Goal: Task Accomplishment & Management: Use online tool/utility

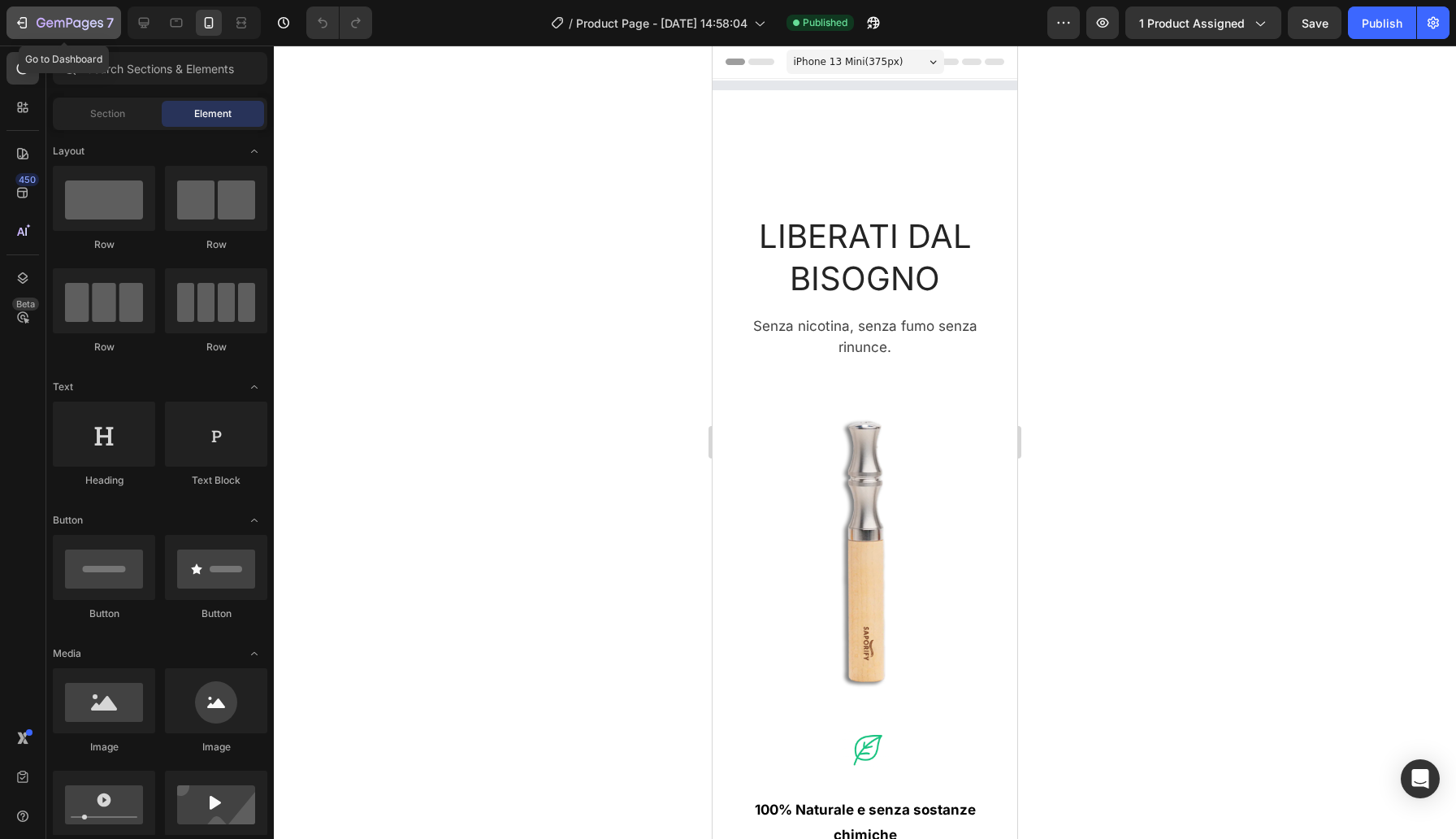
click at [37, 26] on icon "button" at bounding box center [69, 24] width 67 height 14
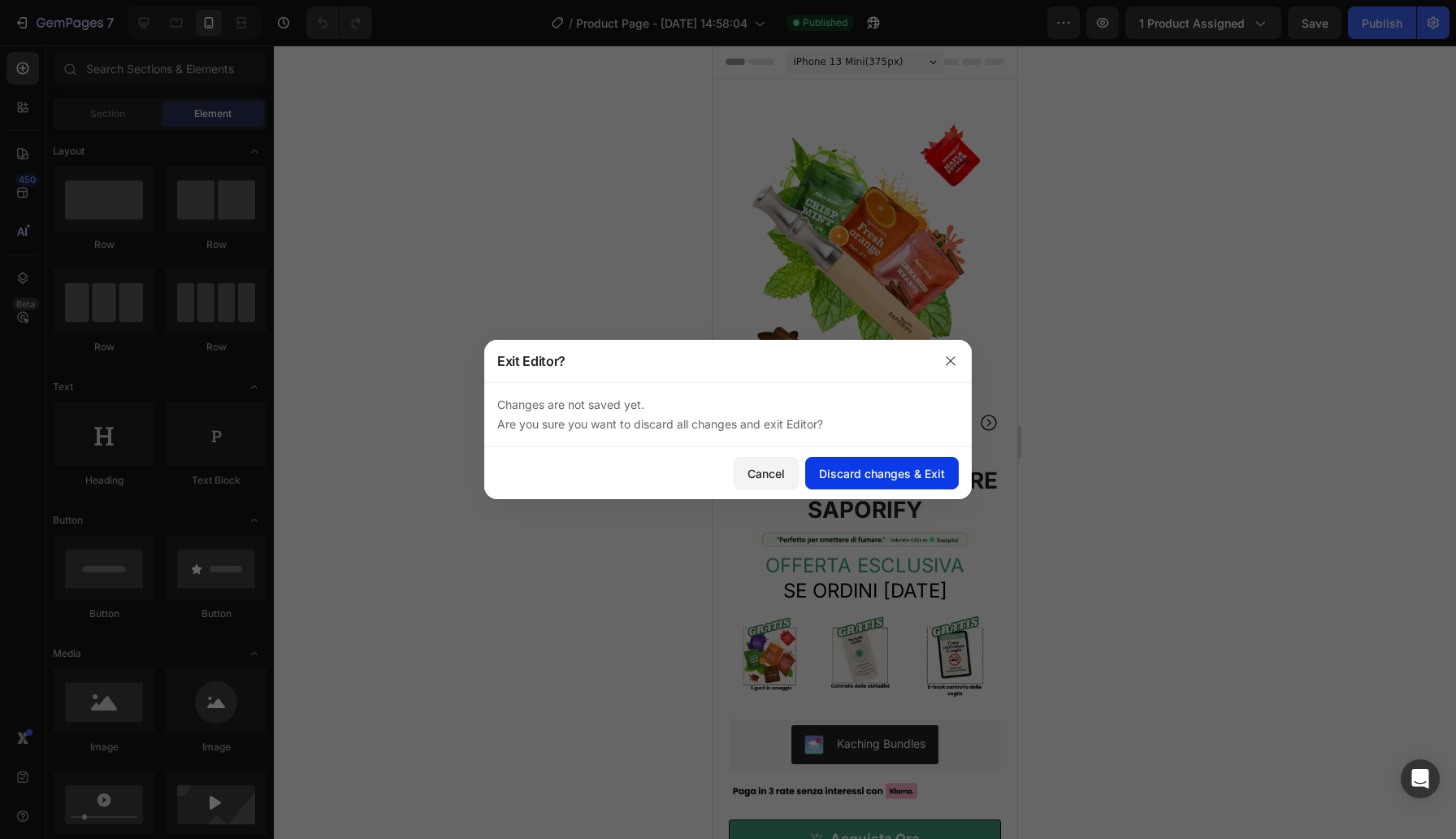
click at [910, 474] on div "Discard changes & Exit" at bounding box center [882, 473] width 126 height 17
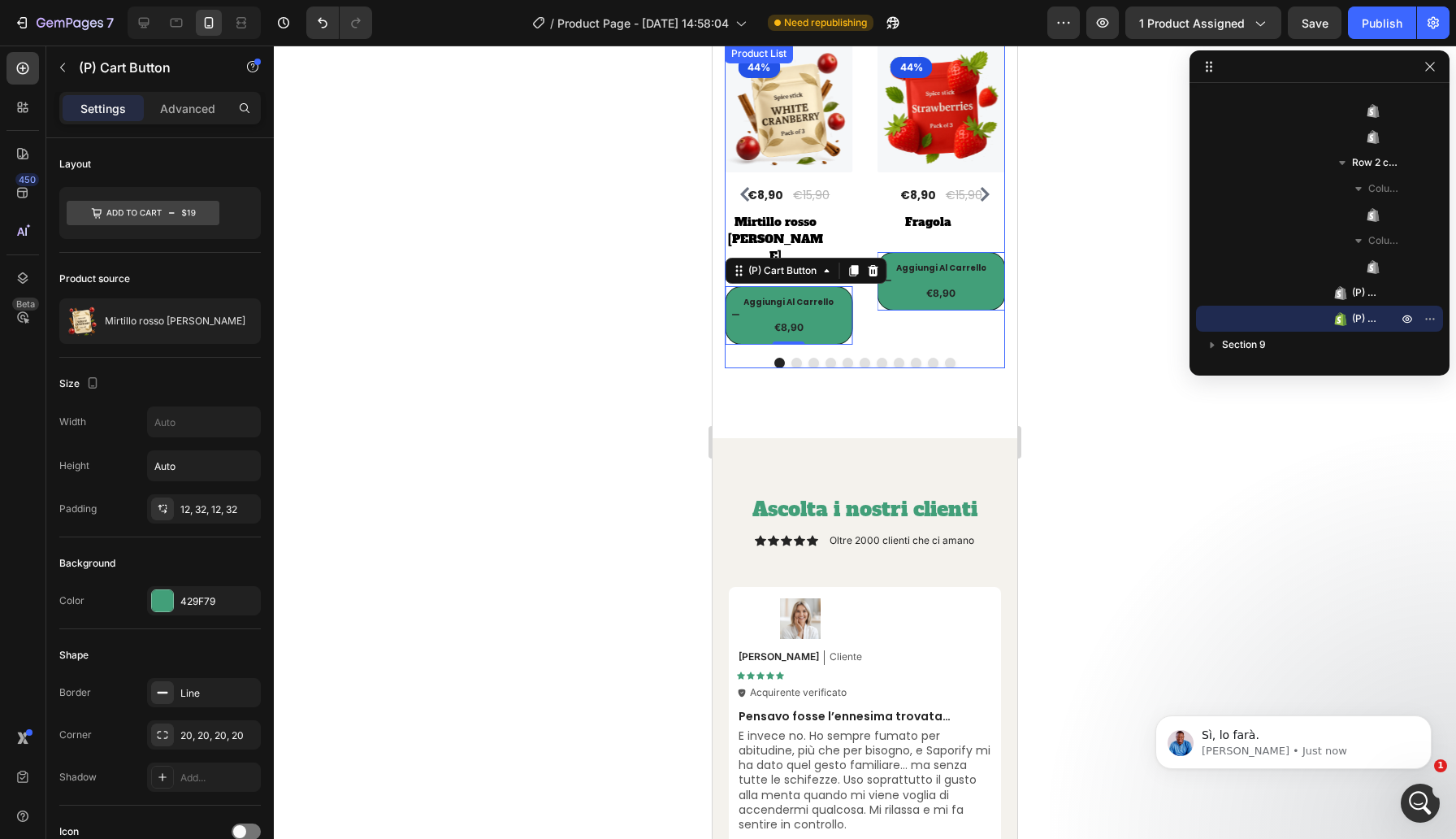
click at [865, 281] on div "(P) Images 44% Product Badge Row €8,90 (P) Price (P) Price €15,90 (P) Price (P)…" at bounding box center [865, 195] width 280 height 301
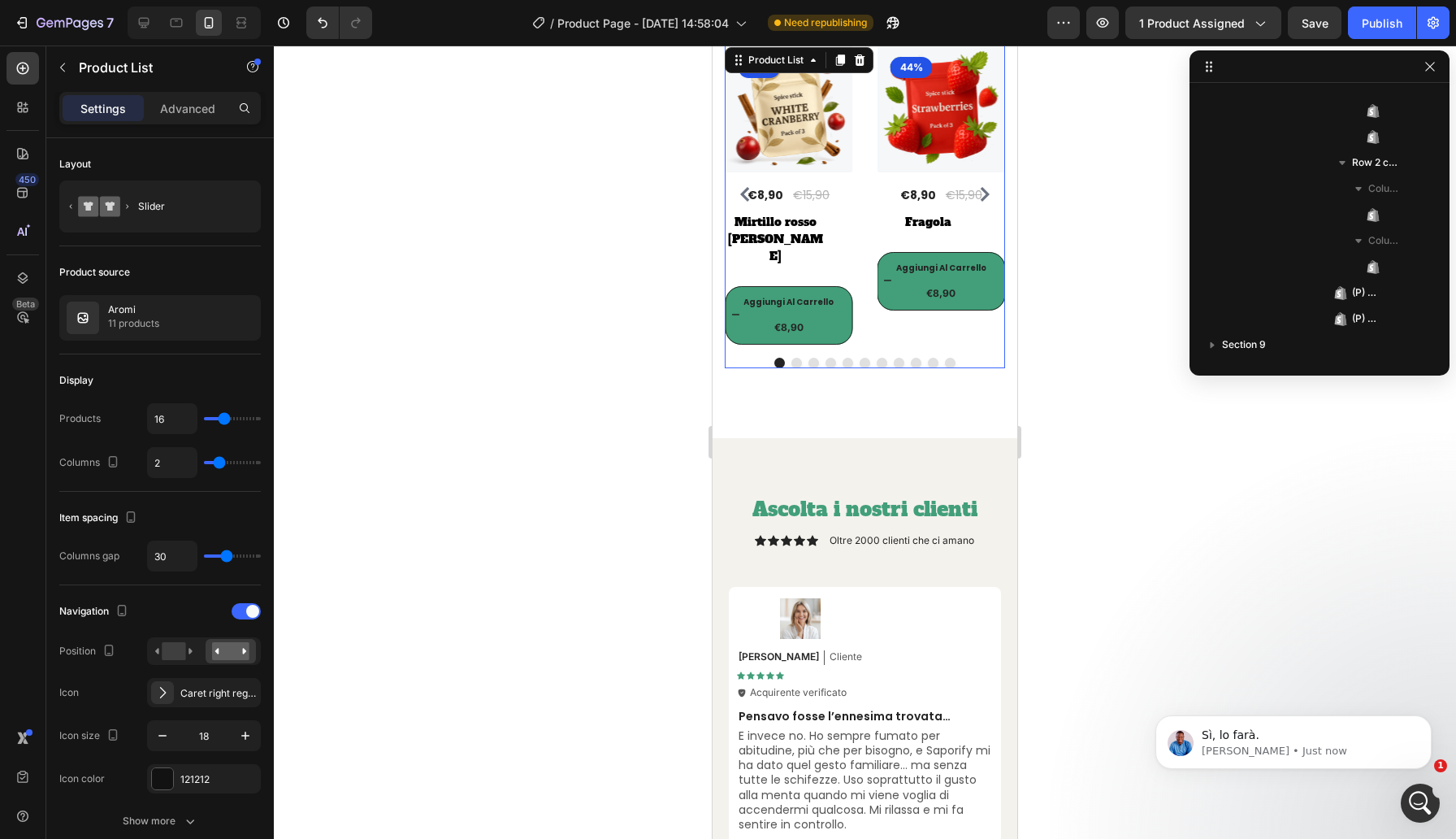
scroll to position [229, 0]
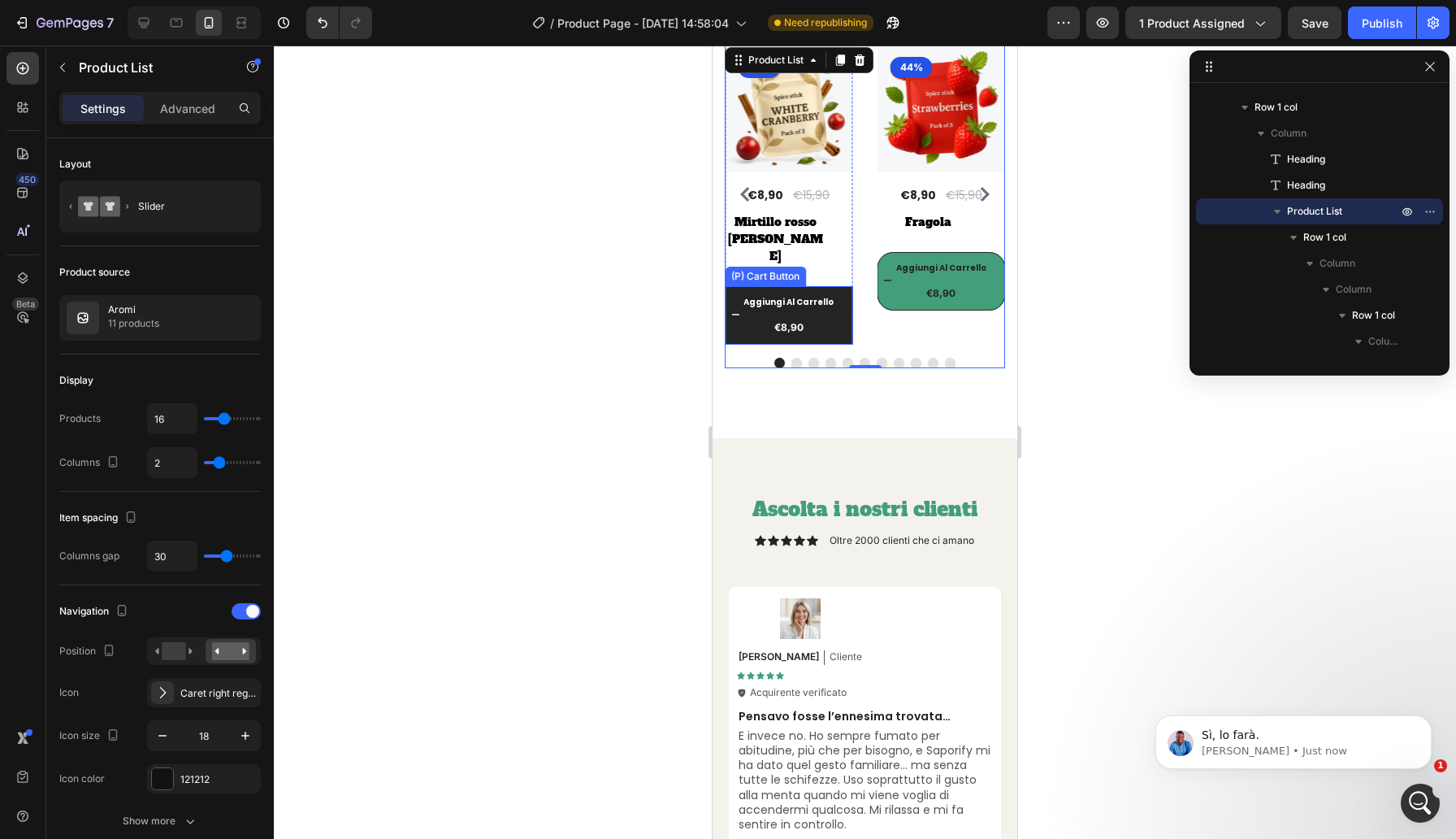
click at [878, 262] on button "Aggiungi [PERSON_NAME] €8,90" at bounding box center [942, 281] width 128 height 59
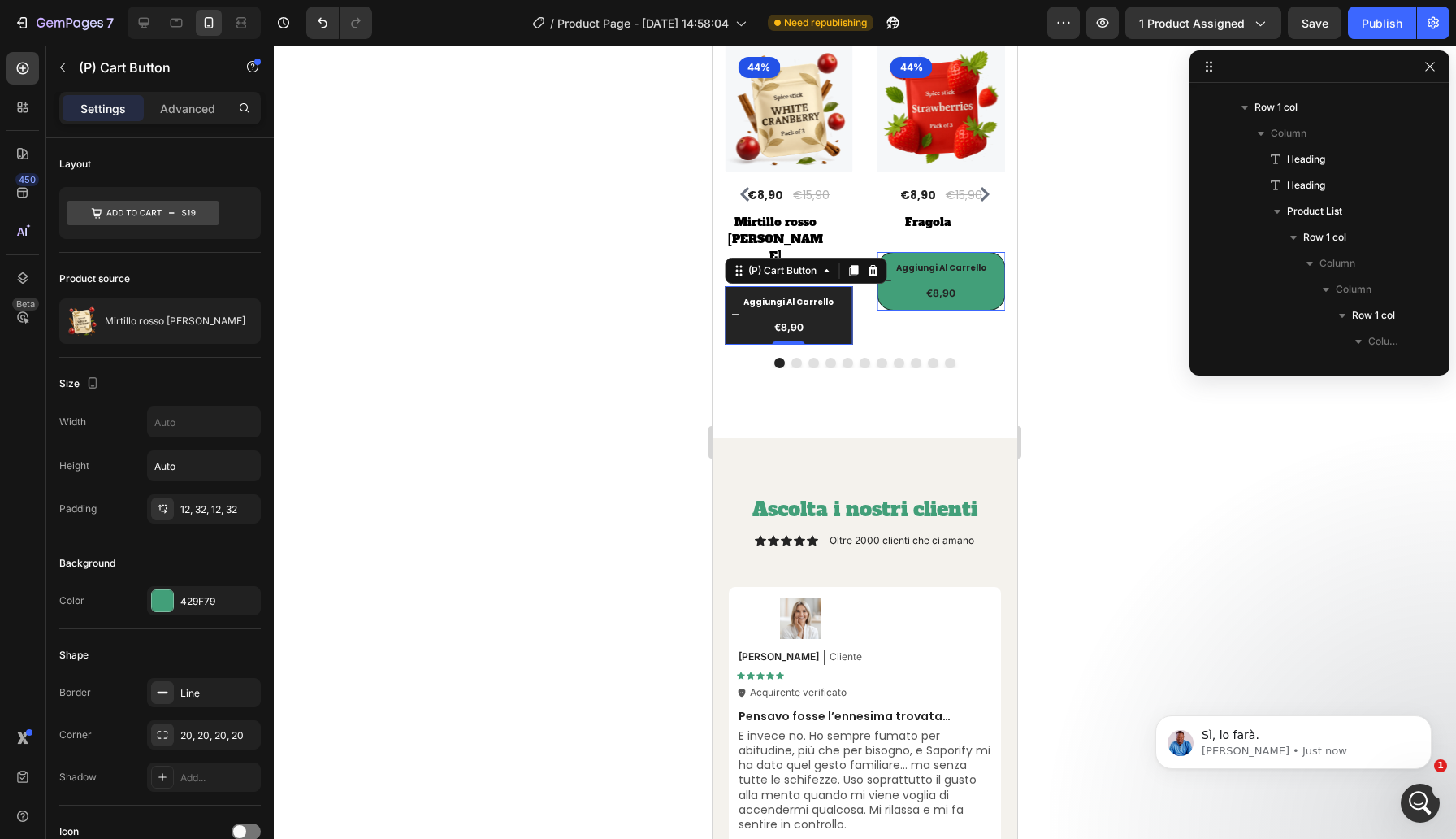
scroll to position [486, 0]
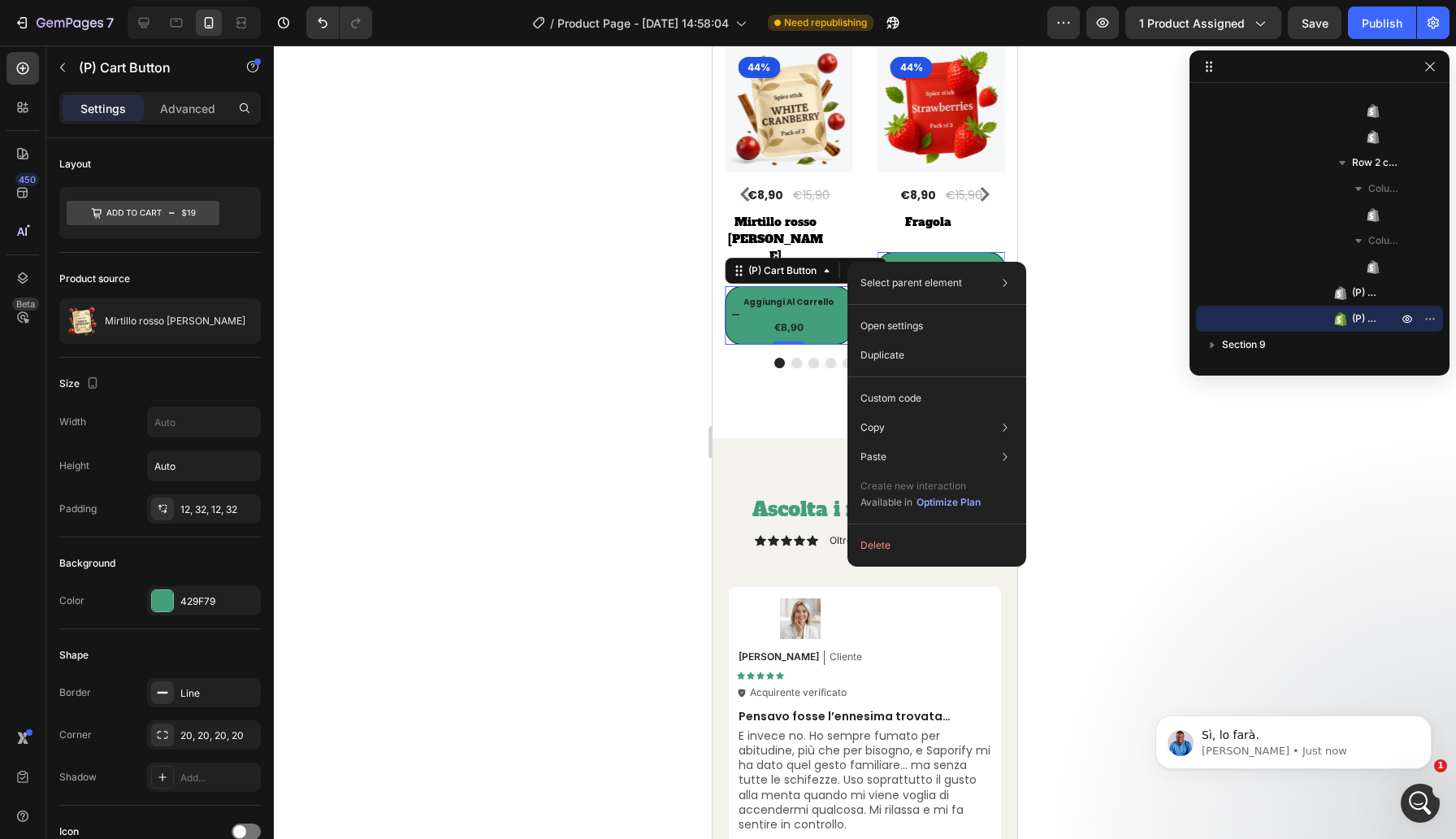
click at [686, 321] on div at bounding box center [865, 442] width 1182 height 793
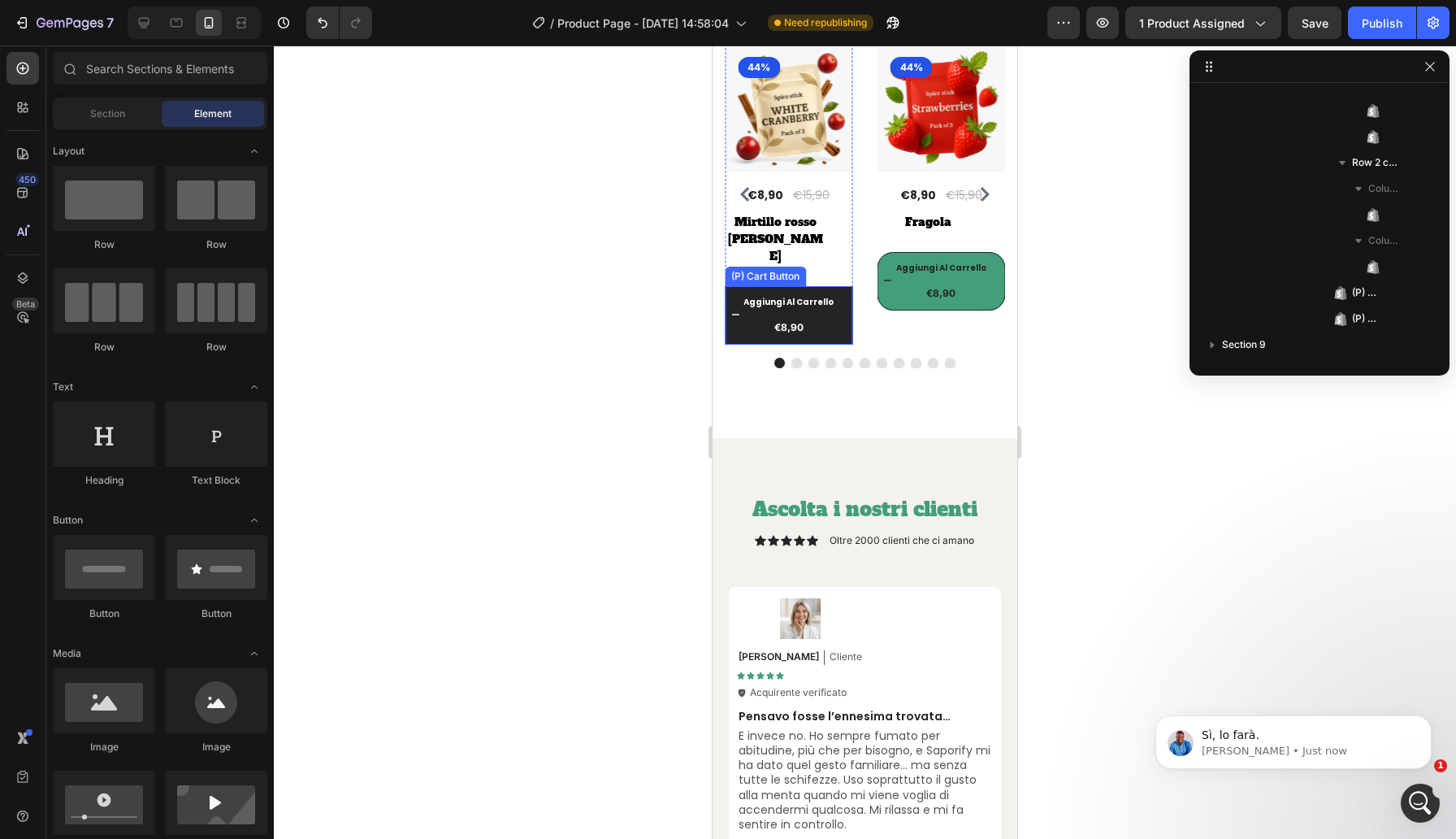
click at [878, 273] on button "Aggiungi [PERSON_NAME] €8,90" at bounding box center [942, 281] width 128 height 59
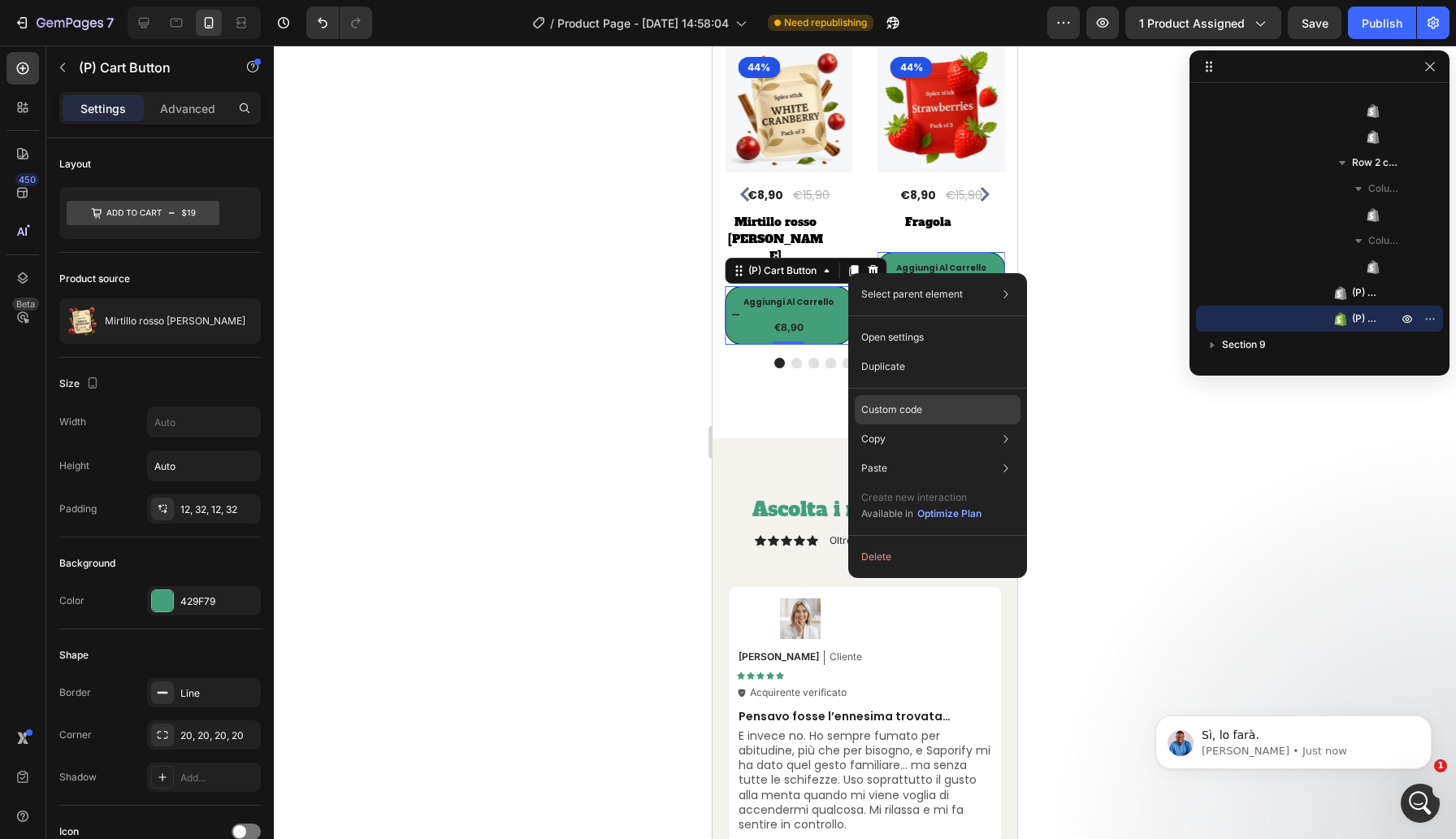
click at [938, 453] on div "Custom code" at bounding box center [937, 468] width 166 height 29
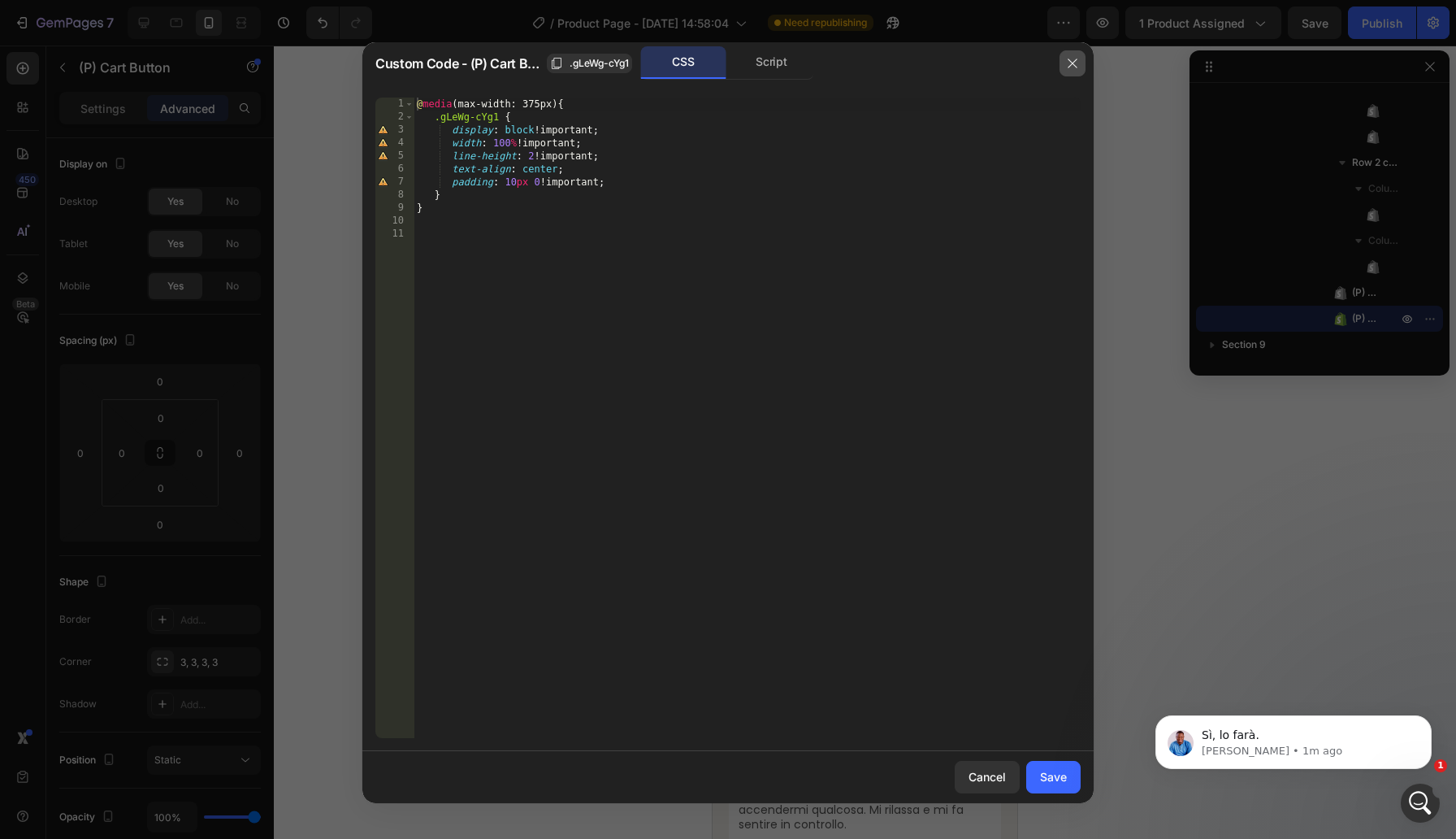
click at [1073, 61] on icon "button" at bounding box center [1072, 63] width 9 height 9
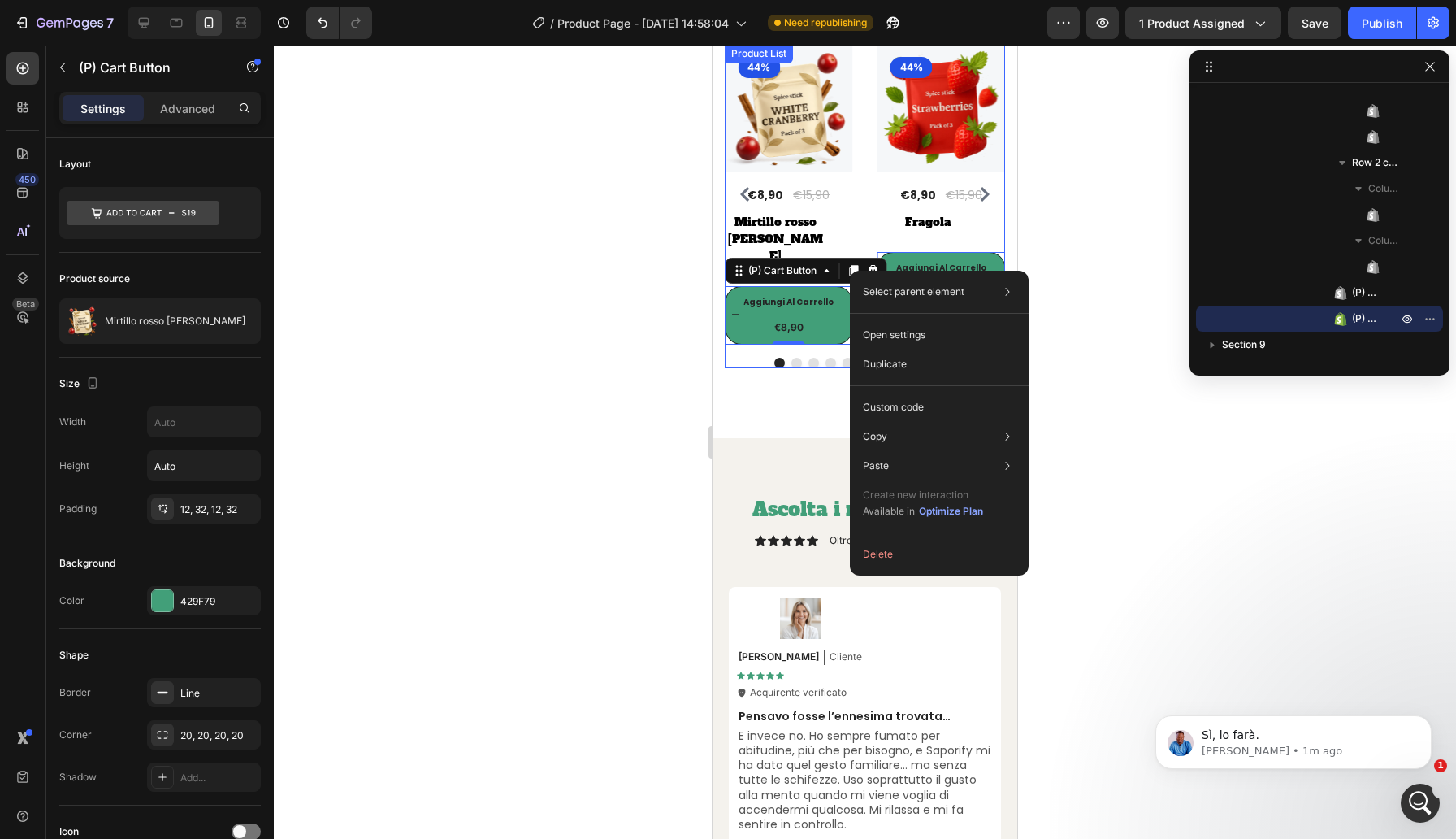
click at [870, 253] on div "(P) Images 44% Product Badge Row €8,90 (P) Price (P) Price €15,90 (P) Price (P)…" at bounding box center [865, 195] width 280 height 301
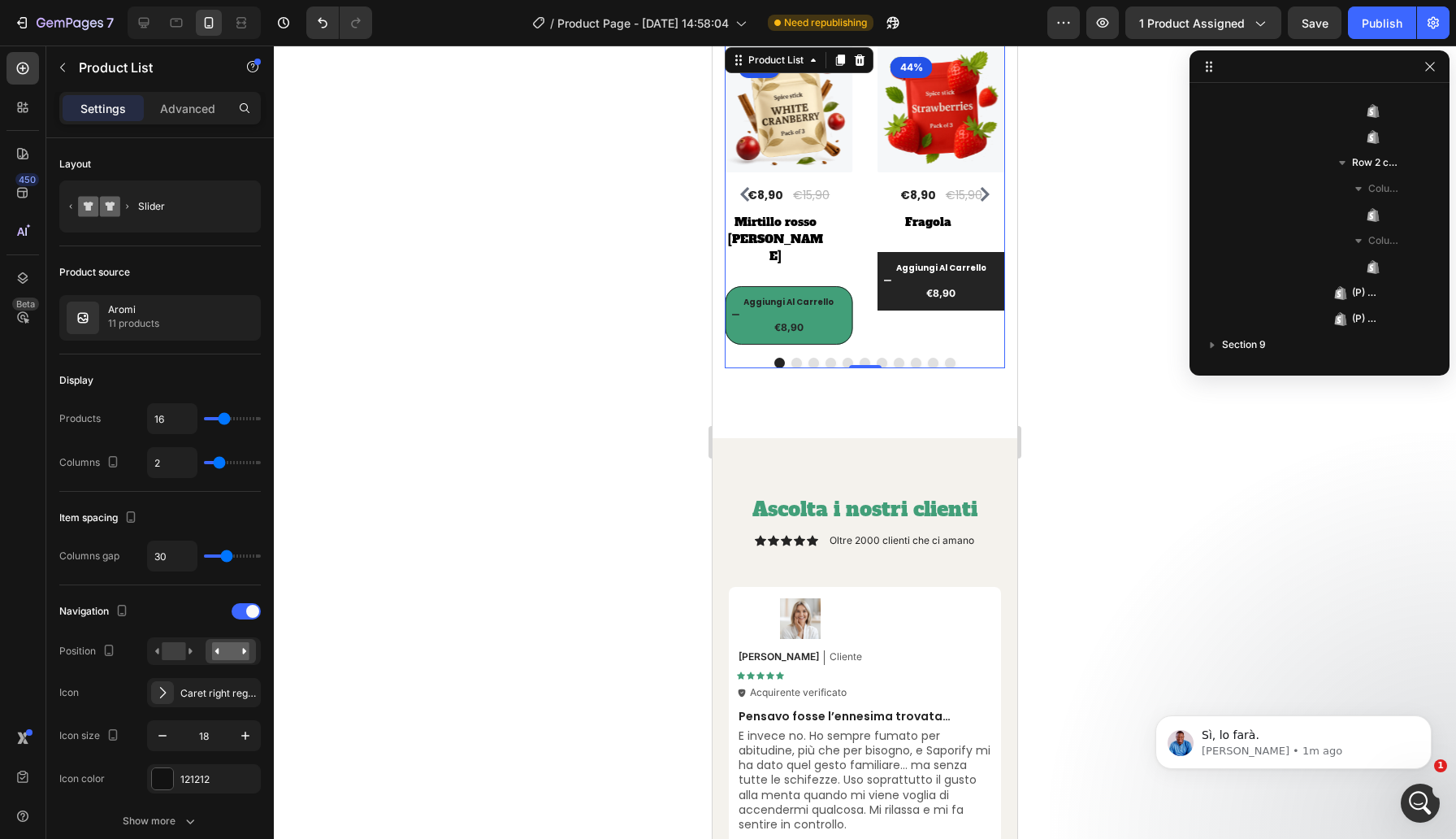
scroll to position [229, 0]
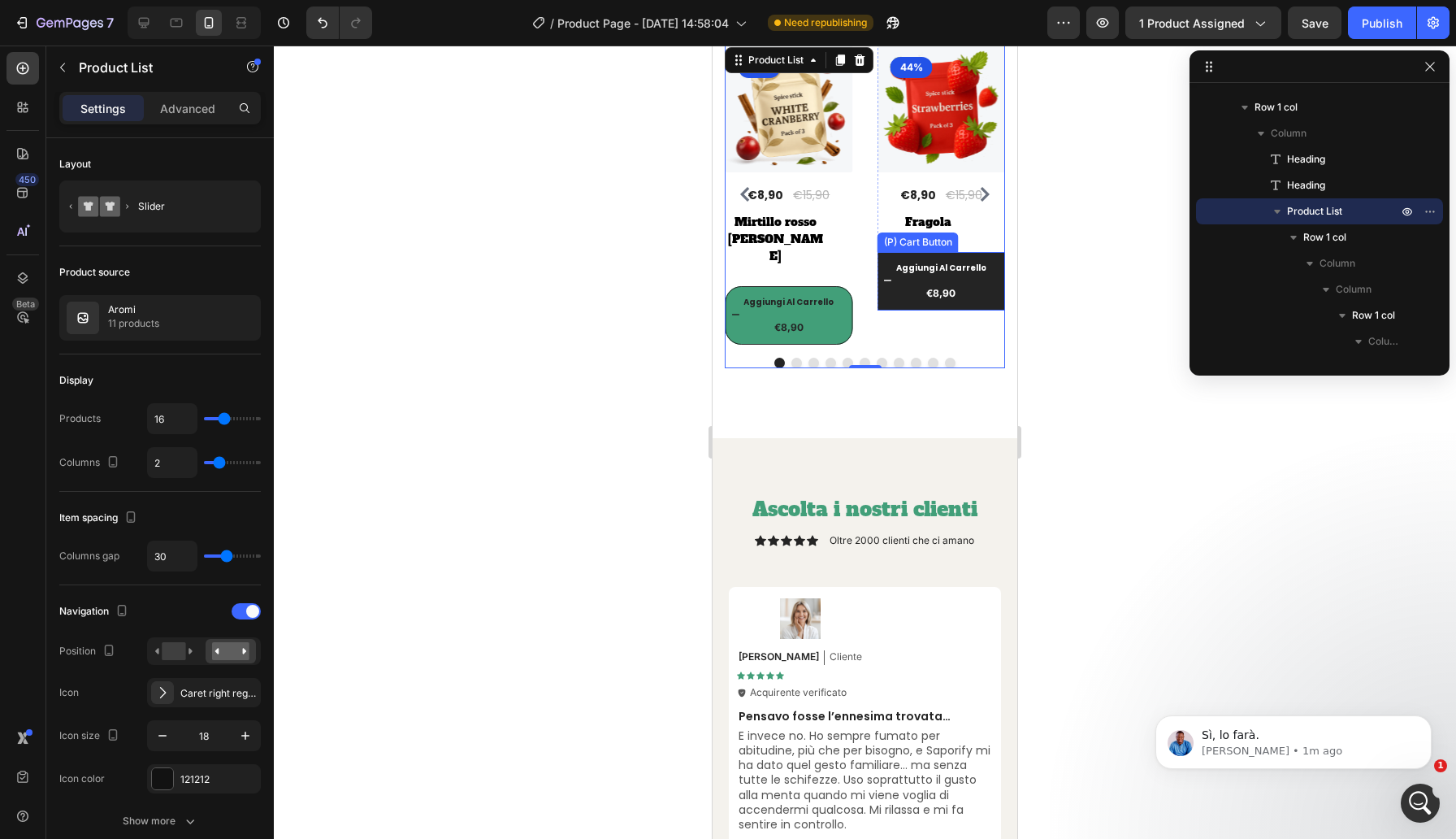
click at [885, 276] on icon "Aggiungi al carrello" at bounding box center [887, 279] width 8 height 8
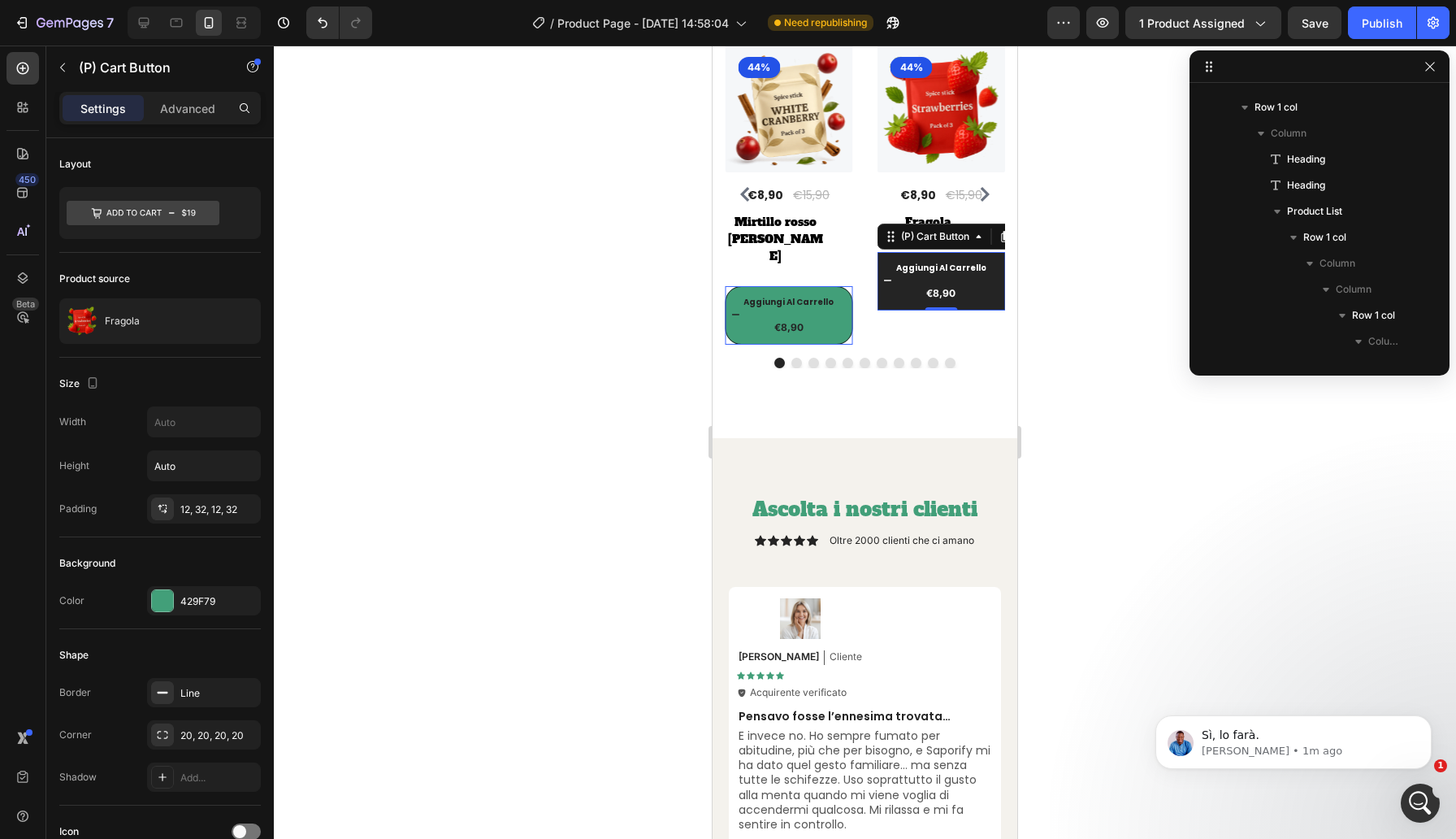
scroll to position [486, 0]
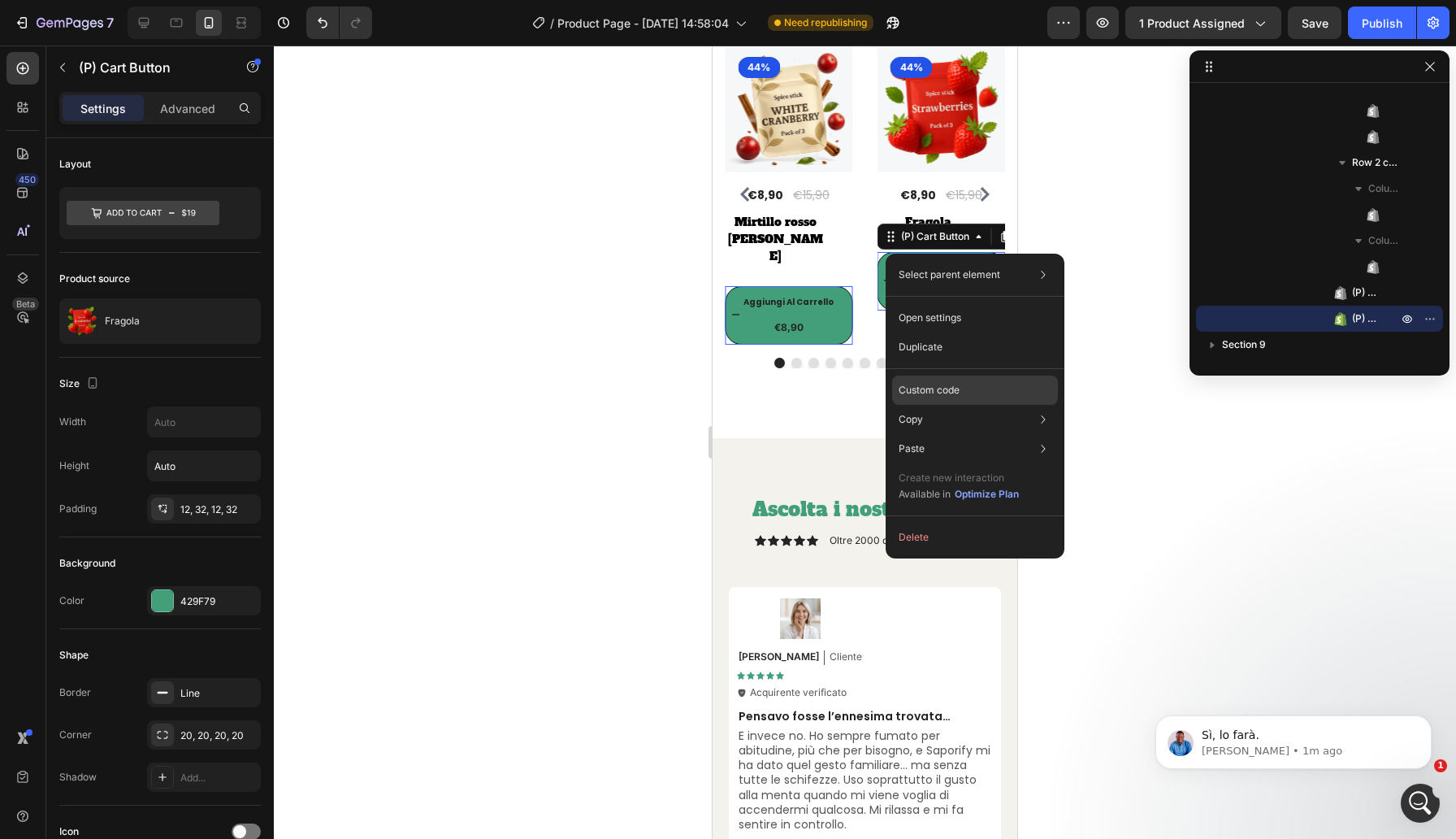
click at [952, 391] on p "Custom code" at bounding box center [929, 390] width 61 height 15
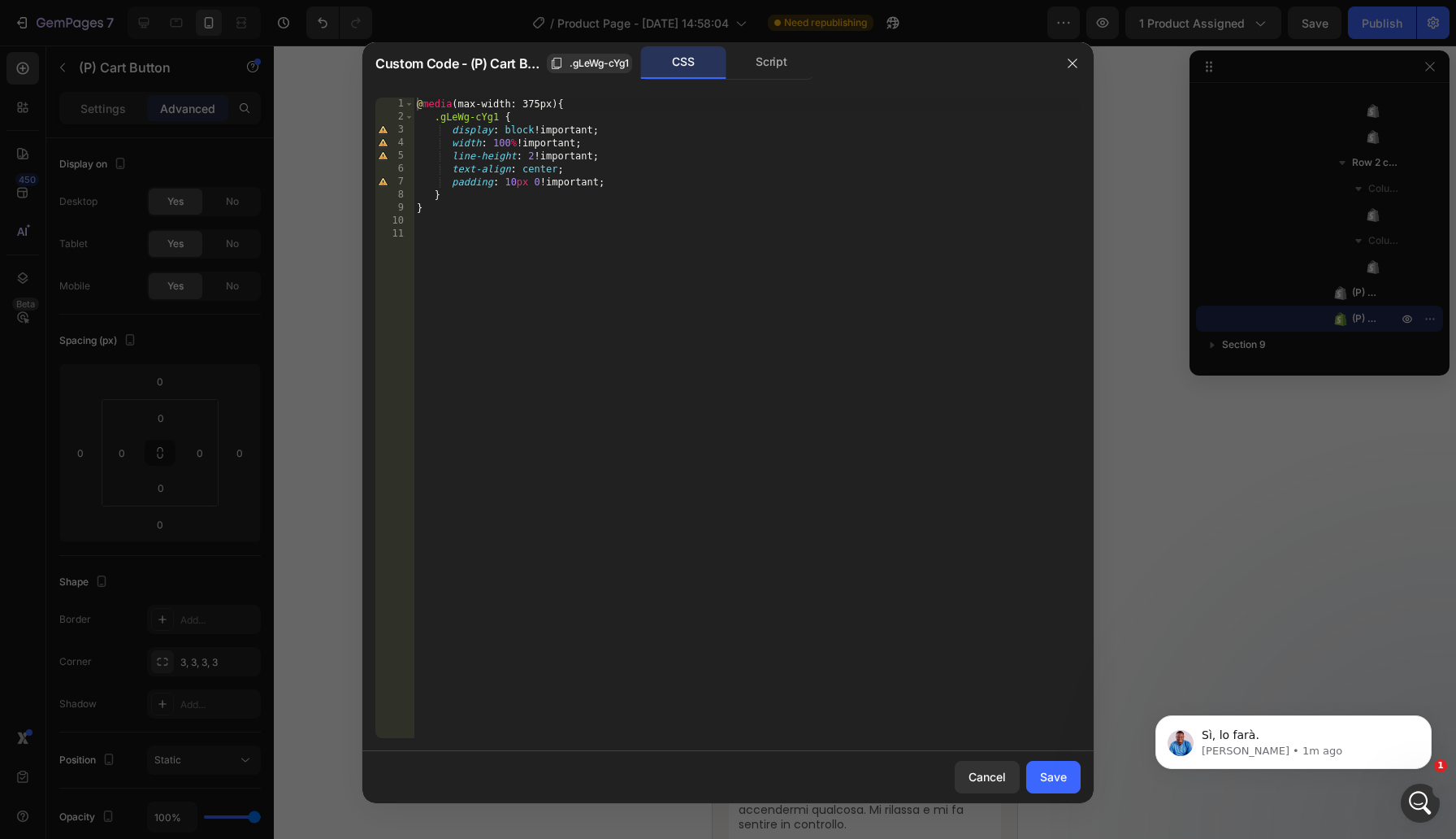
type textarea "padding: 10px 0 !important;"
click at [627, 186] on div "@ media (max-width: 375px) { .gLeWg-cYg1 { display : block !important ; width :…" at bounding box center [746, 431] width 667 height 666
click at [1002, 768] on div "Cancel" at bounding box center [987, 777] width 37 height 17
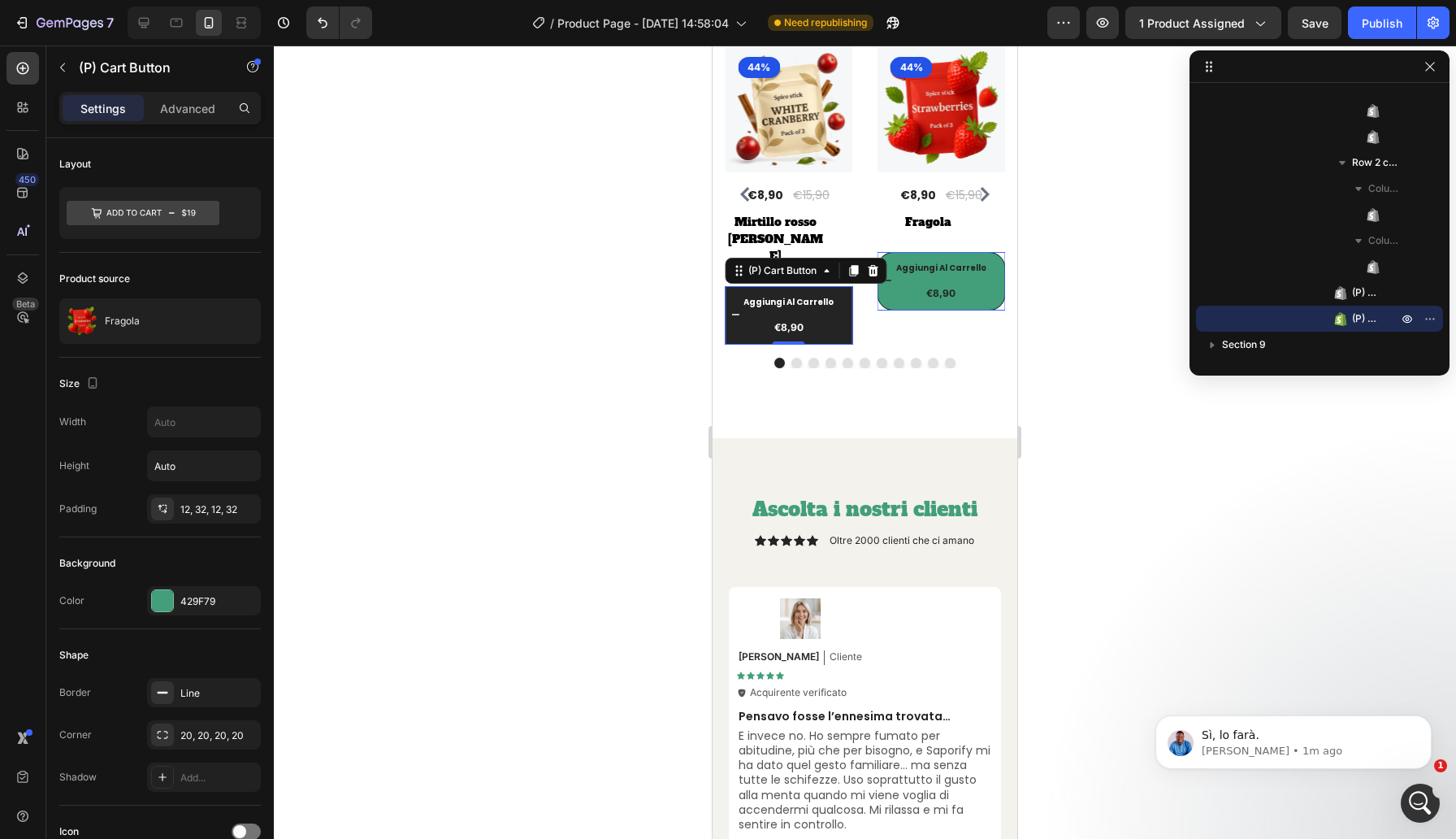
click at [884, 276] on div "Aggiungi al carrello" at bounding box center [941, 279] width 115 height 8
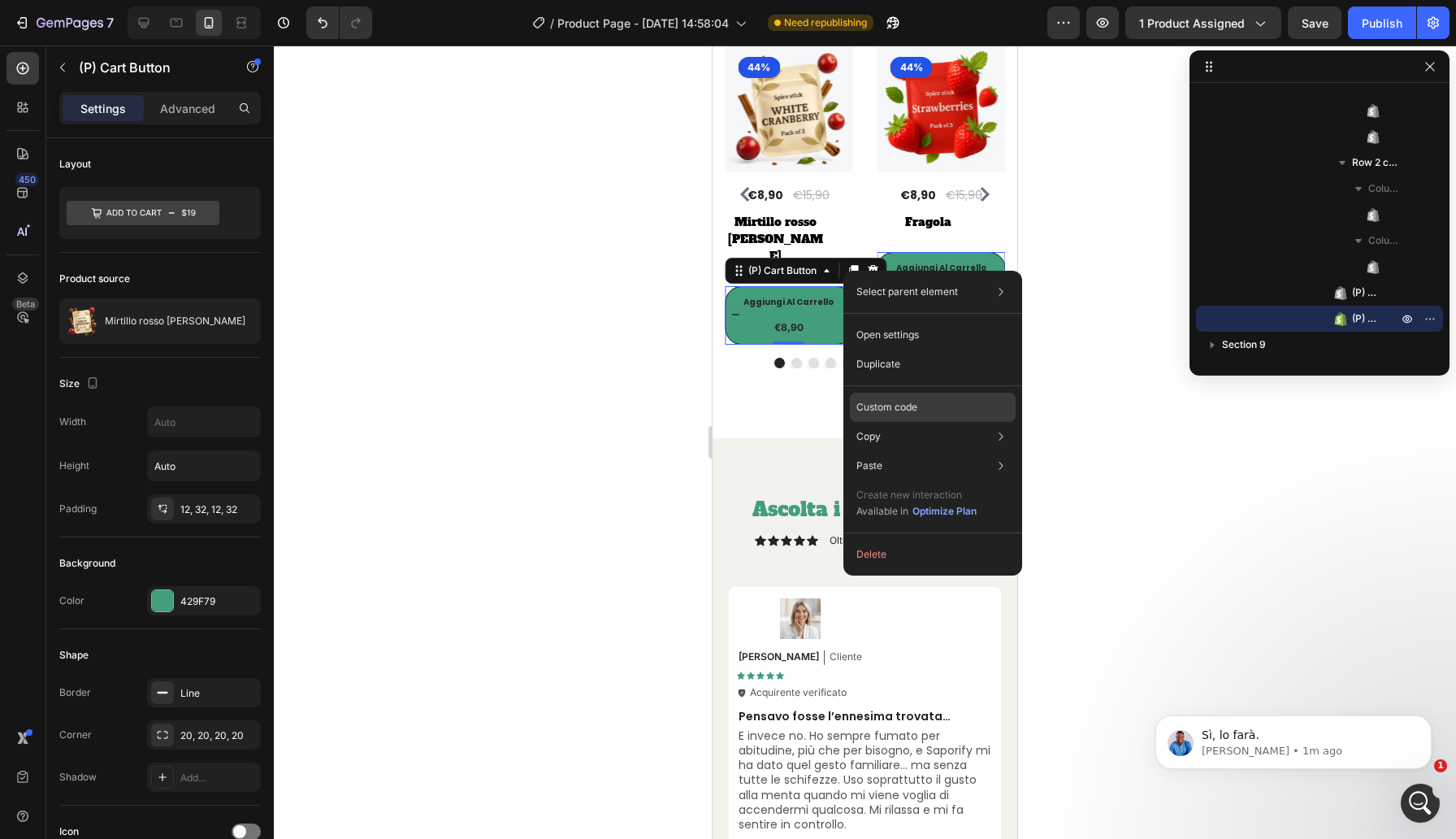
click at [925, 451] on div "Custom code" at bounding box center [933, 465] width 166 height 29
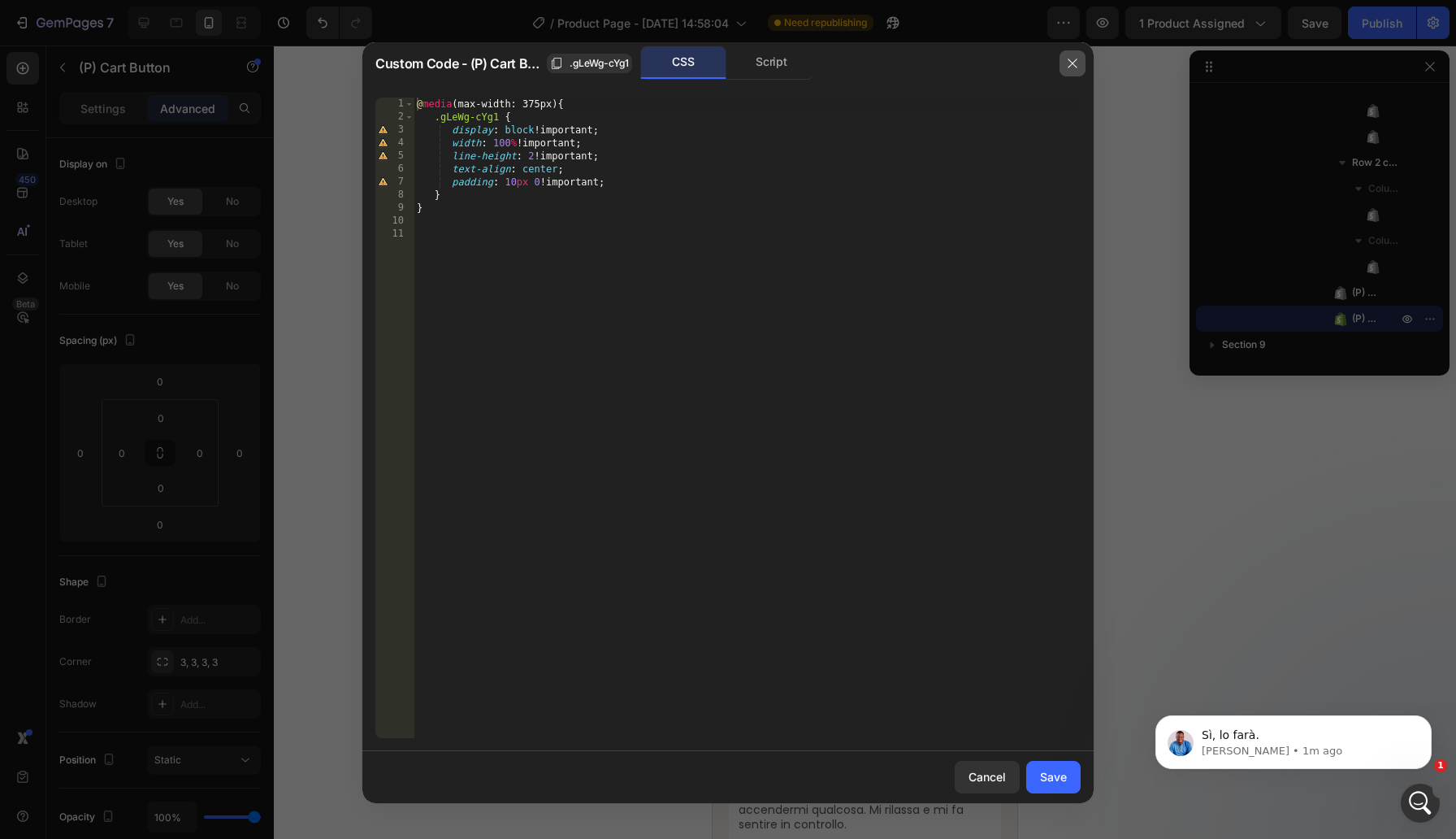
click at [1078, 60] on icon "button" at bounding box center [1072, 63] width 13 height 13
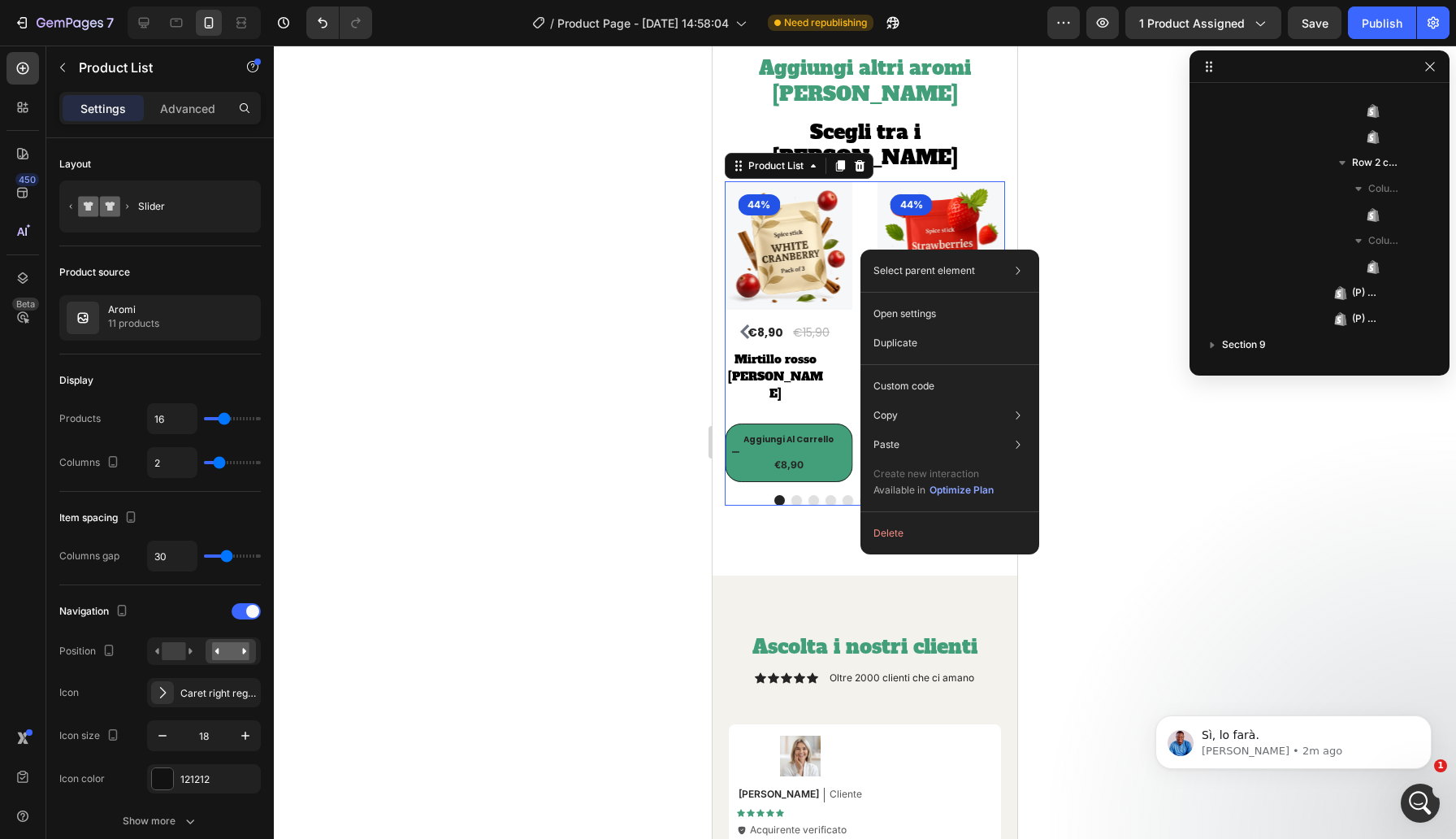
scroll to position [229, 0]
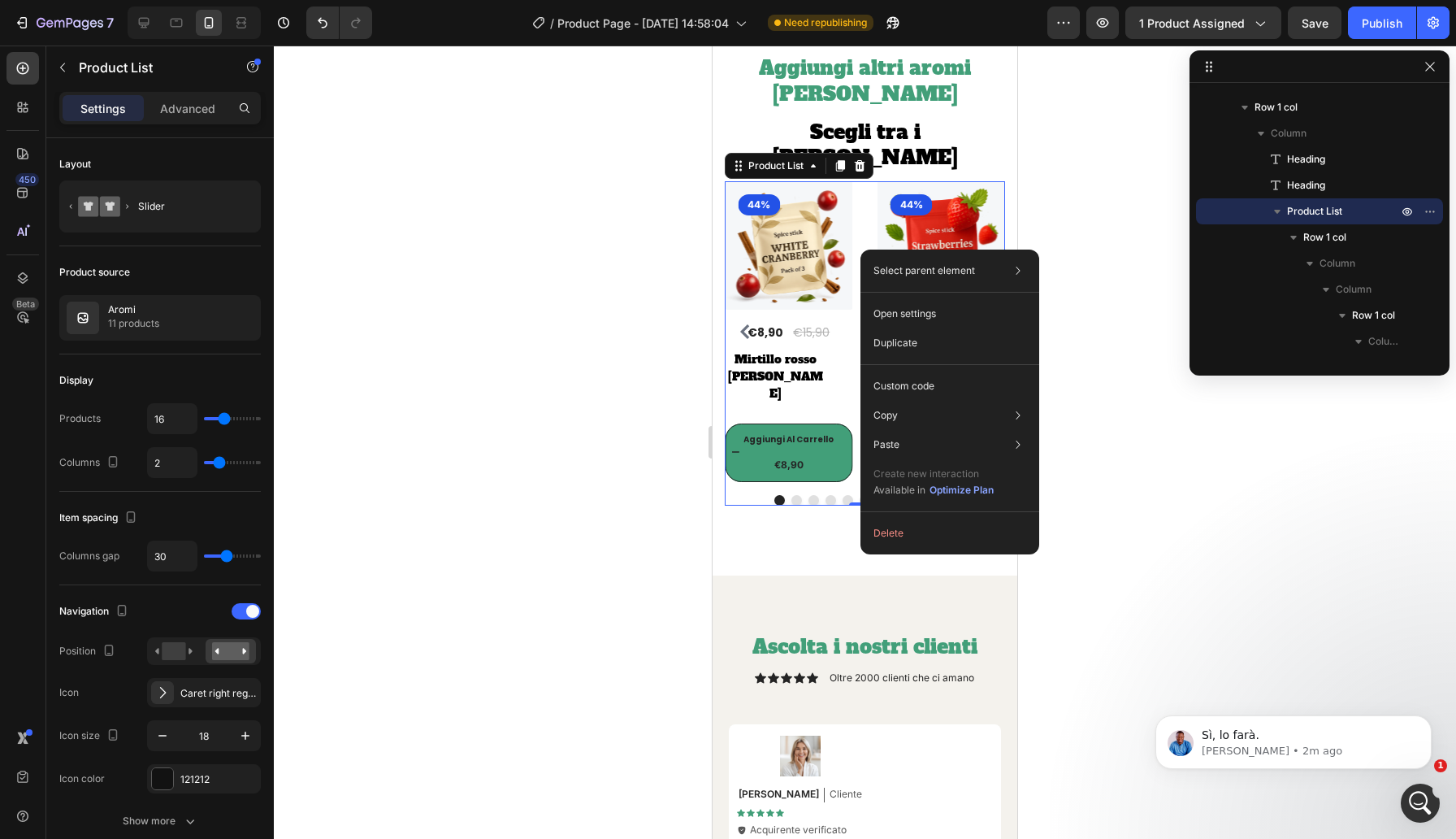
click at [837, 264] on img at bounding box center [789, 246] width 128 height 128
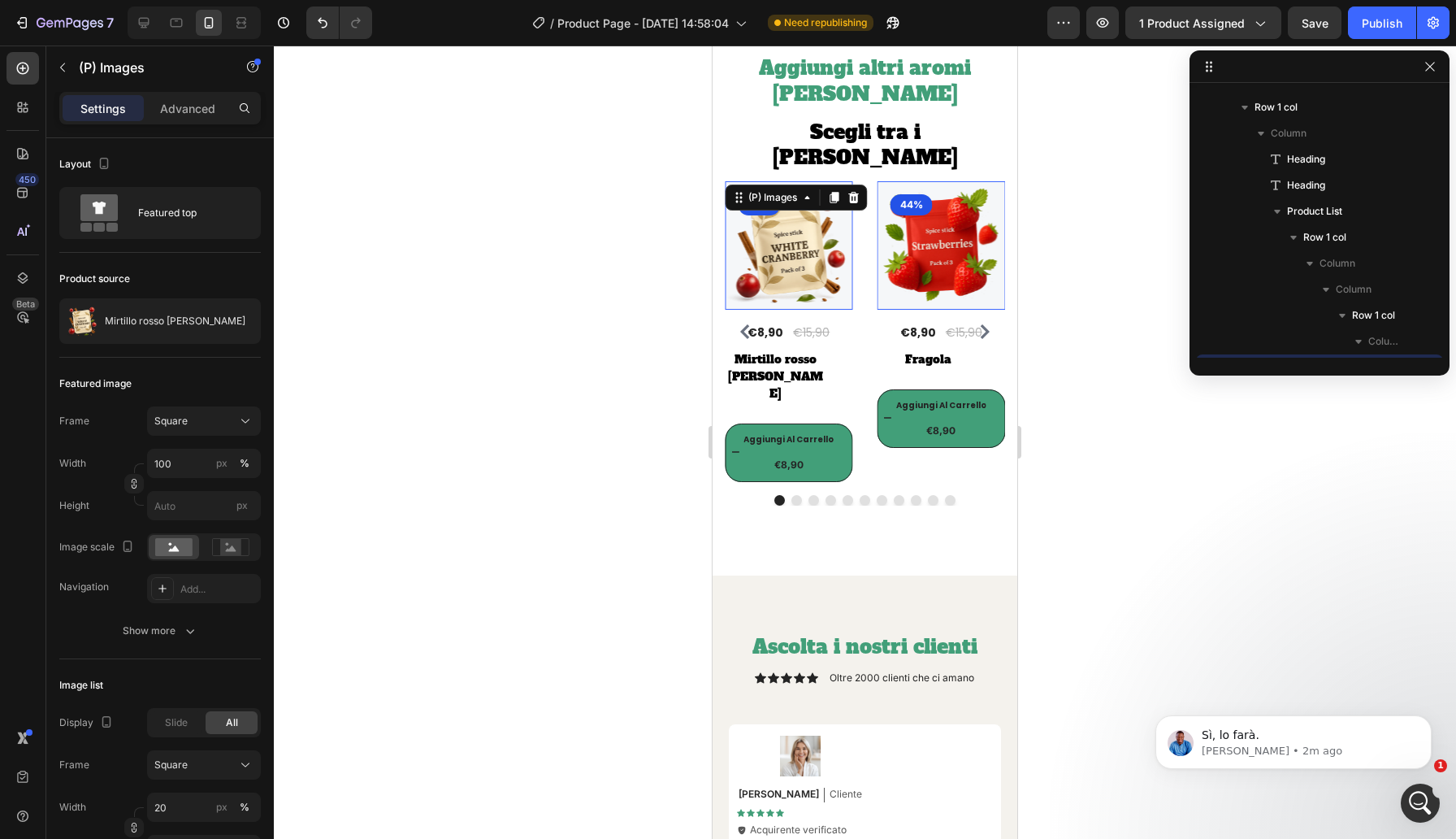
scroll to position [385, 0]
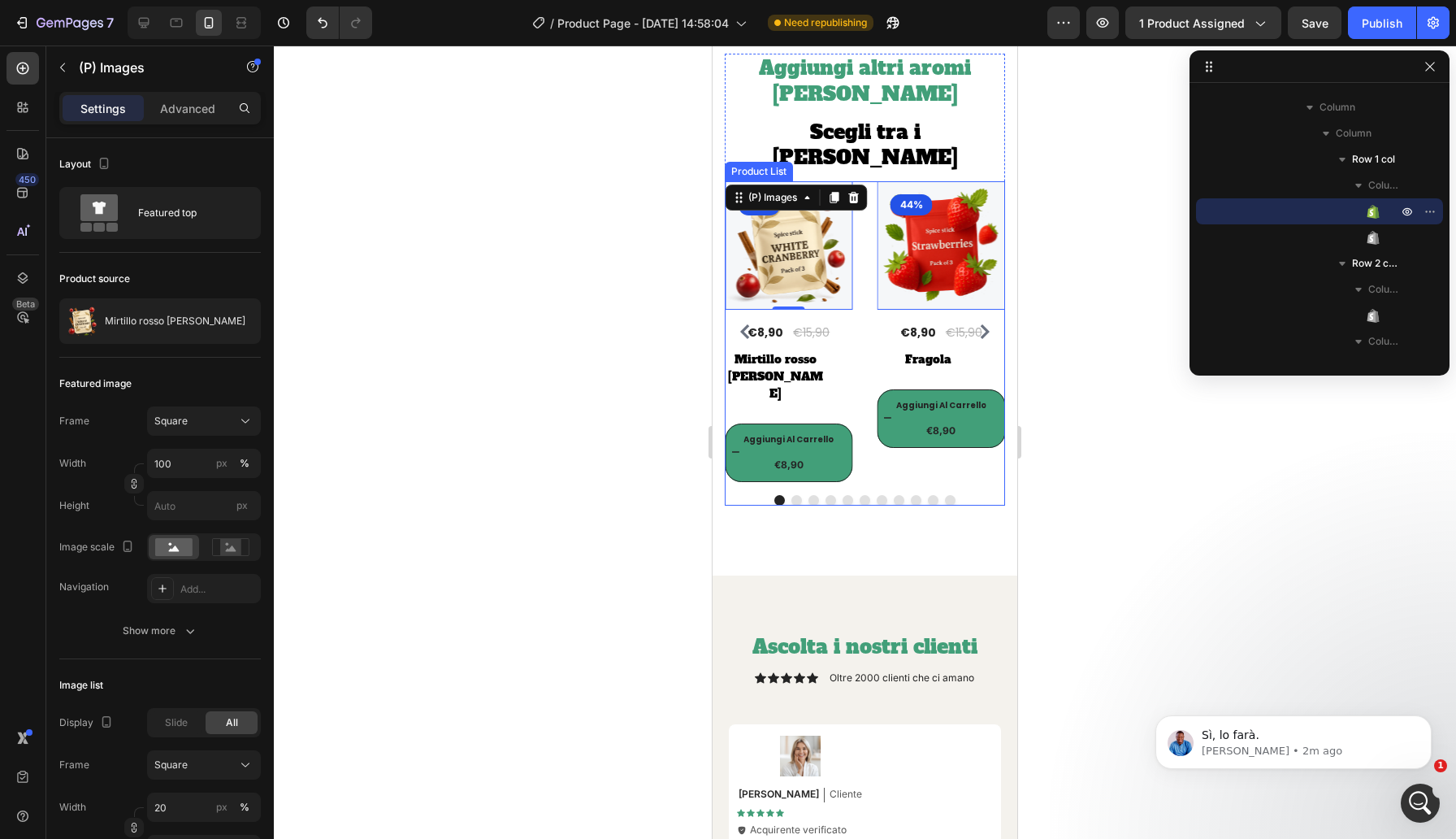
click at [857, 376] on div "(P) Images 0 44% Product Badge Row €8,90 (P) Price (P) Price €15,90 (P) Price (…" at bounding box center [865, 332] width 280 height 301
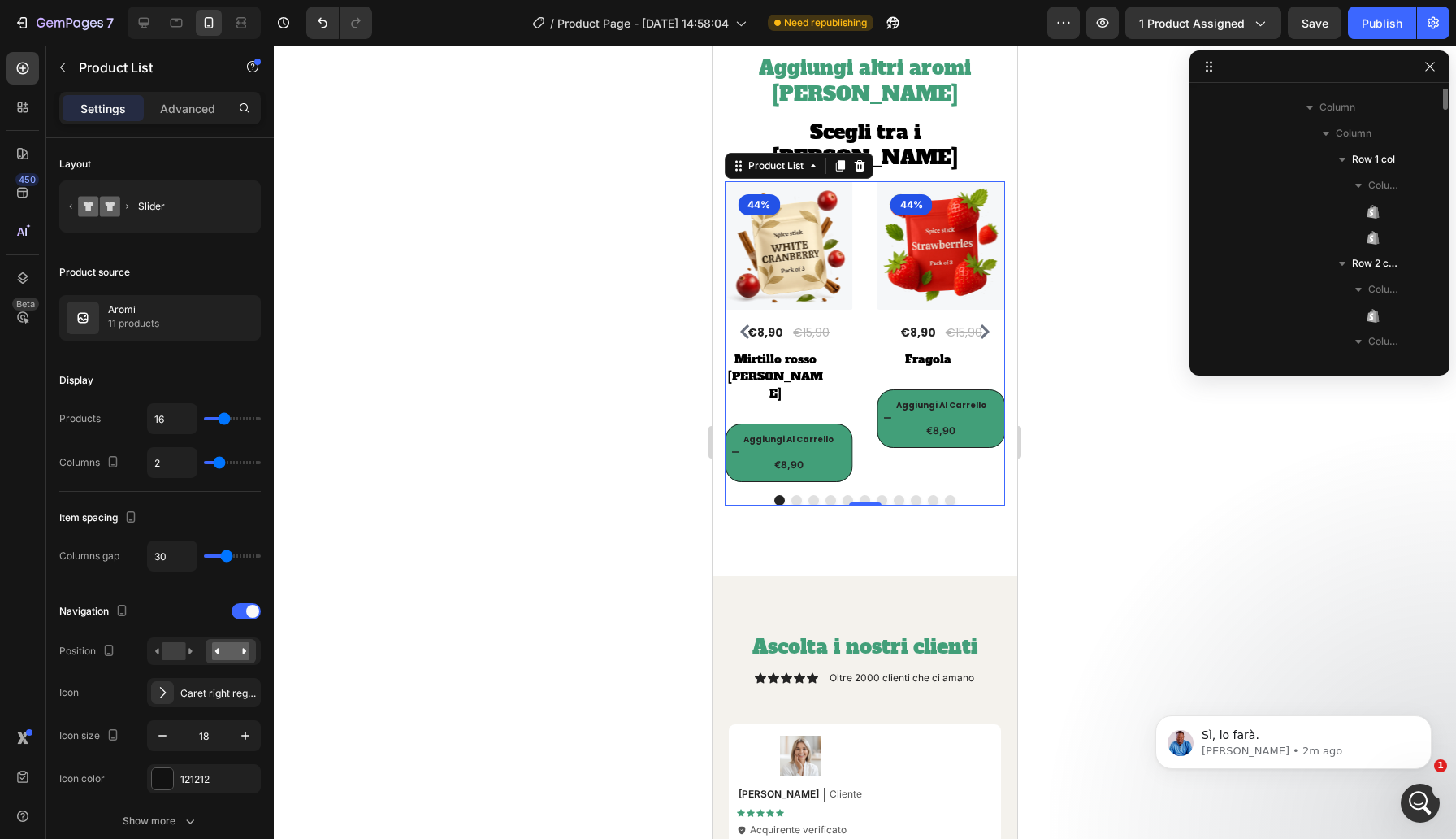
scroll to position [229, 0]
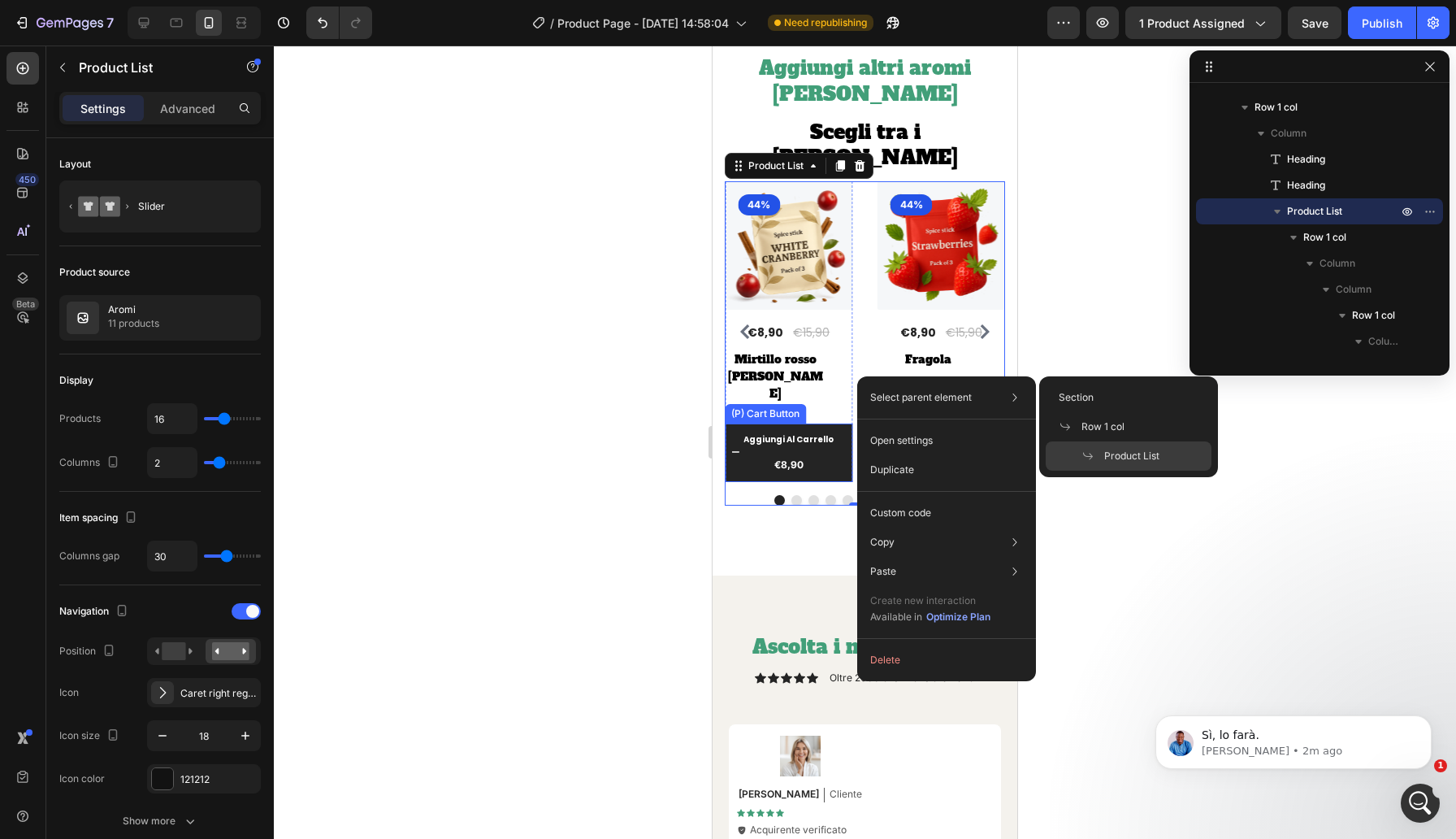
click at [878, 397] on button "Aggiungi [PERSON_NAME] €8,90" at bounding box center [942, 419] width 128 height 59
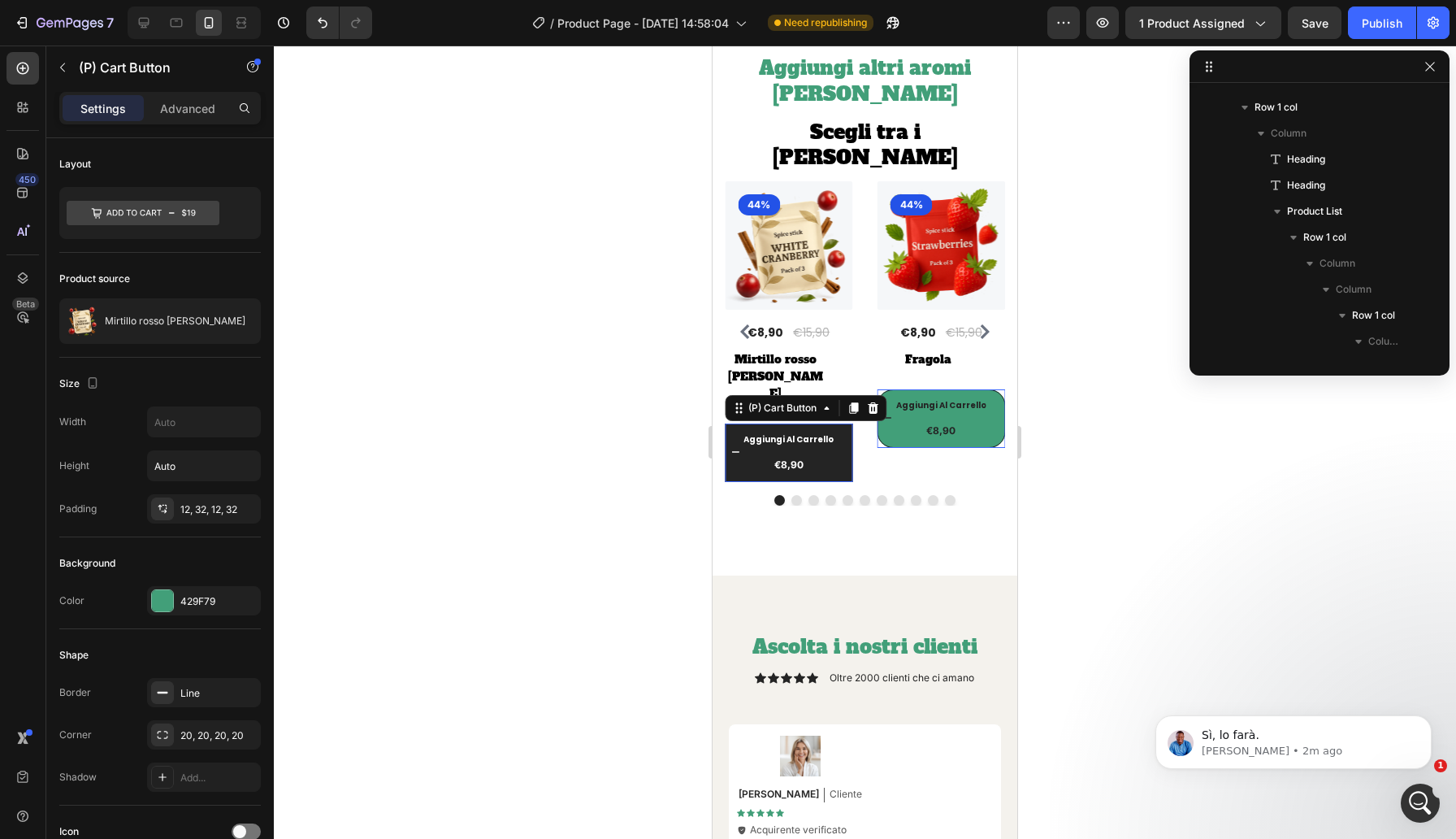
scroll to position [486, 0]
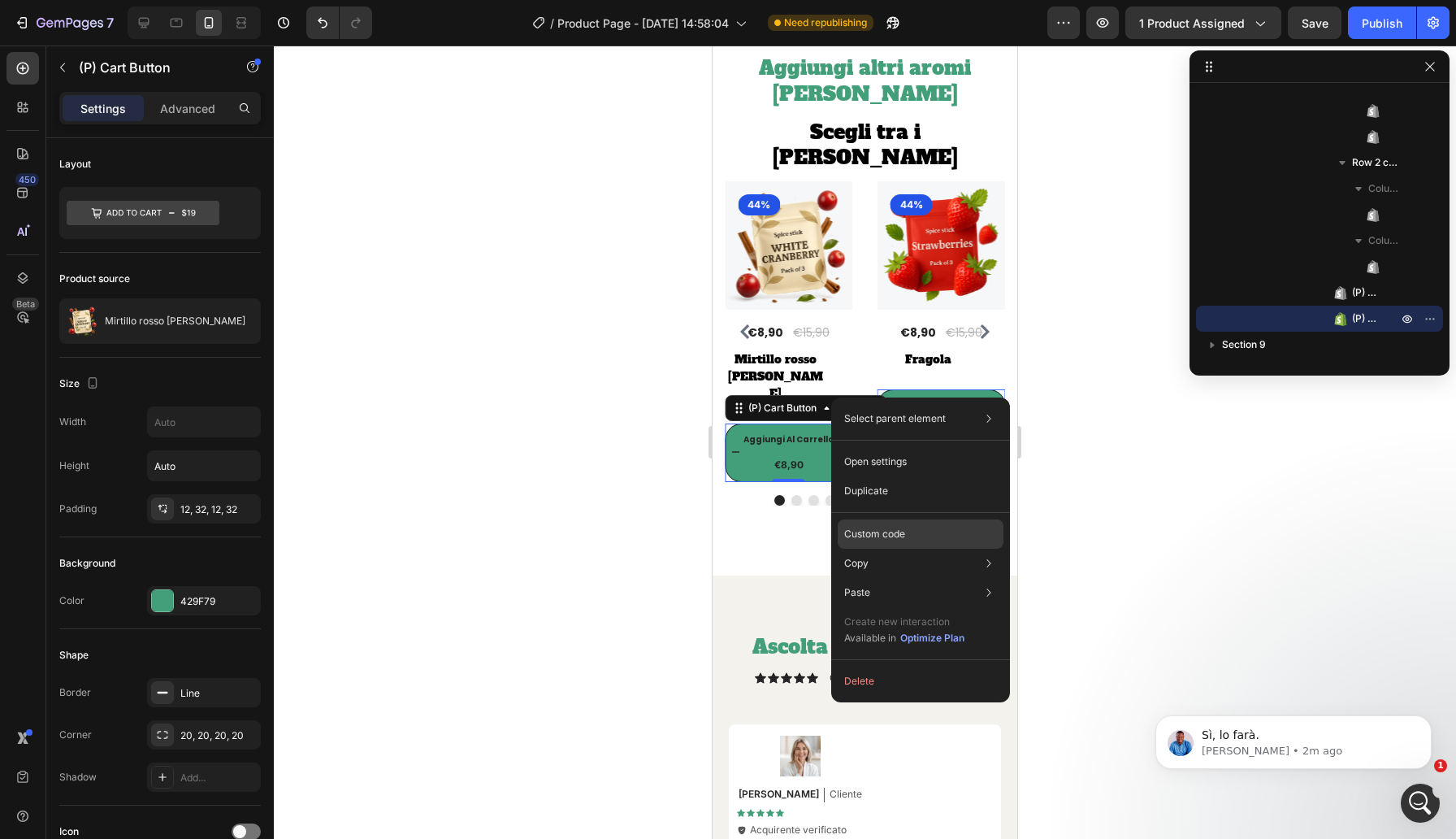
click at [891, 535] on p "Custom code" at bounding box center [874, 534] width 61 height 15
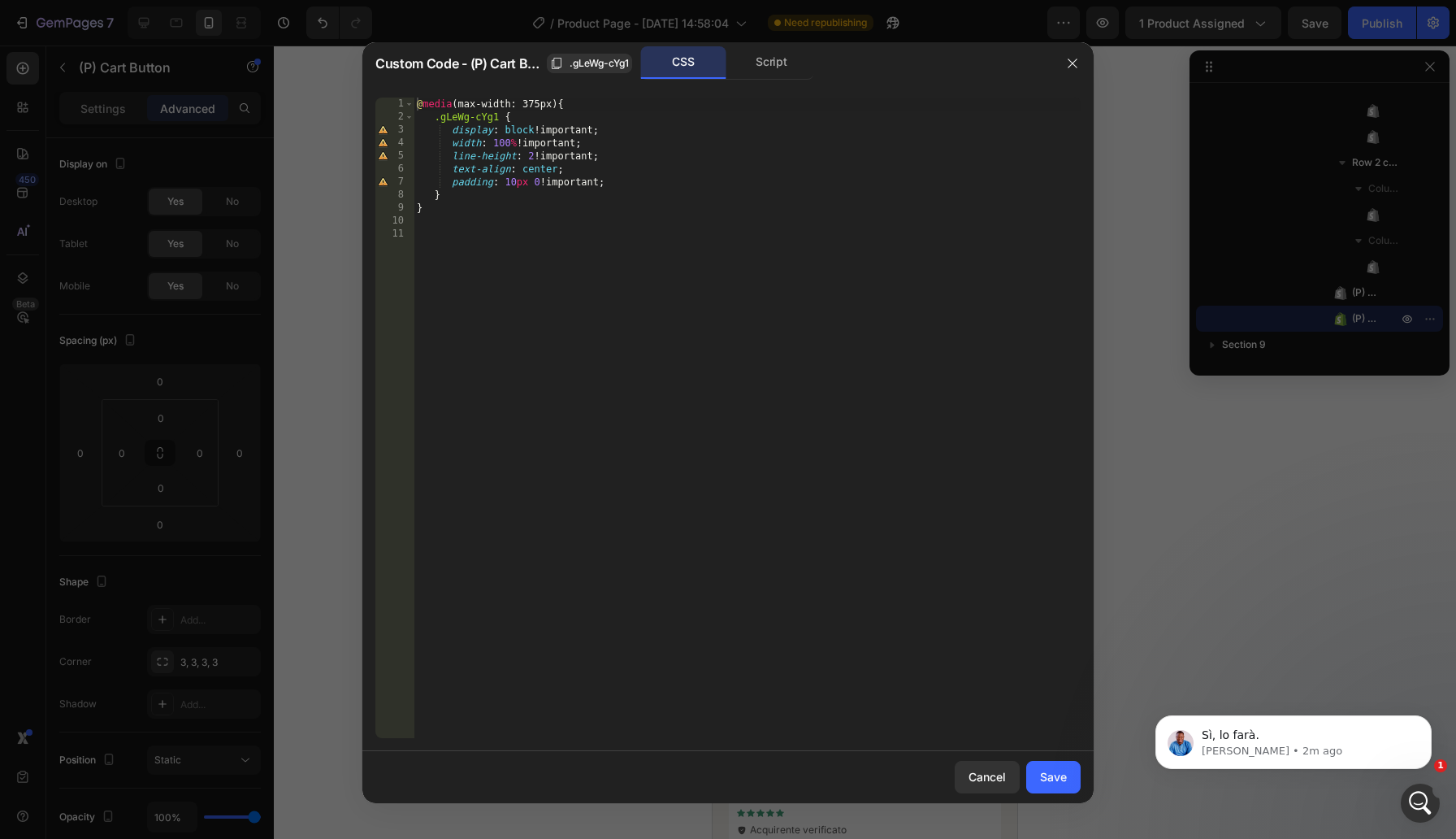
click at [654, 307] on div "@ media (max-width: 375px) { .gLeWg-cYg1 { display : block !important ; width :…" at bounding box center [746, 431] width 667 height 666
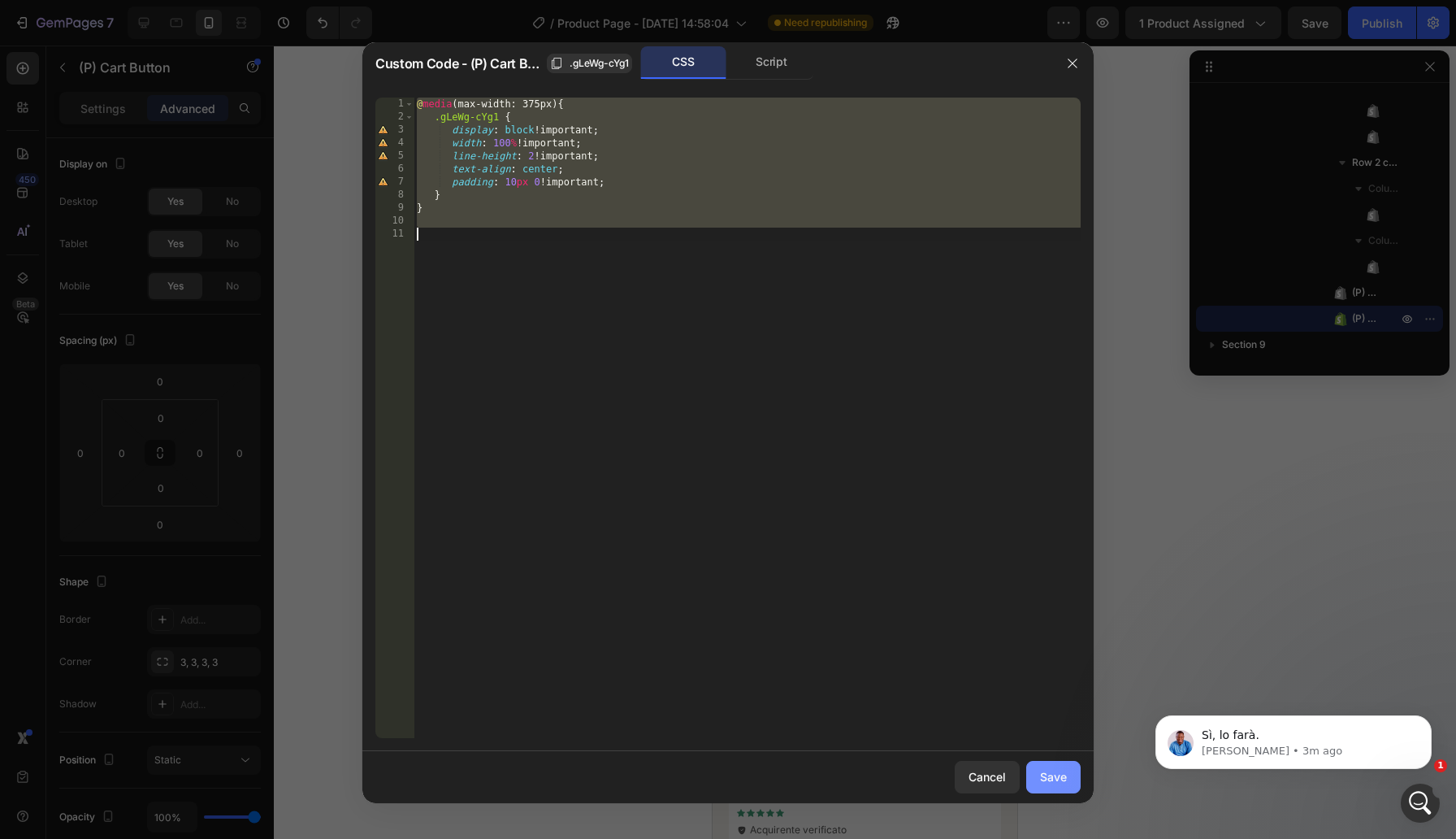
click at [1035, 772] on button "Save" at bounding box center [1053, 777] width 54 height 33
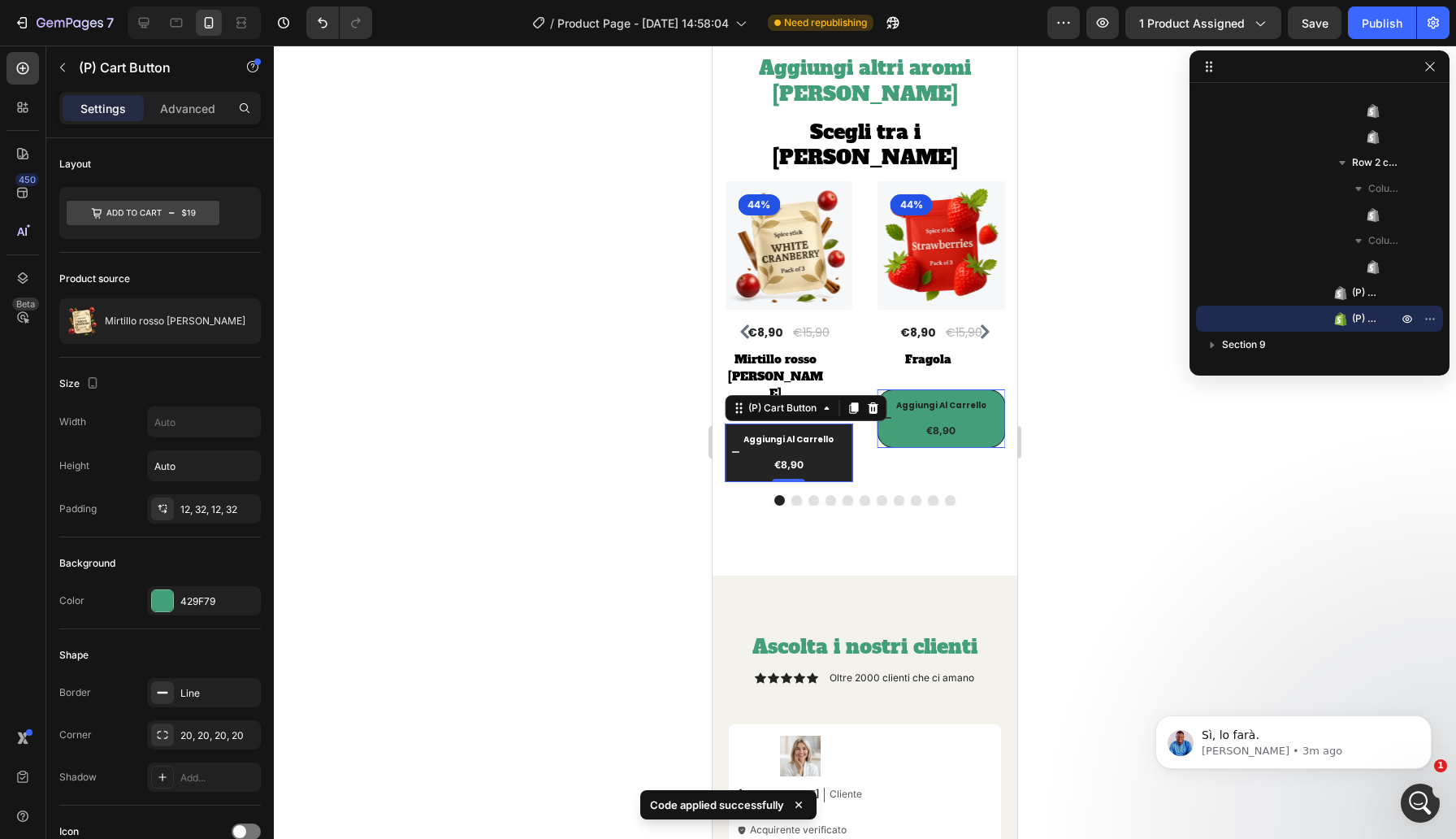
click at [878, 424] on div "€8,90" at bounding box center [942, 431] width 128 height 18
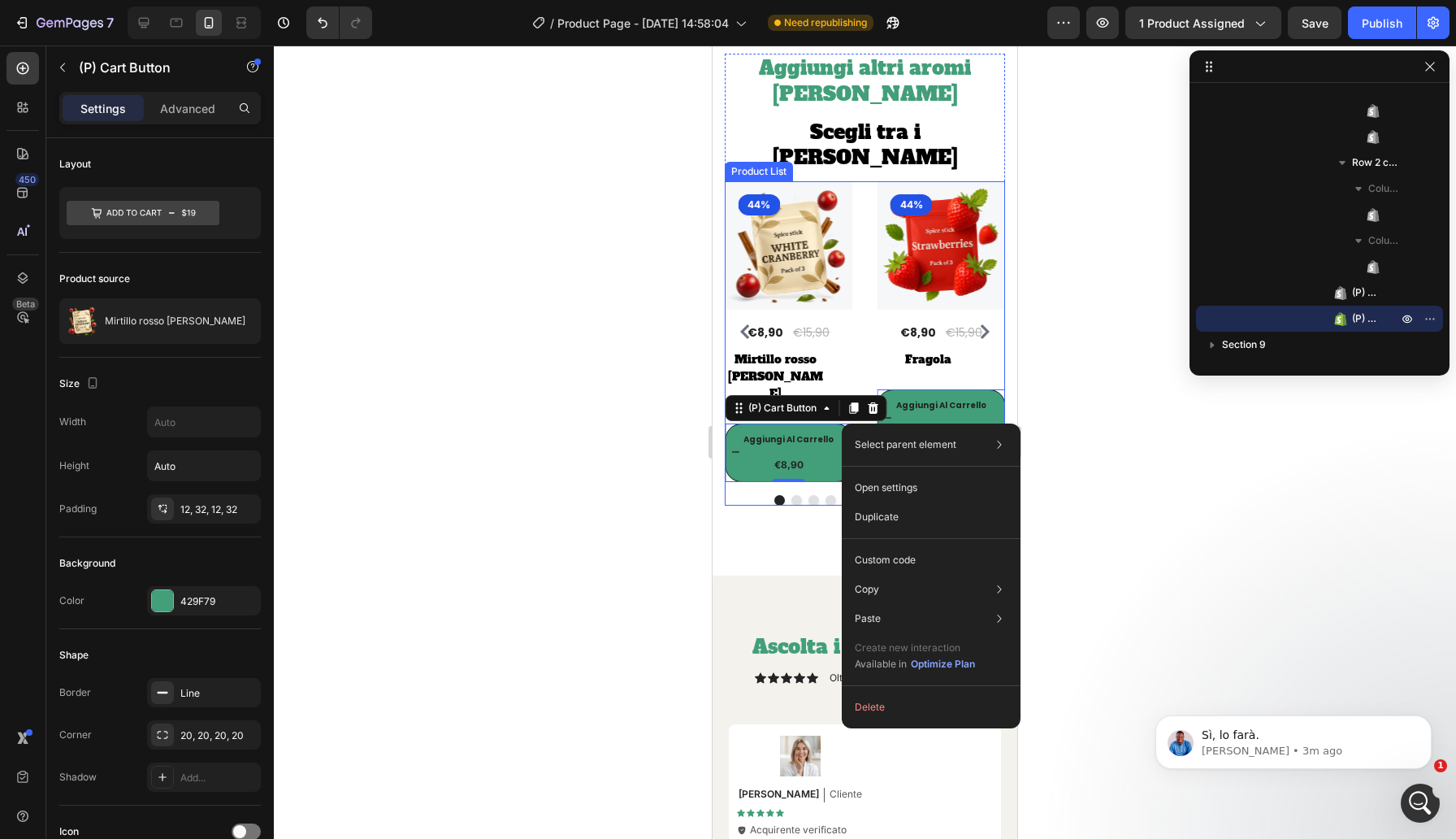
click at [870, 386] on div "(P) Images 44% Product Badge Row €8,90 (P) Price (P) Price €15,90 (P) Price (P)…" at bounding box center [865, 332] width 280 height 301
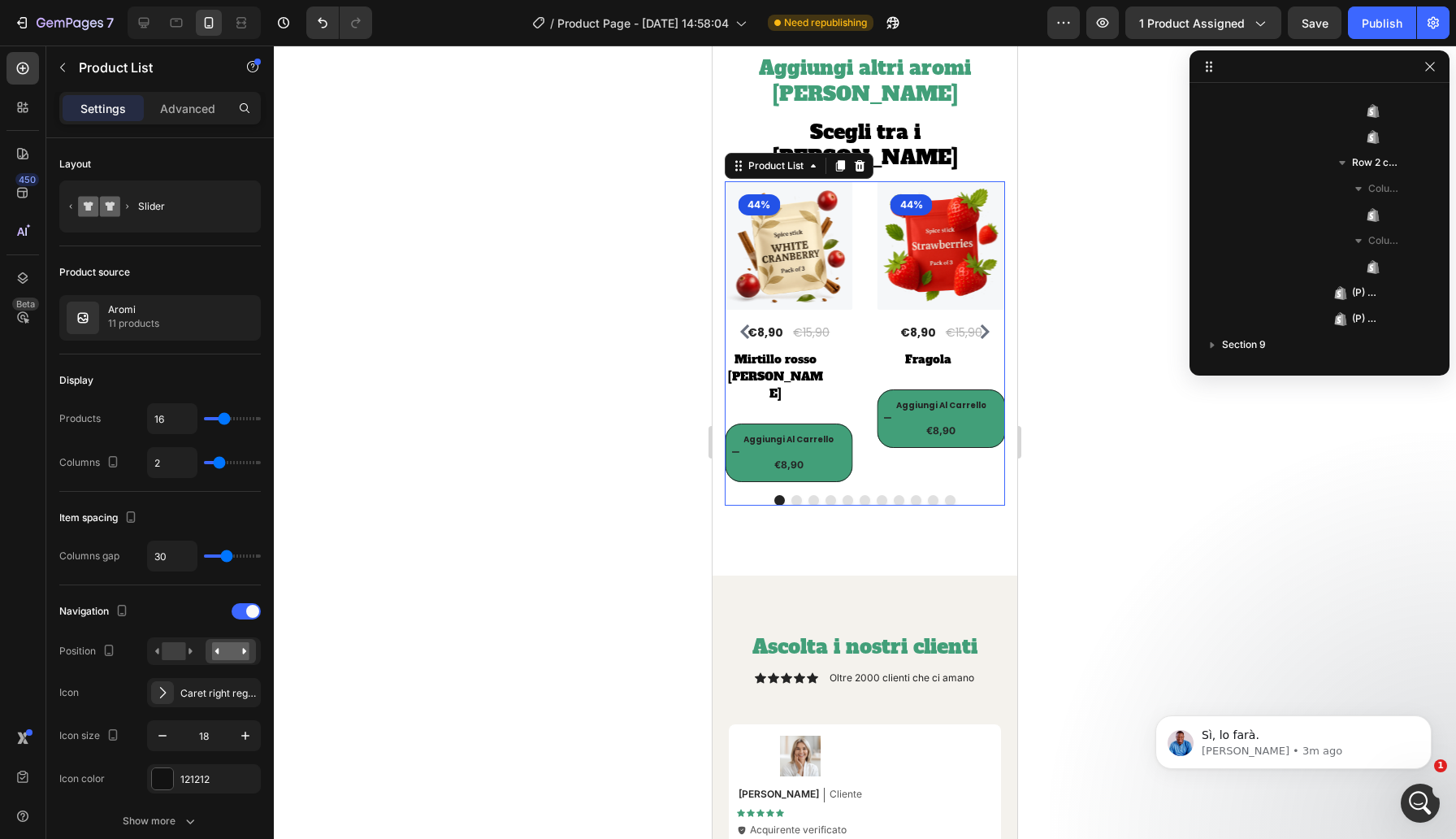
scroll to position [229, 0]
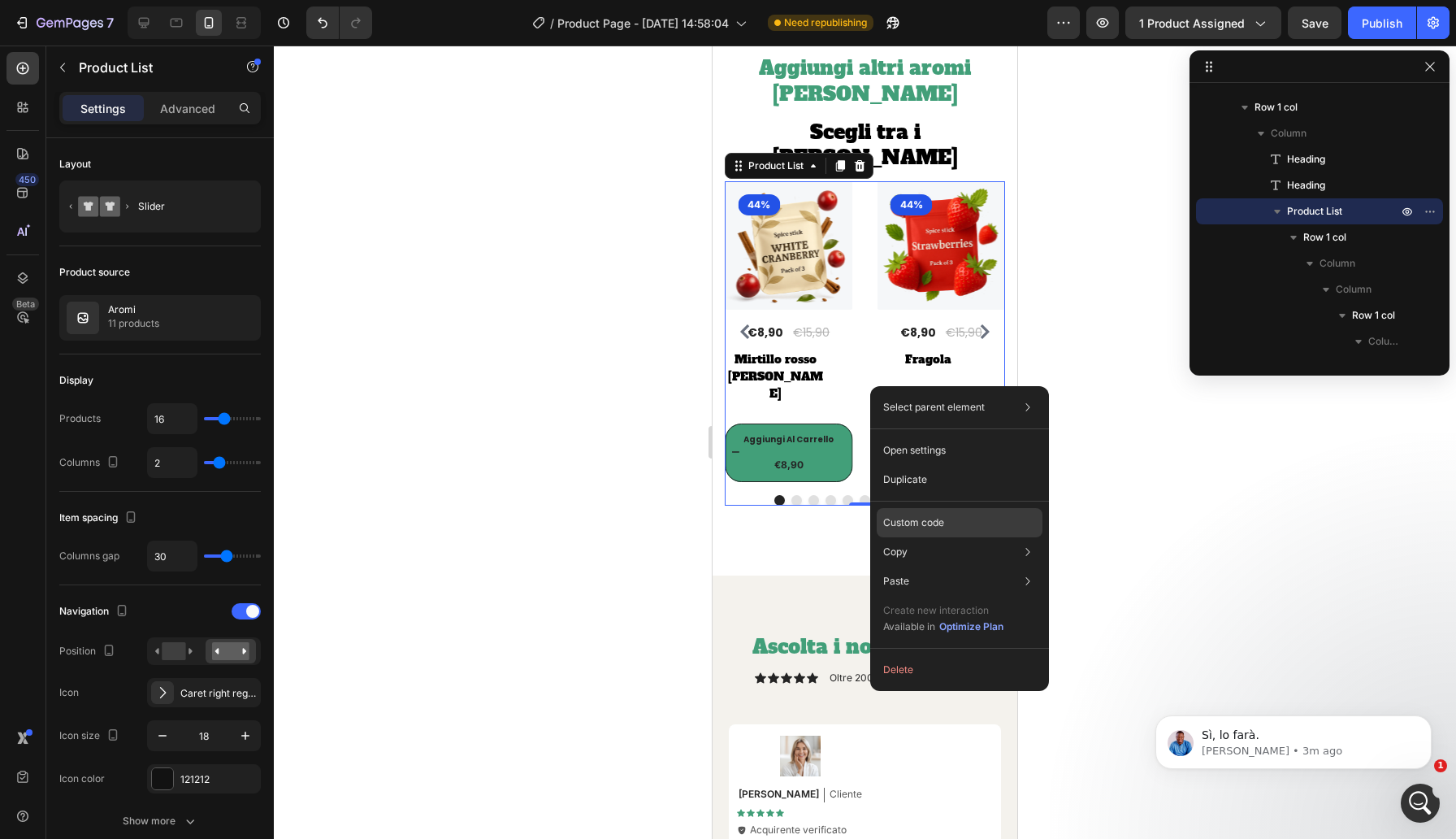
click at [932, 519] on p "Custom code" at bounding box center [913, 522] width 61 height 15
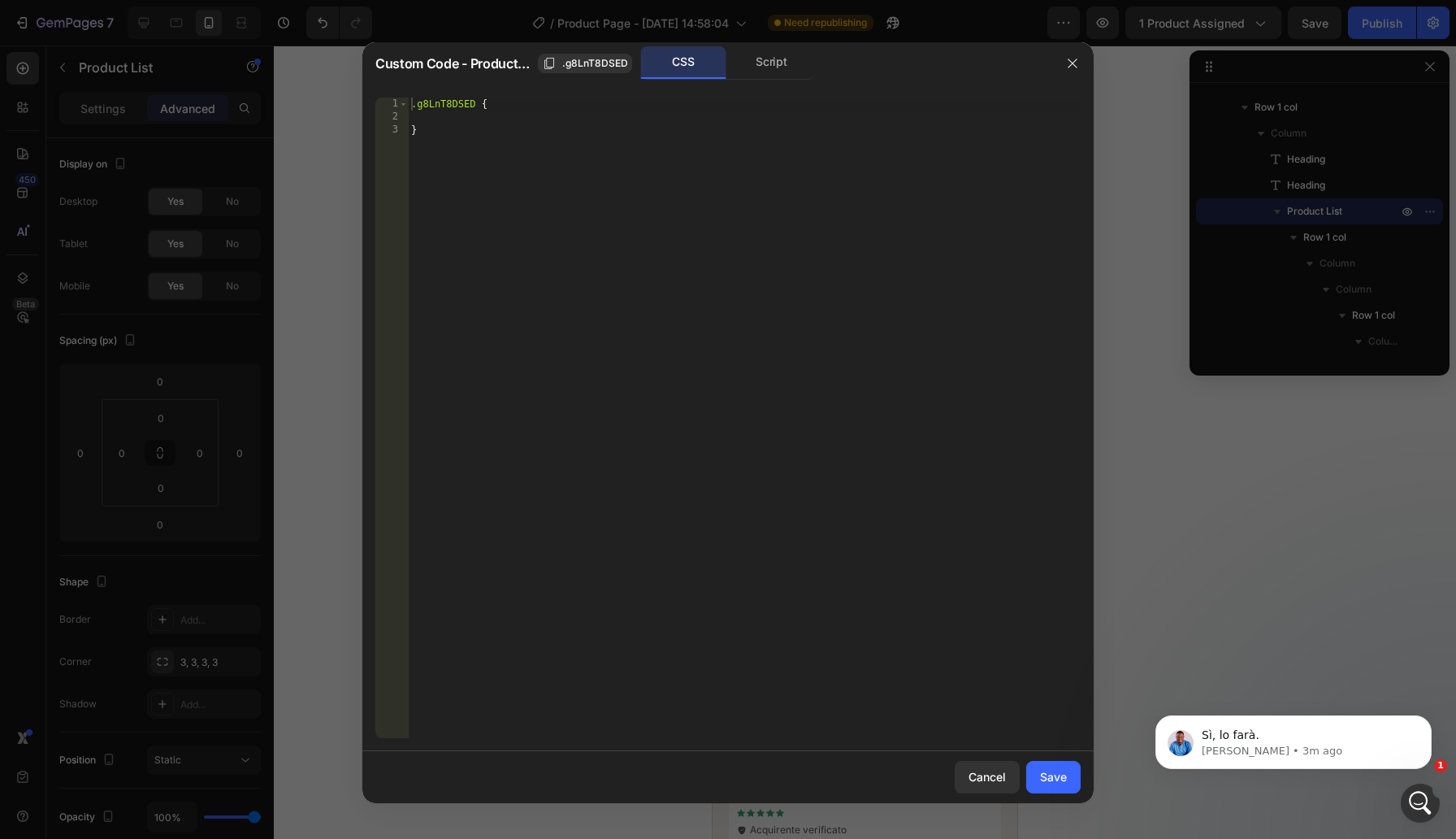
drag, startPoint x: 527, startPoint y: 125, endPoint x: 510, endPoint y: 117, distance: 18.8
click at [527, 125] on div ".g8LnT8DSED { }" at bounding box center [744, 431] width 673 height 666
type textarea "}"
click at [496, 120] on div ".g8LnT8DSED { }" at bounding box center [744, 431] width 673 height 666
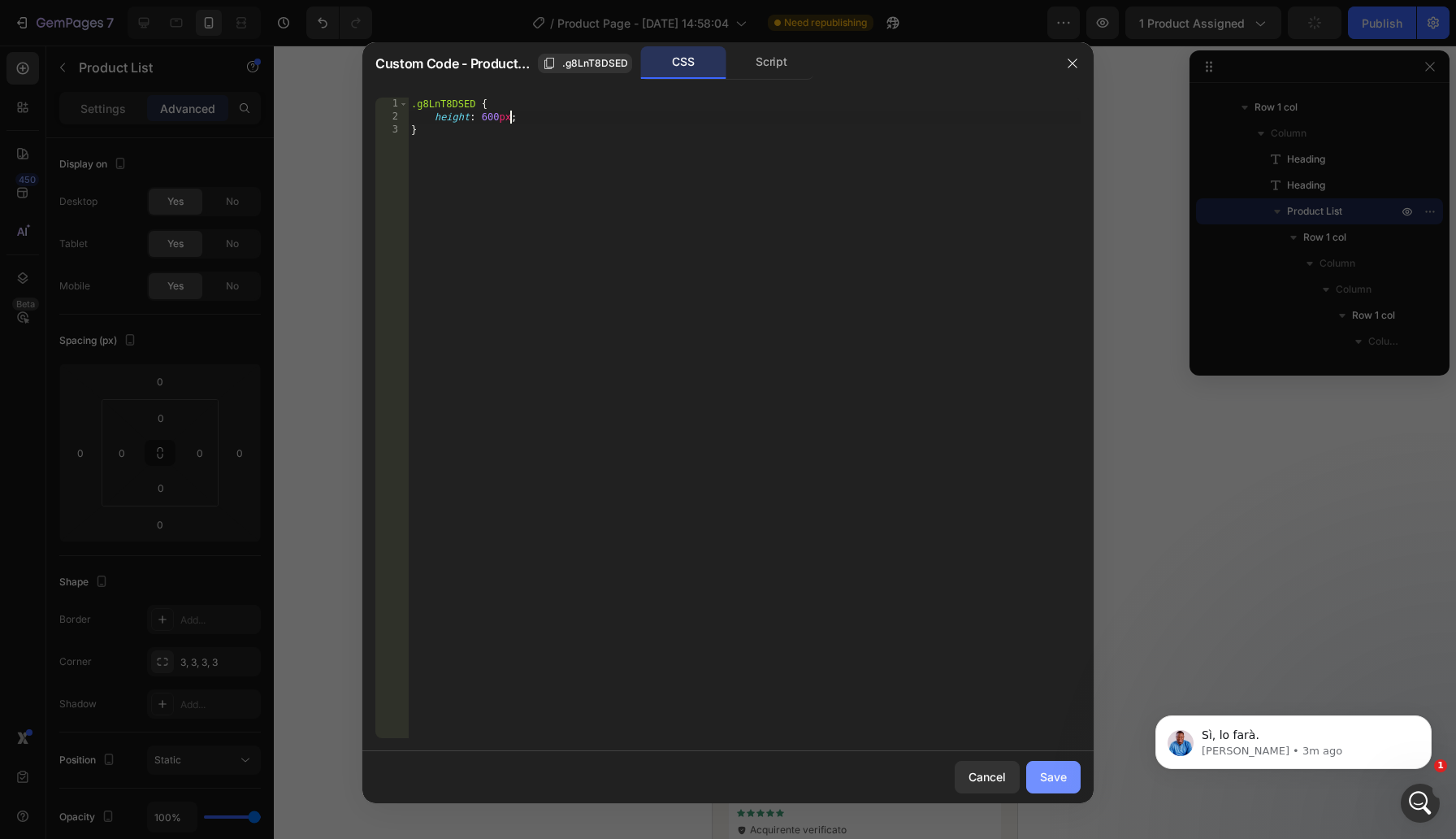
type textarea "height: 600px;"
click at [1070, 770] on button "Save" at bounding box center [1053, 777] width 54 height 33
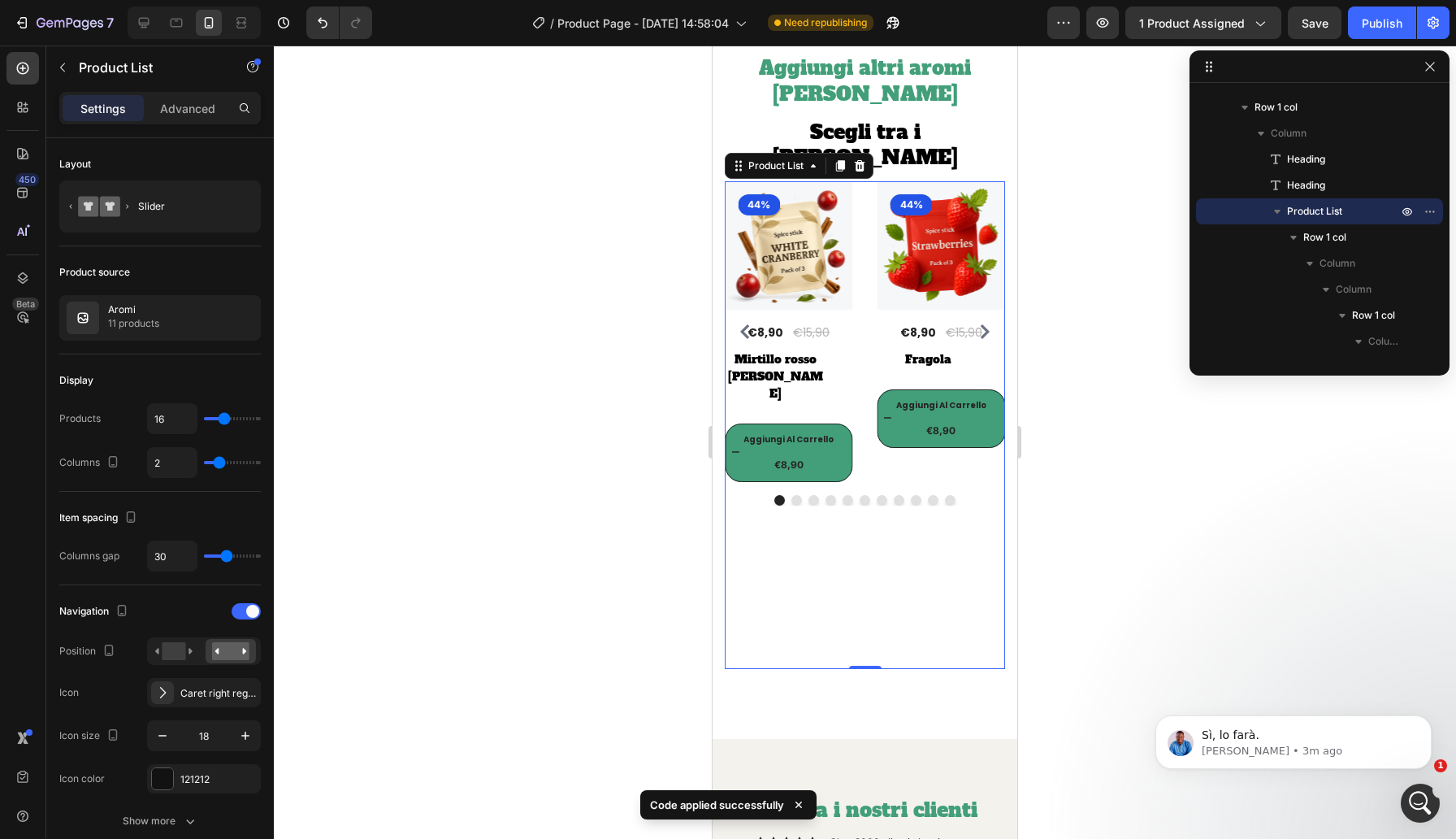
click at [897, 484] on div "(P) Images 44% Product Badge Row €8,90 (P) Price (P) Price €15,90 (P) Price (P)…" at bounding box center [865, 426] width 280 height 488
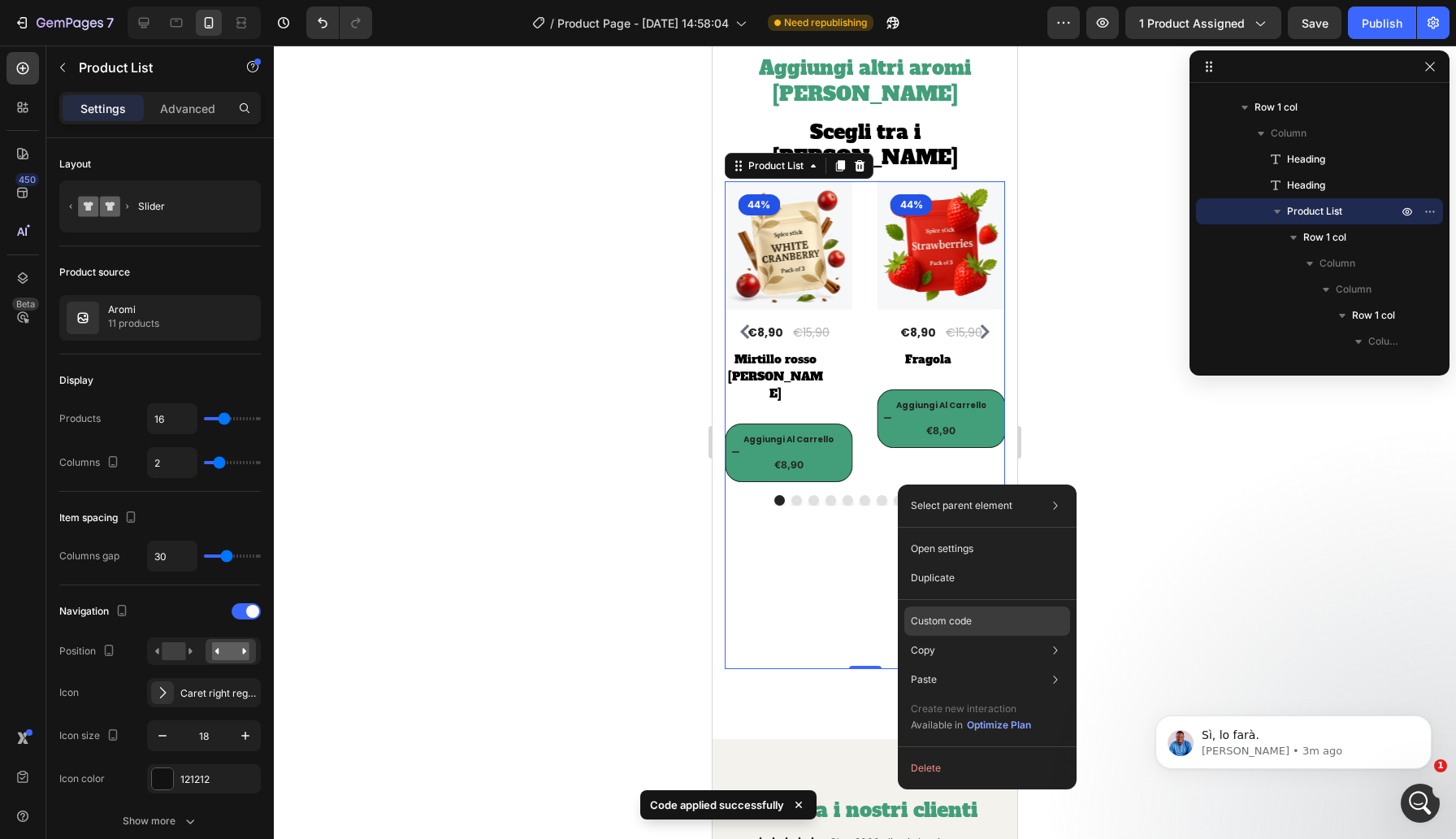
click at [986, 665] on div "Custom code" at bounding box center [987, 680] width 166 height 29
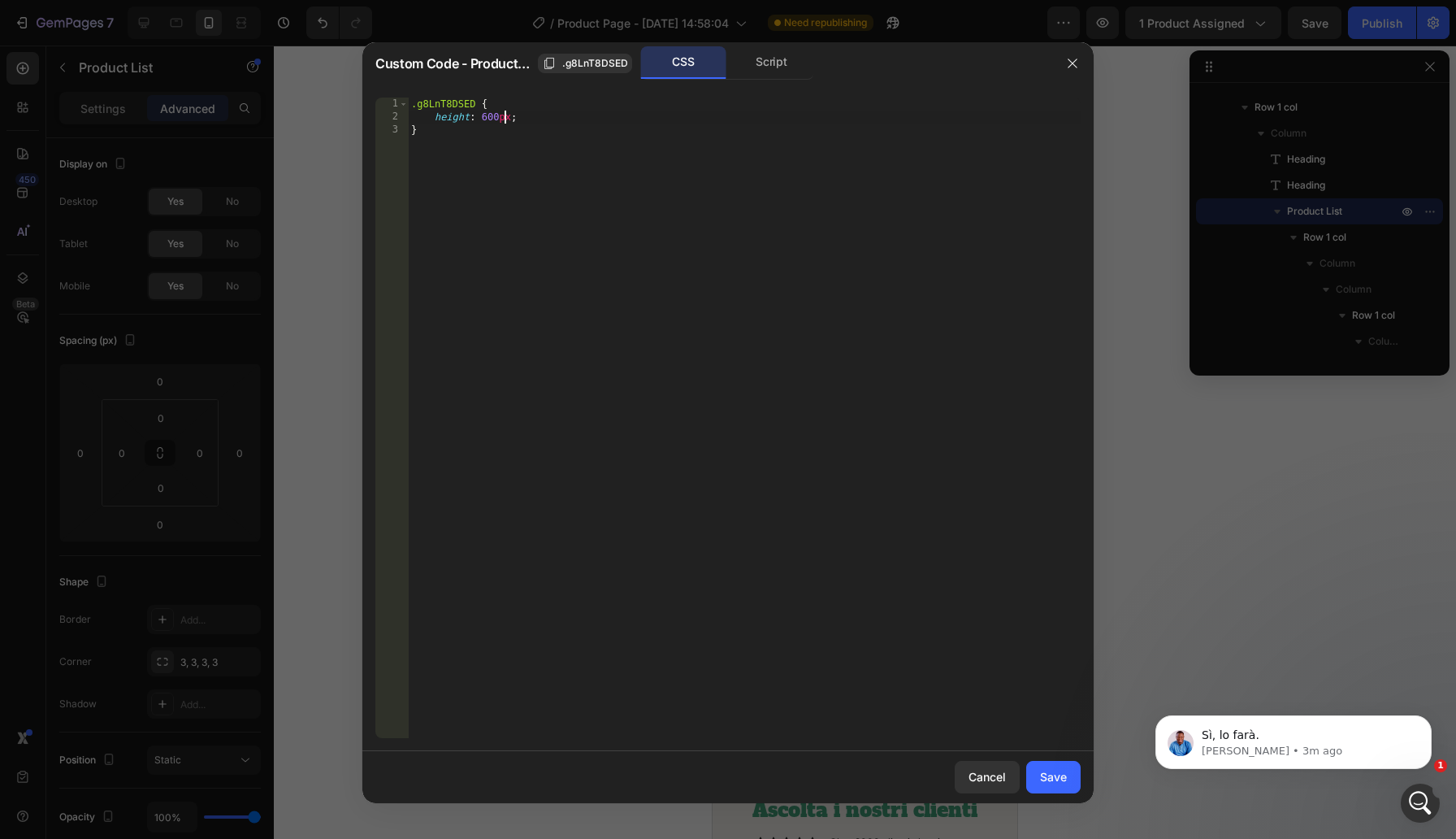
click at [504, 115] on div ".g8LnT8DSED { height : 600 px ; }" at bounding box center [744, 431] width 673 height 666
click at [501, 93] on div "} 1 2 .g8LnT8DSED { } ההההההההההההההההההההההההההההההההההההההההההההההההההההההההה…" at bounding box center [728, 418] width 731 height 666
type textarea ".g8LnT8DSED {"
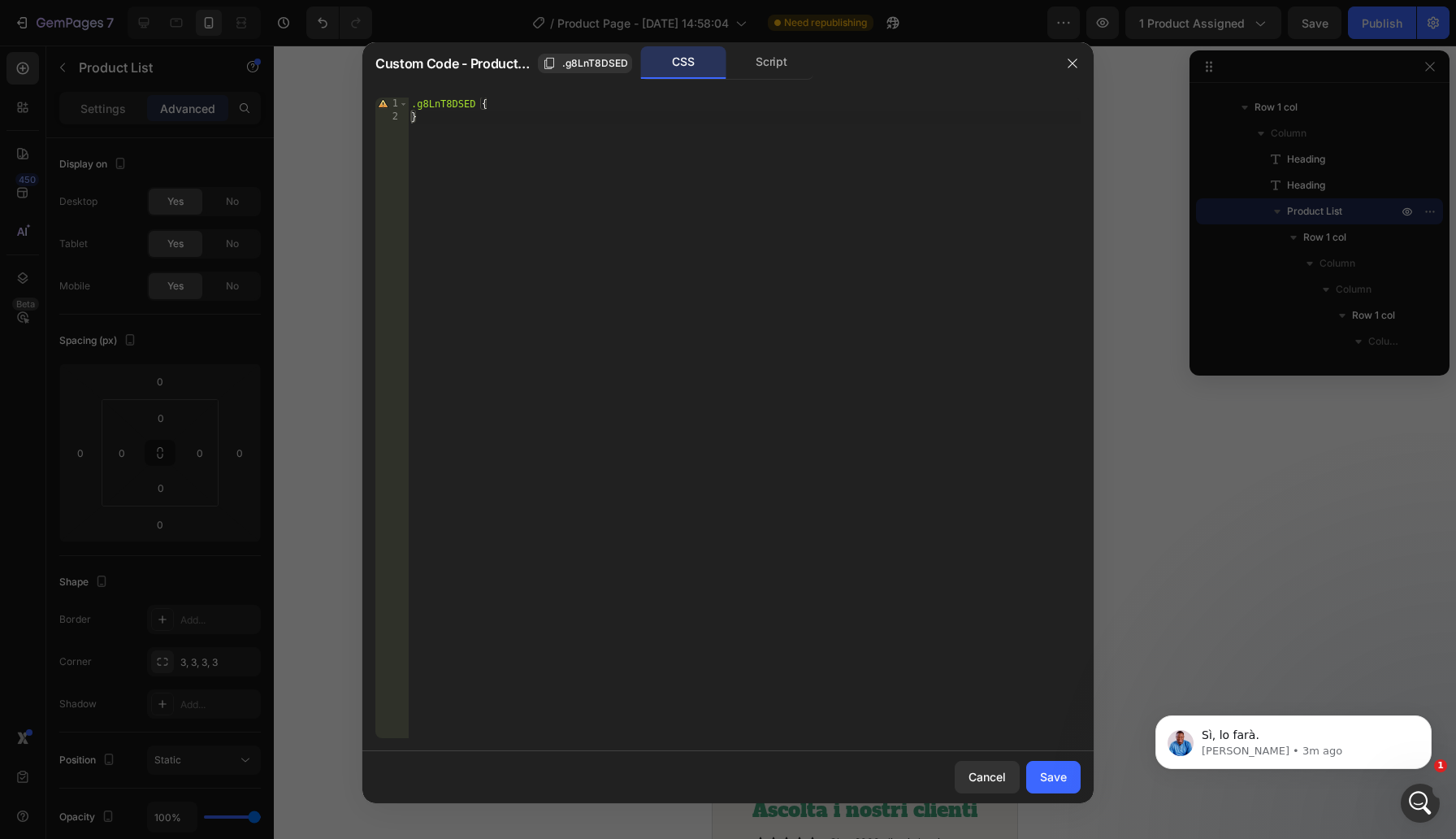
click at [502, 99] on div ".g8LnT8DSED { }" at bounding box center [744, 431] width 673 height 666
click at [1072, 784] on button "Save" at bounding box center [1053, 777] width 54 height 33
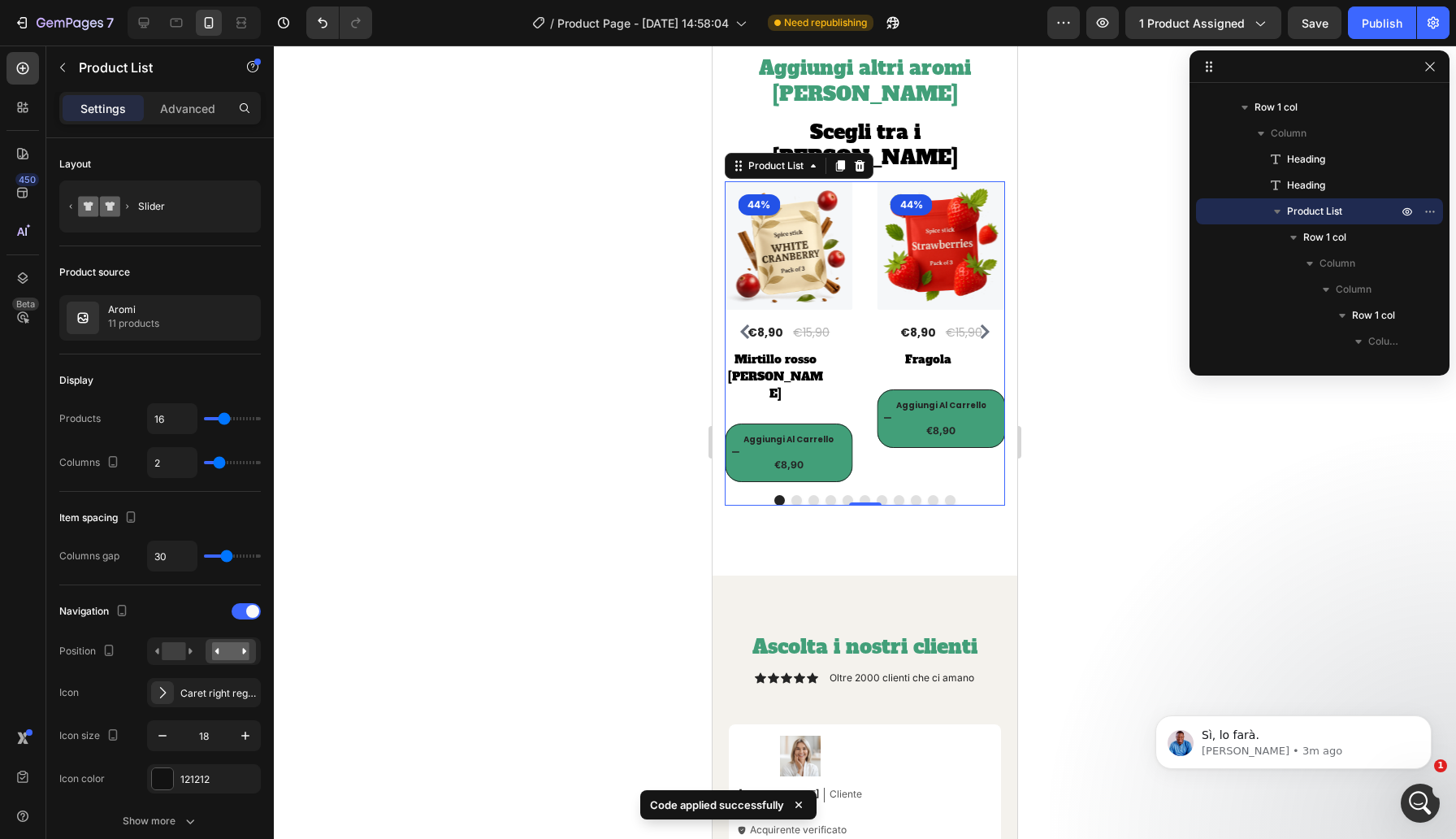
click at [855, 385] on div "(P) Images 44% Product Badge Row €8,90 (P) Price (P) Price €15,90 (P) Price (P)…" at bounding box center [865, 332] width 280 height 301
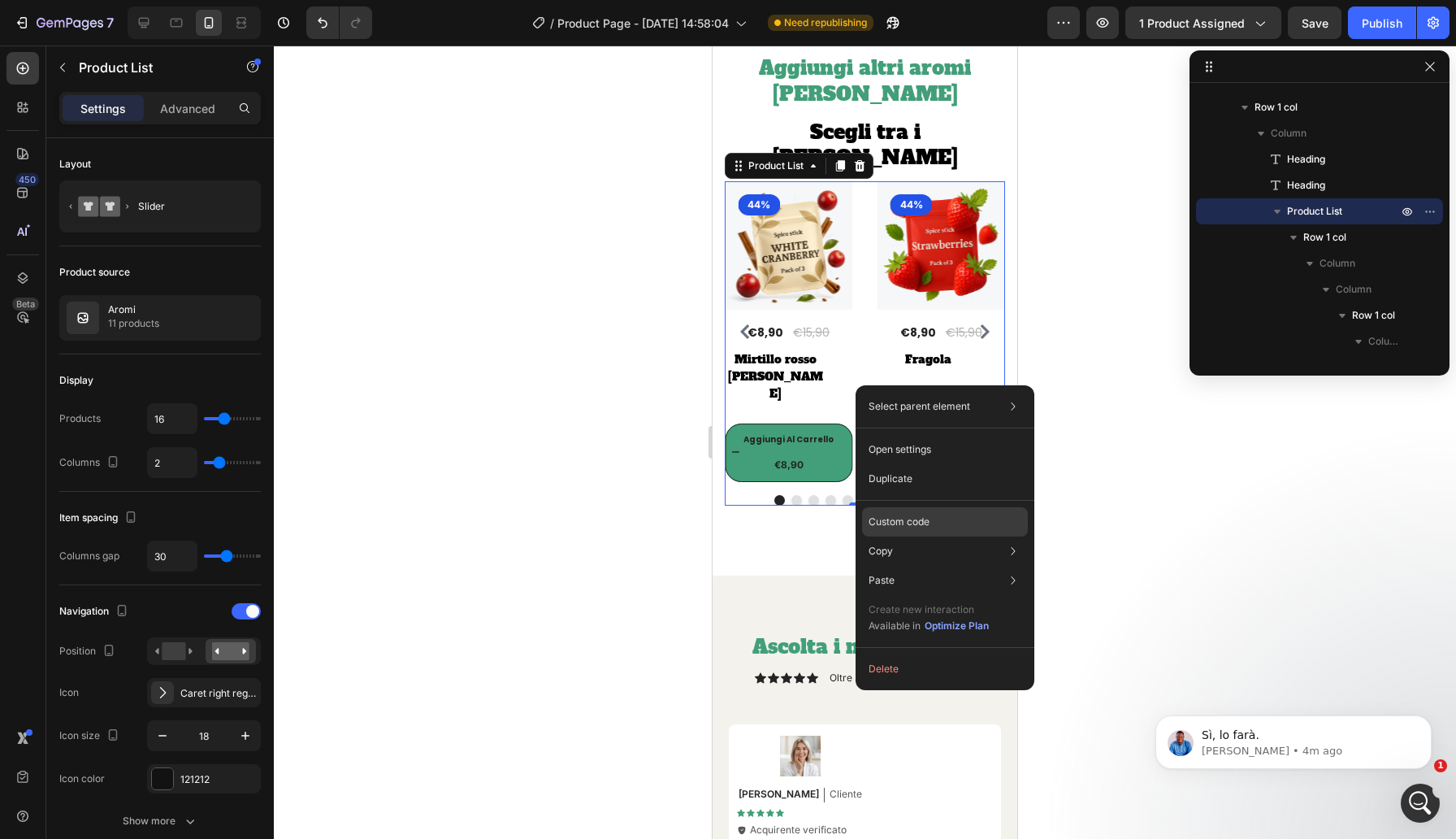
click at [892, 566] on div "Custom code" at bounding box center [945, 580] width 166 height 29
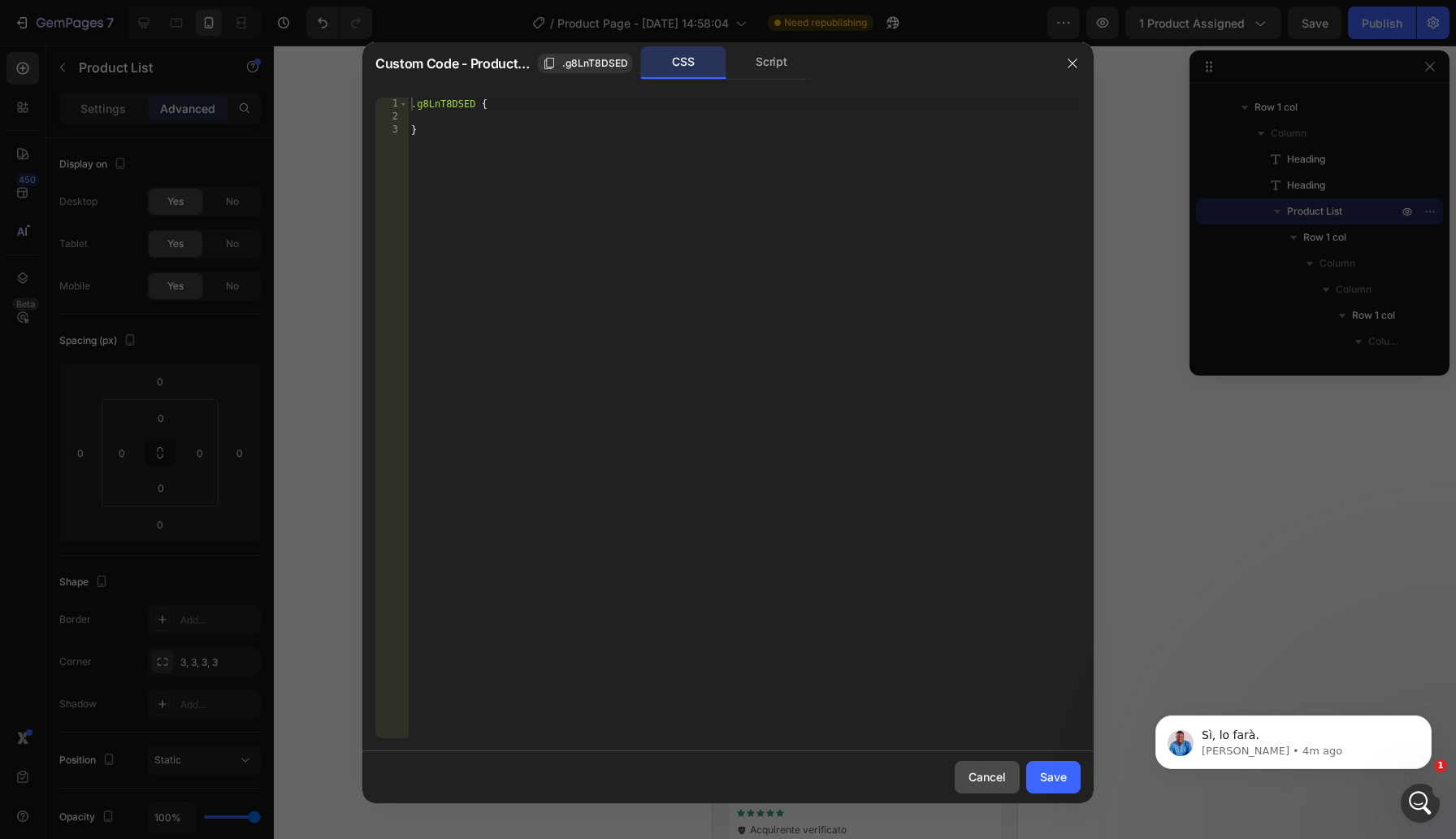
click at [993, 778] on div "Cancel" at bounding box center [987, 777] width 37 height 17
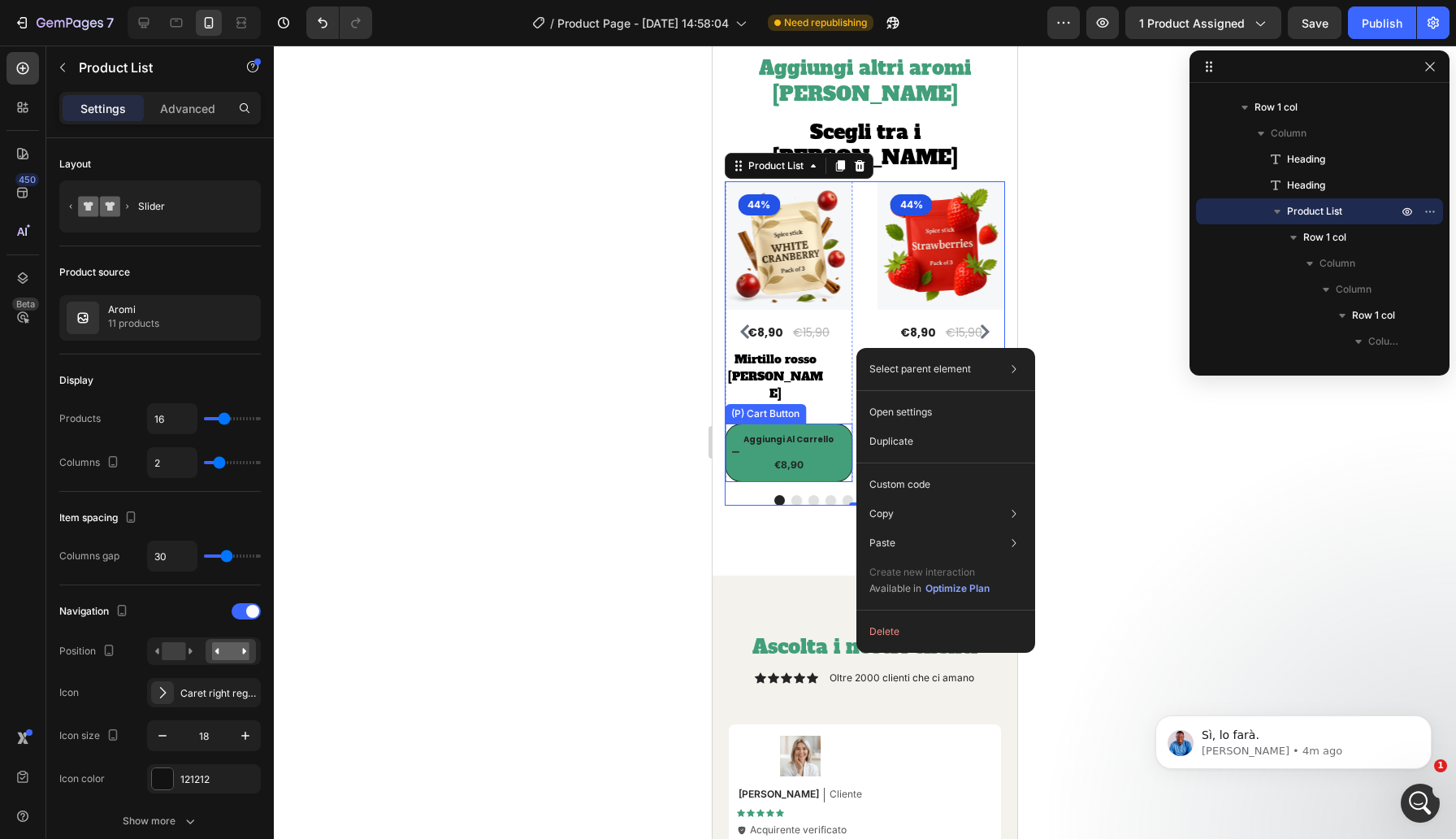
click at [878, 364] on div "(P) Images 44% Product Badge Row €8,90 (P) Price (P) Price €15,90 (P) Price (P)…" at bounding box center [942, 315] width 128 height 266
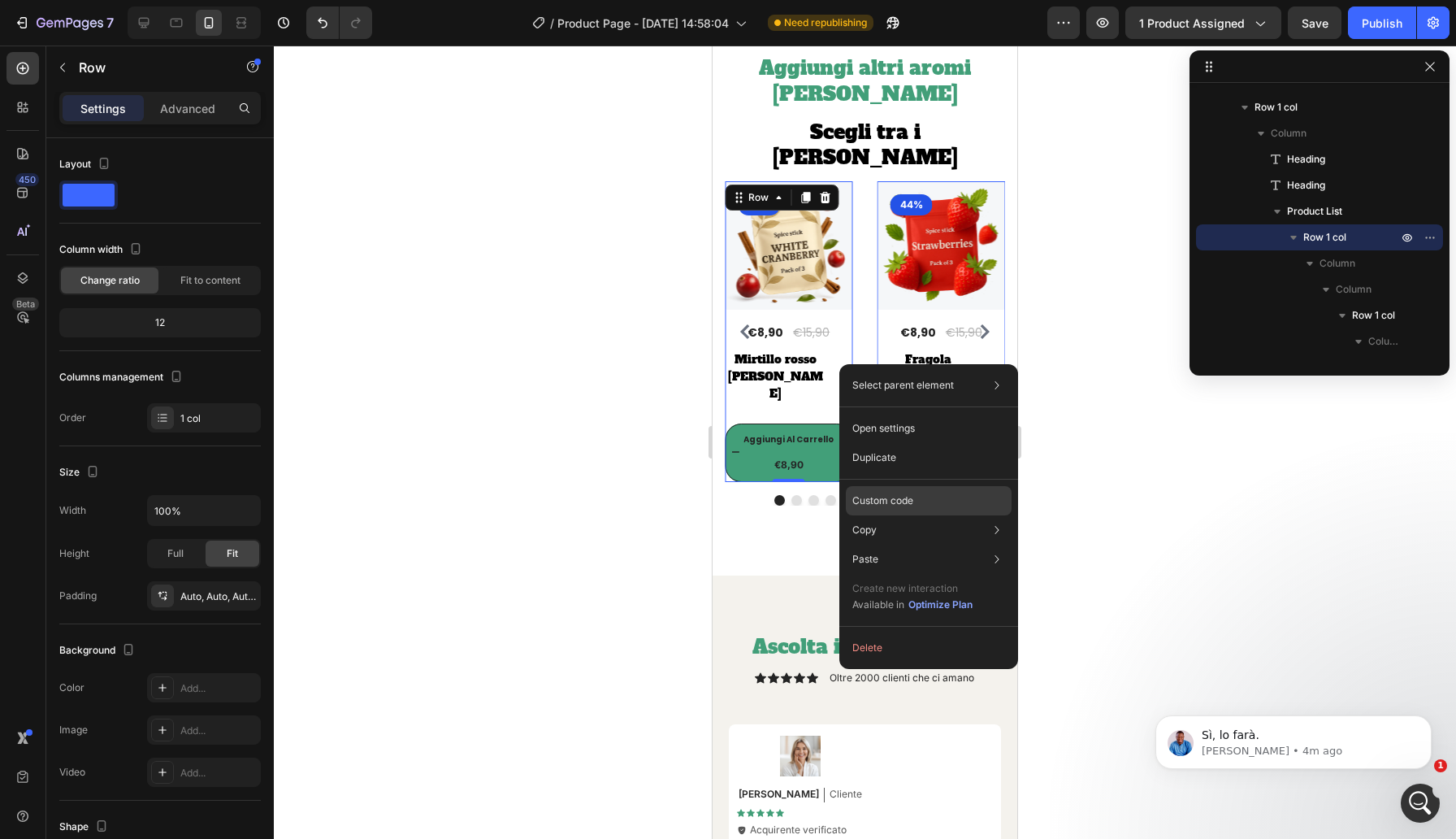
click at [898, 497] on p "Custom code" at bounding box center [883, 500] width 61 height 15
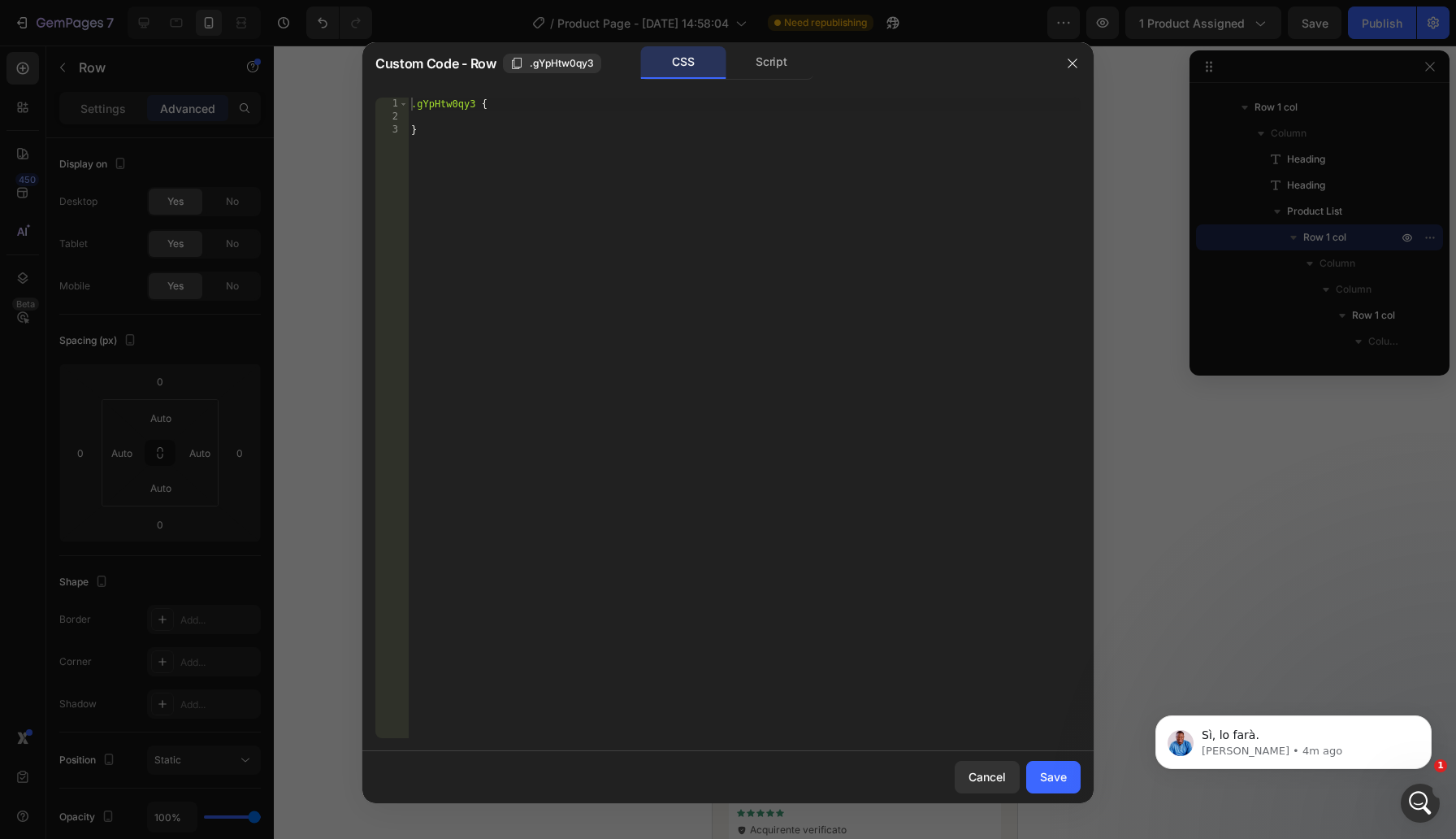
type textarea "}"
click at [524, 124] on div ".gYpHtw0qy3 { }" at bounding box center [744, 431] width 673 height 666
click at [514, 119] on div ".gYpHtw0qy3 { }" at bounding box center [744, 431] width 673 height 666
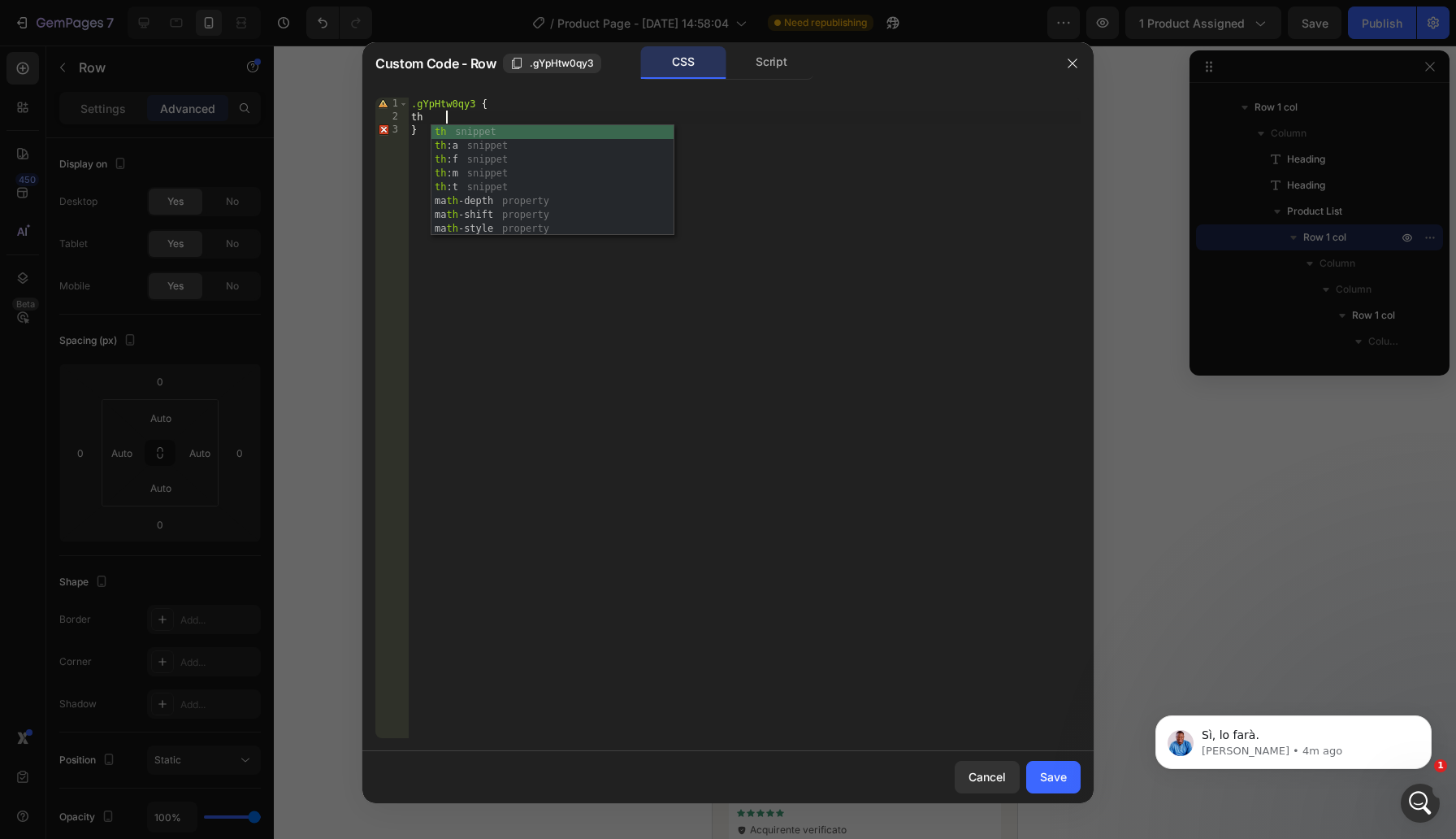
scroll to position [0, 2]
type textarea "t"
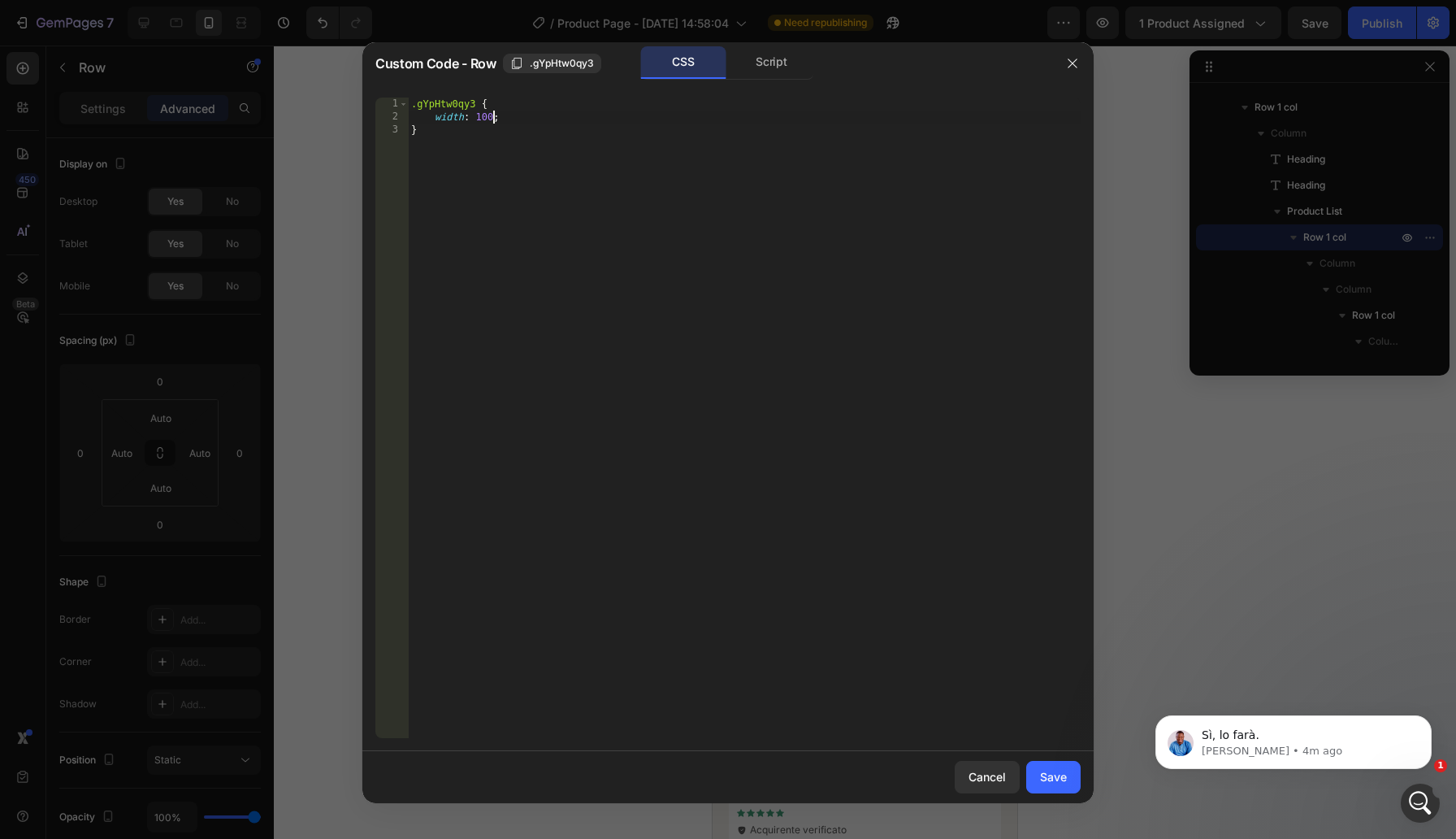
scroll to position [0, 7]
type textarea "width: 100%;"
click at [1055, 778] on div "Save" at bounding box center [1053, 777] width 27 height 17
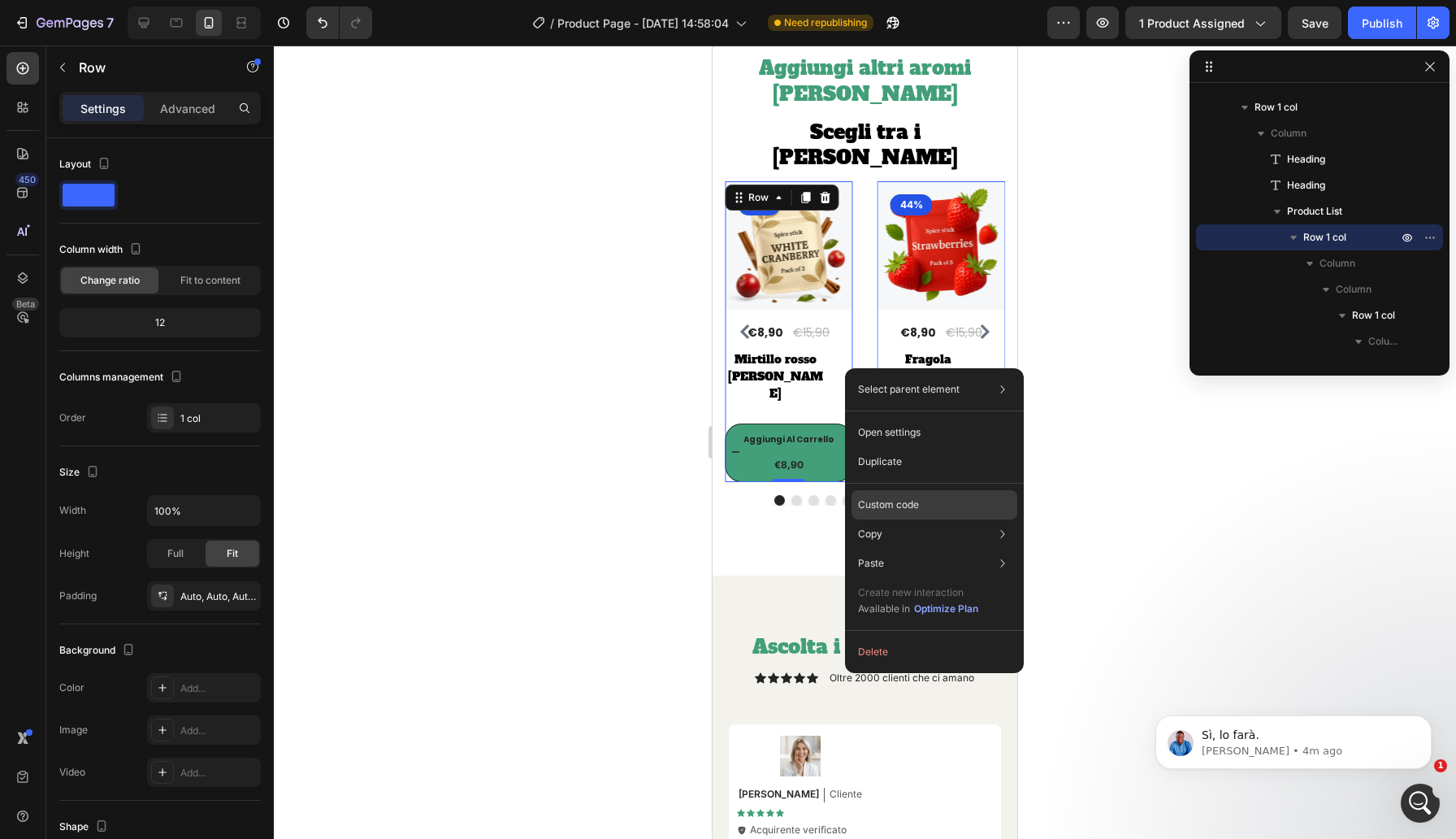
click at [919, 548] on div "Custom code" at bounding box center [935, 563] width 166 height 29
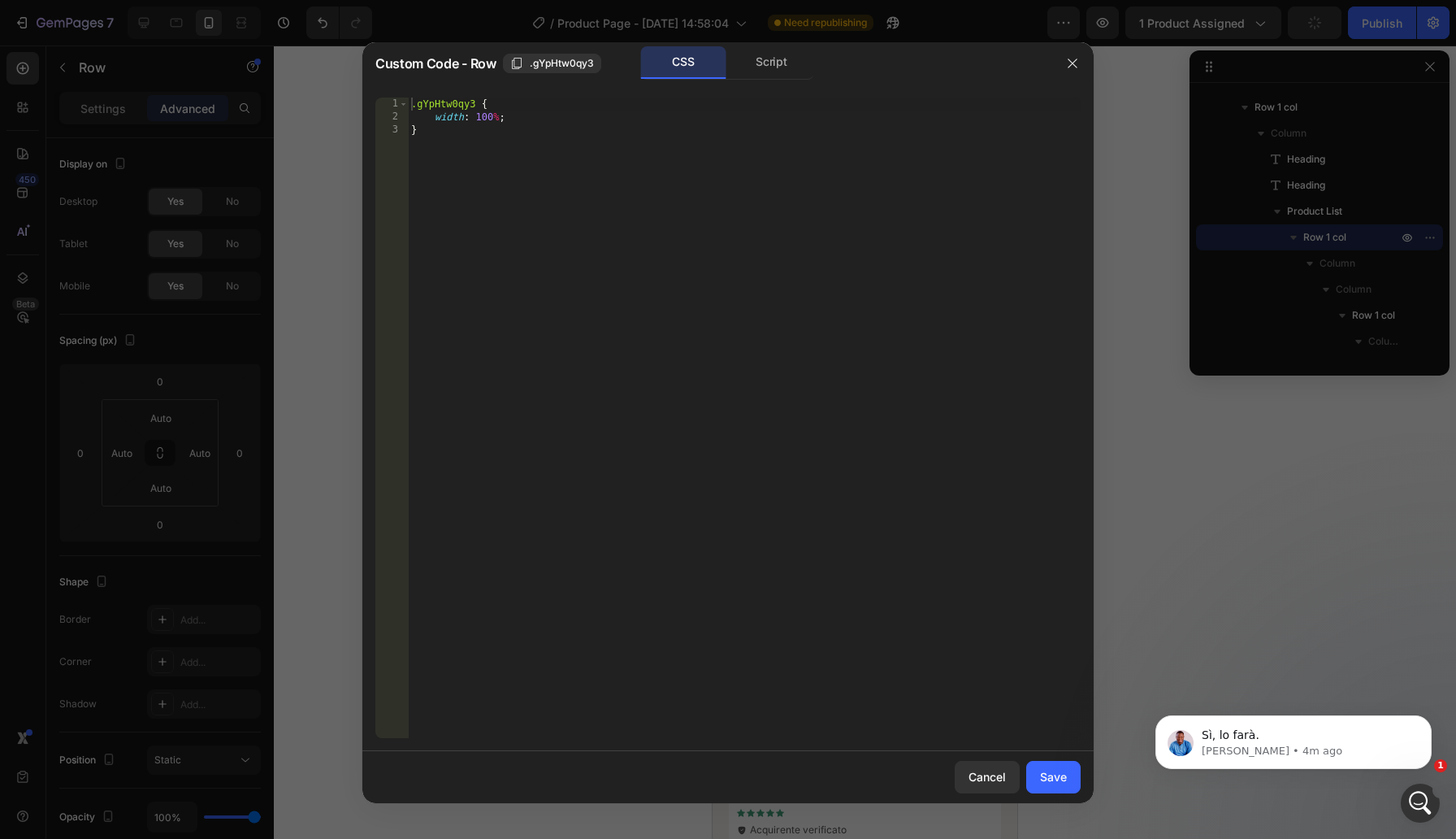
type textarea "width: 100%;"
drag, startPoint x: 433, startPoint y: 112, endPoint x: 552, endPoint y: 112, distance: 119.0
click at [552, 112] on div ".gYpHtw0qy3 { width : 100 % ; }" at bounding box center [744, 431] width 673 height 666
click at [1070, 773] on button "Save" at bounding box center [1053, 777] width 54 height 33
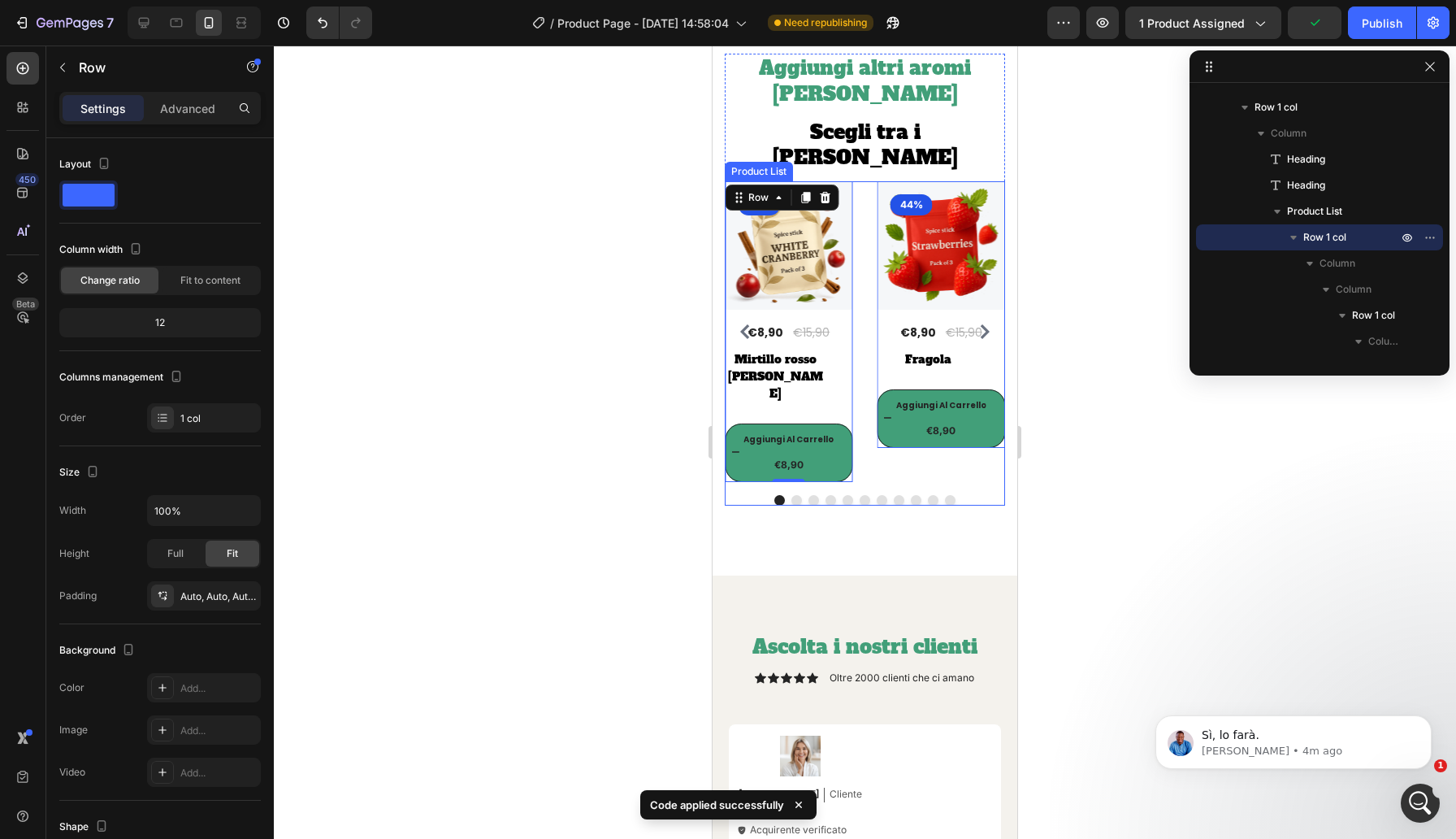
click at [856, 408] on div "(P) Images 44% Product Badge Row €8,90 (P) Price (P) Price €15,90 (P) Price (P)…" at bounding box center [865, 332] width 280 height 301
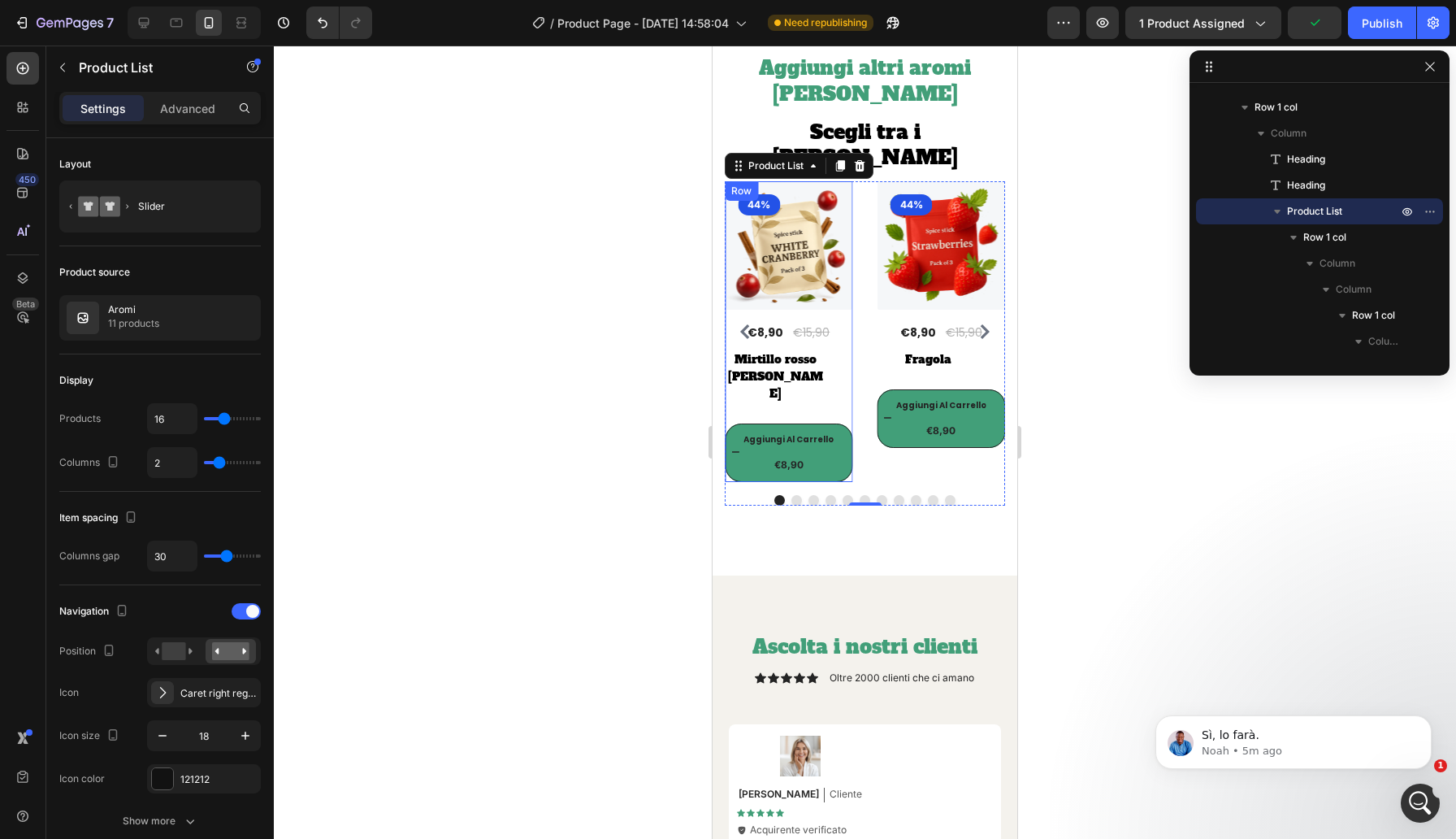
click at [878, 370] on div "(P) Images 44% Product Badge Row €8,90 (P) Price (P) Price €15,90 (P) Price (P)…" at bounding box center [942, 315] width 128 height 266
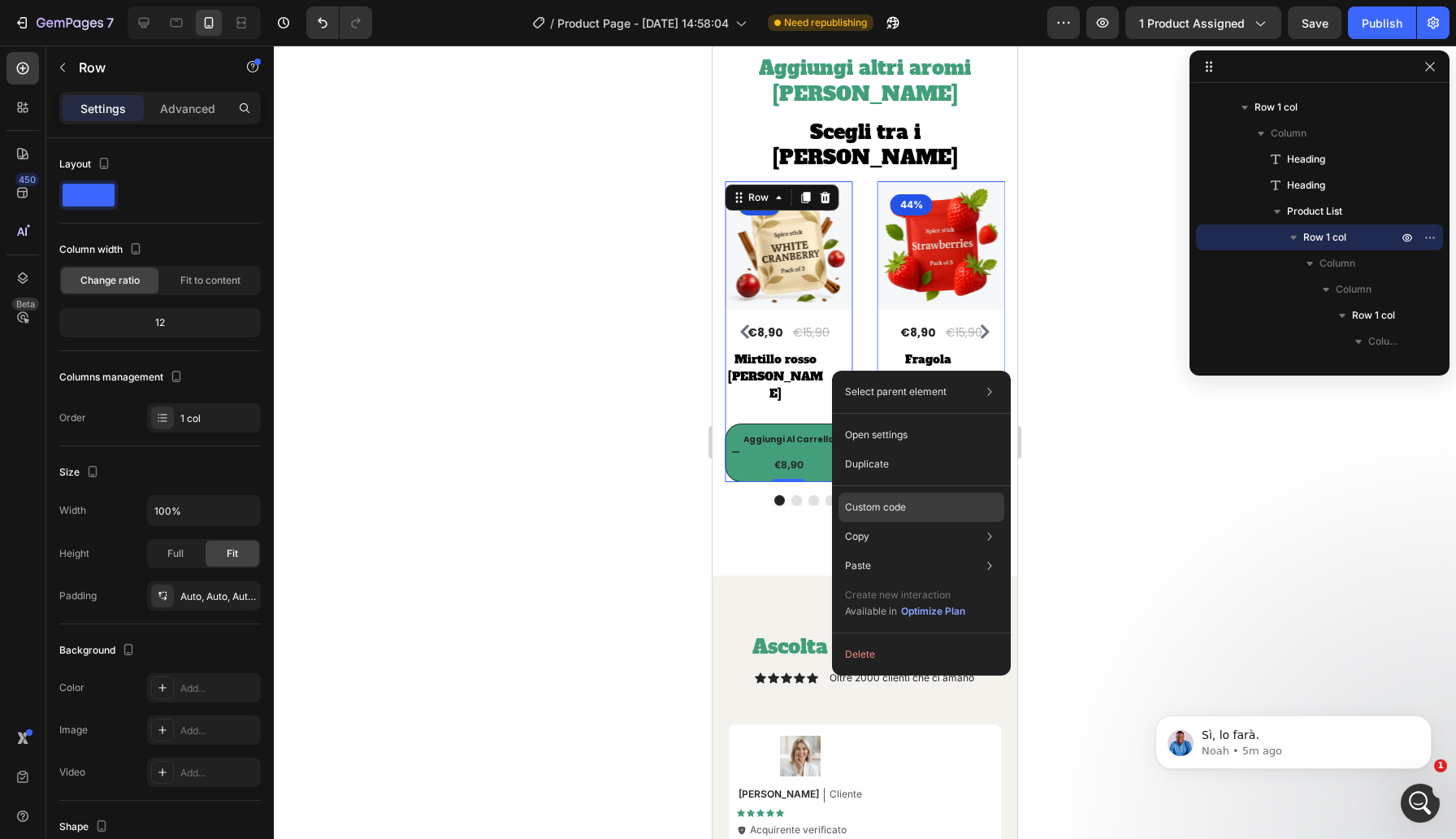
click at [890, 513] on p "Custom code" at bounding box center [875, 507] width 61 height 15
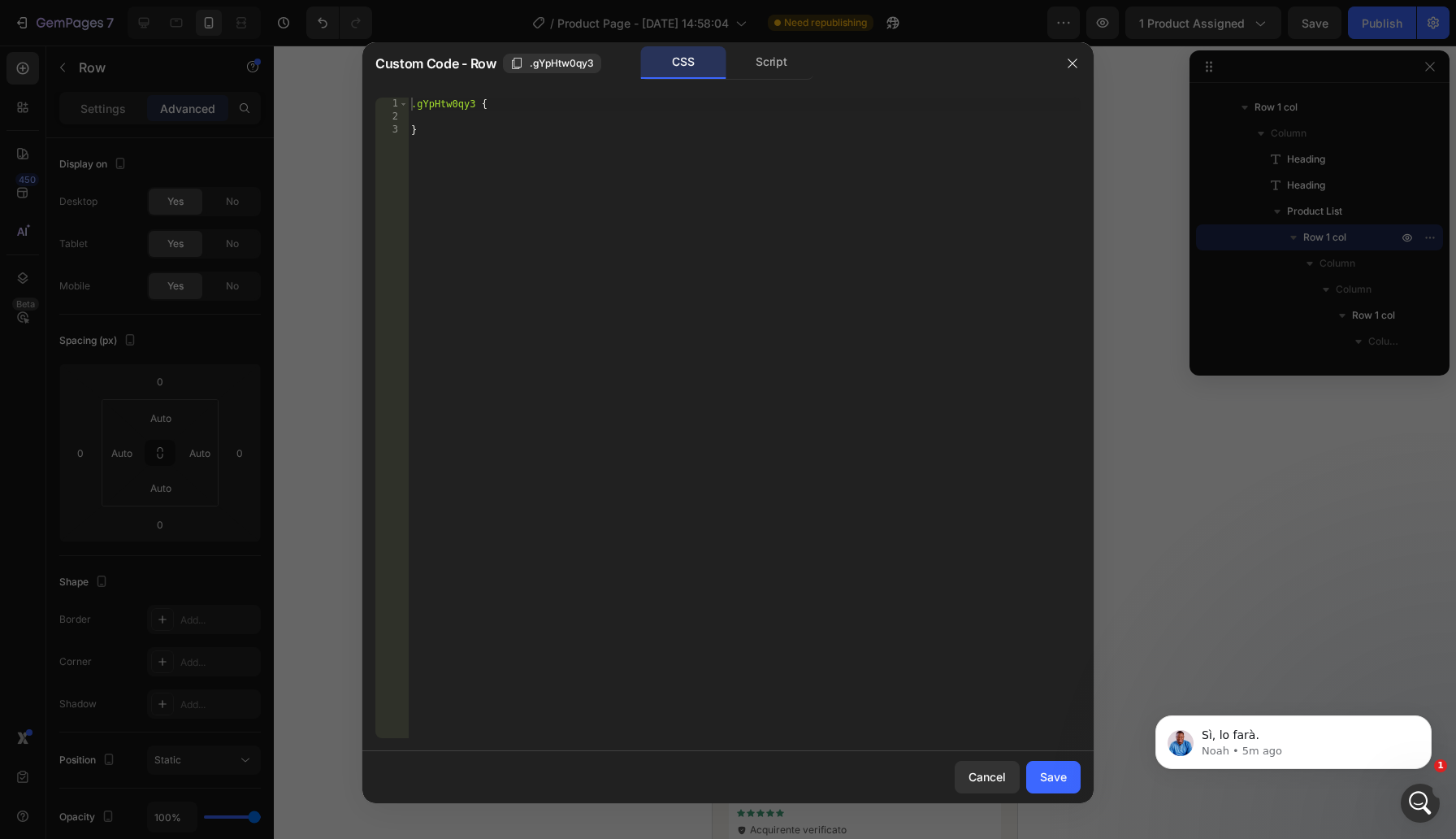
click at [498, 118] on div ".gYpHtw0qy3 { }" at bounding box center [744, 431] width 673 height 666
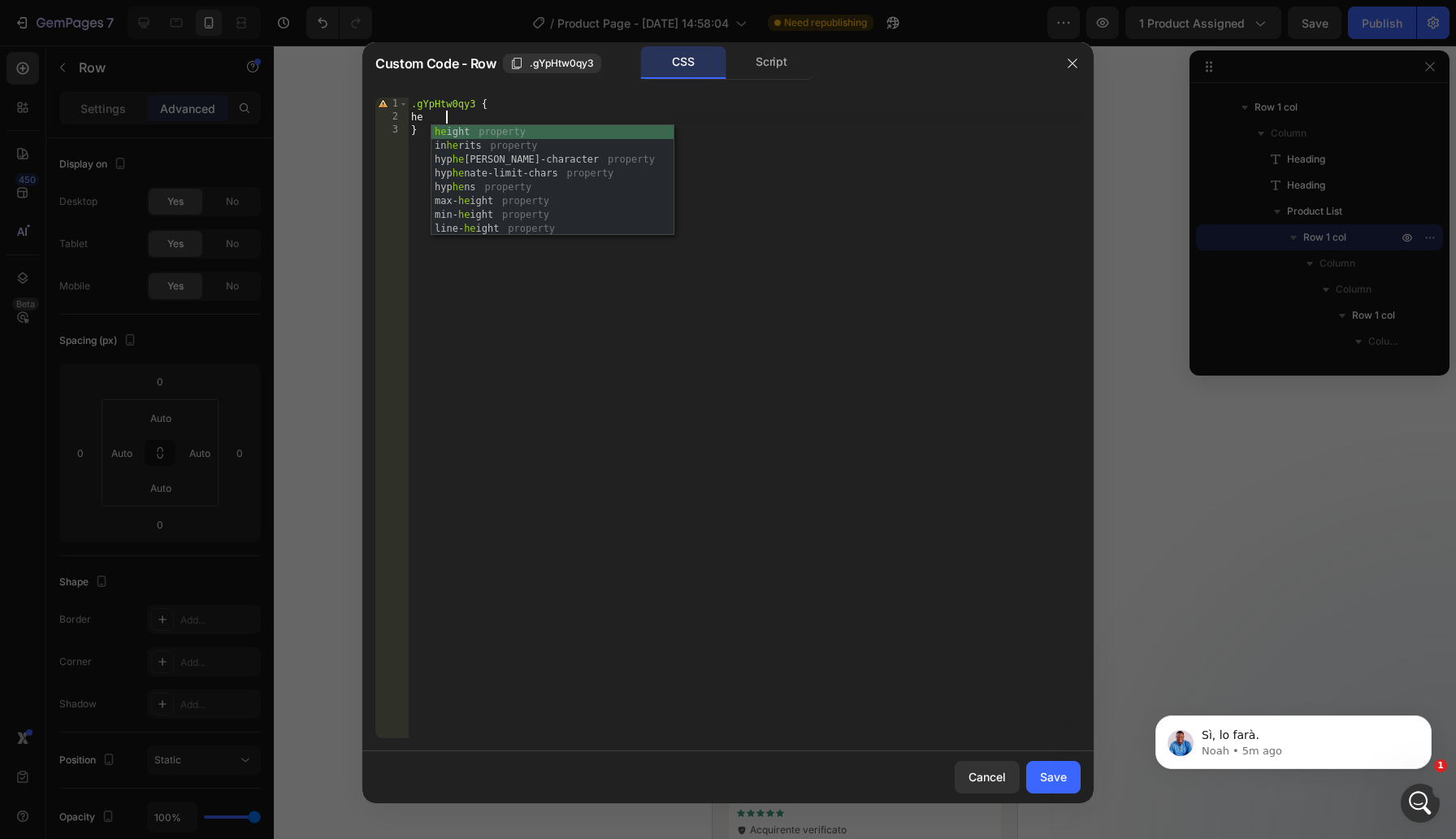
scroll to position [0, 2]
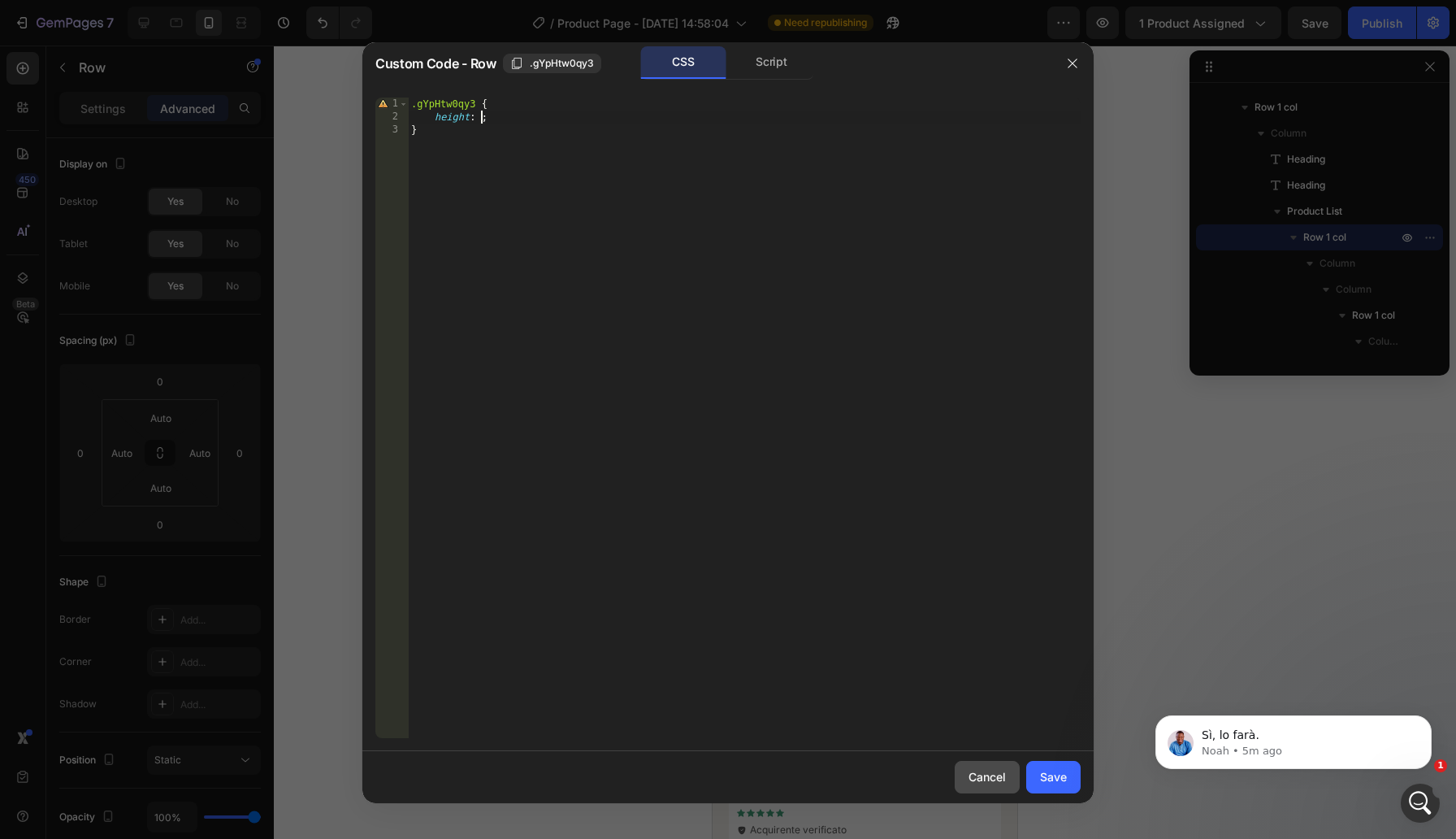
type textarea "height: ;"
click at [994, 777] on div "Cancel" at bounding box center [987, 777] width 37 height 17
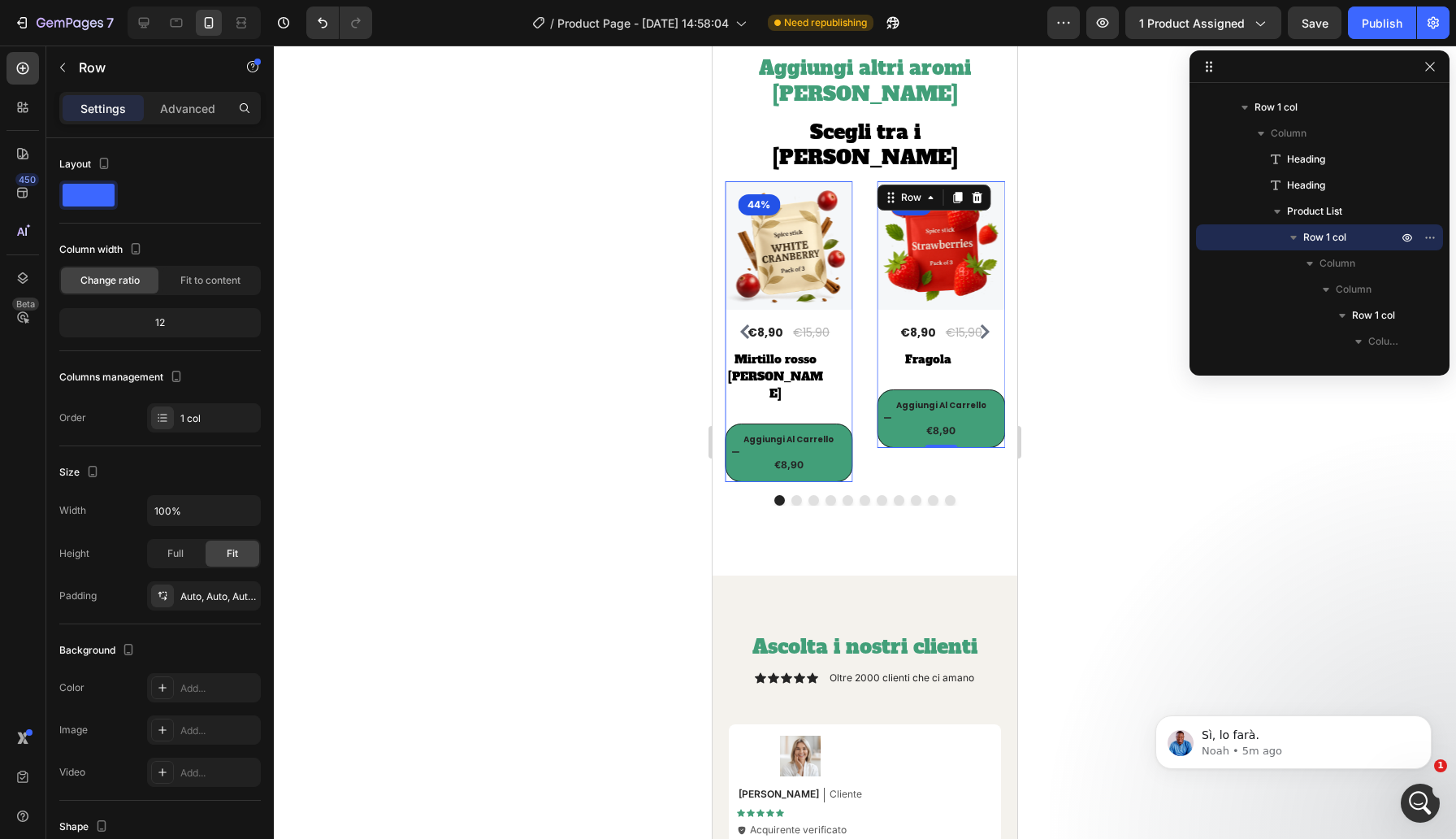
click at [882, 357] on div "(P) Images 44% Product Badge Row €8,90 (P) Price (P) Price €15,90 (P) Price (P)…" at bounding box center [942, 315] width 128 height 266
click at [872, 432] on div "(P) Images 44% Product Badge Row €8,90 (P) Price (P) Price €15,90 (P) Price (P)…" at bounding box center [865, 332] width 280 height 301
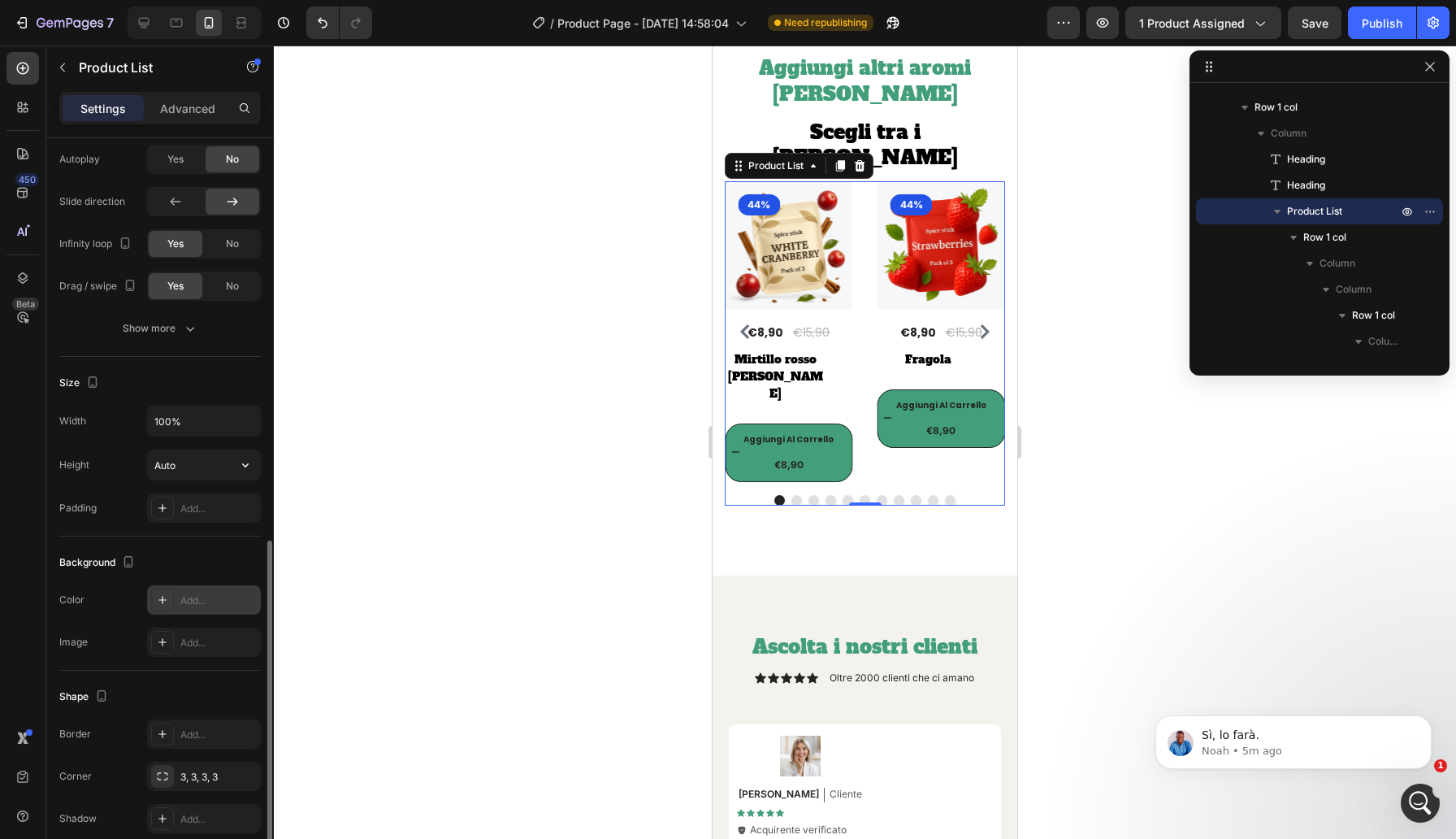
scroll to position [969, 0]
click at [247, 468] on icon "button" at bounding box center [245, 470] width 16 height 16
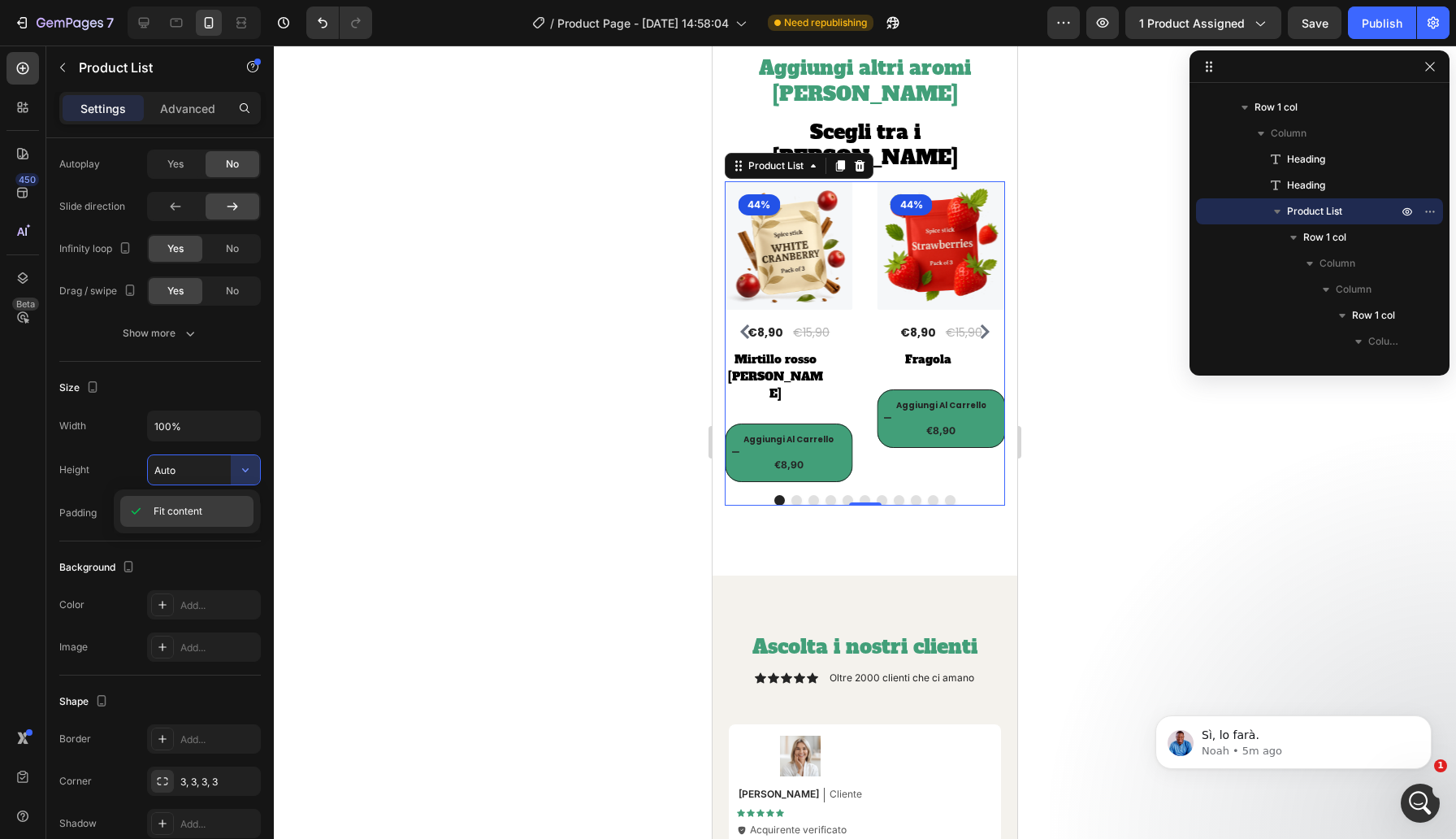
click at [200, 515] on span "Fit content" at bounding box center [178, 511] width 48 height 15
click at [188, 474] on input "Auto" at bounding box center [204, 470] width 112 height 29
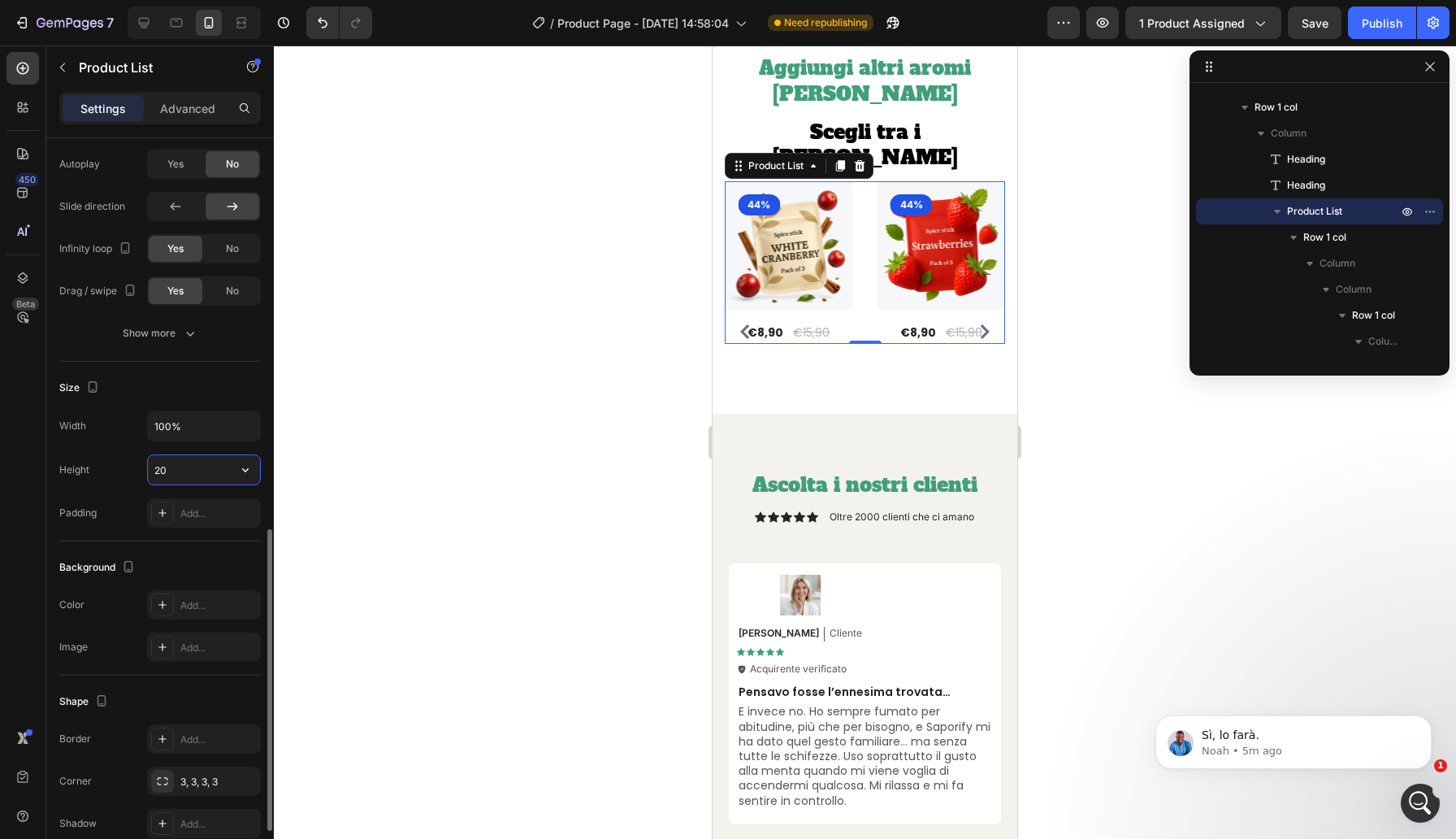
type input "2"
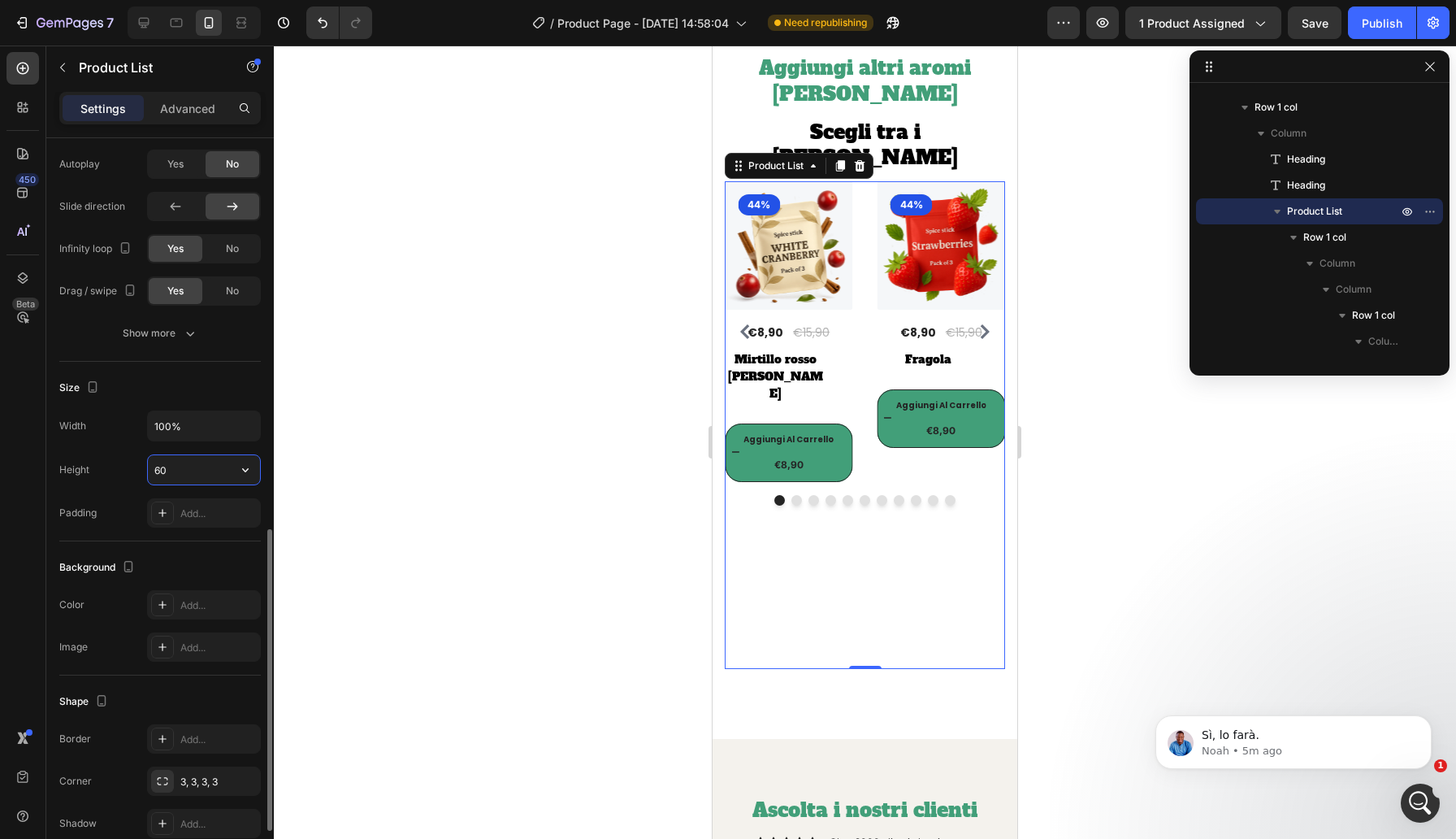
type input "6"
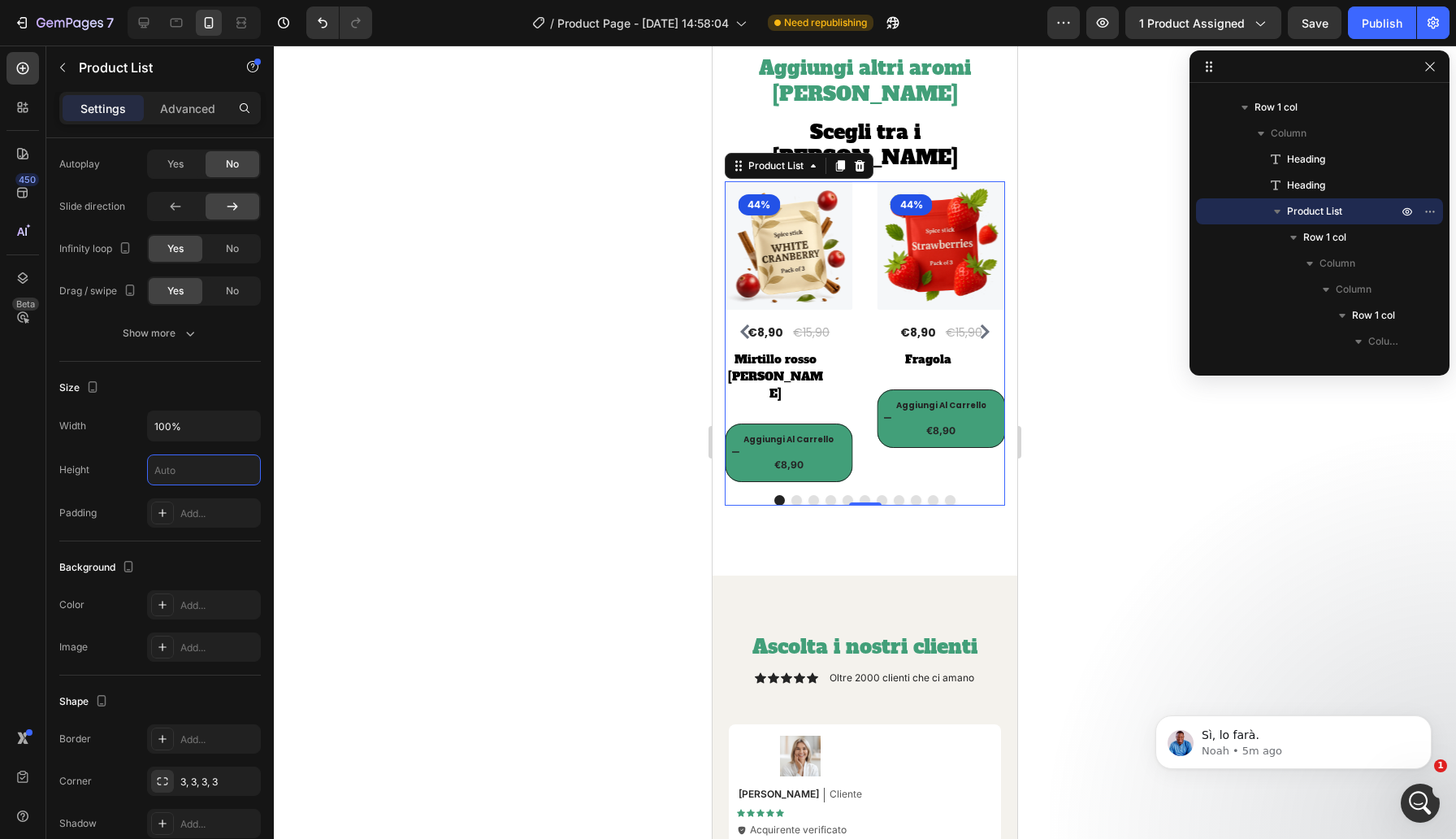
click at [313, 467] on div at bounding box center [865, 442] width 1182 height 793
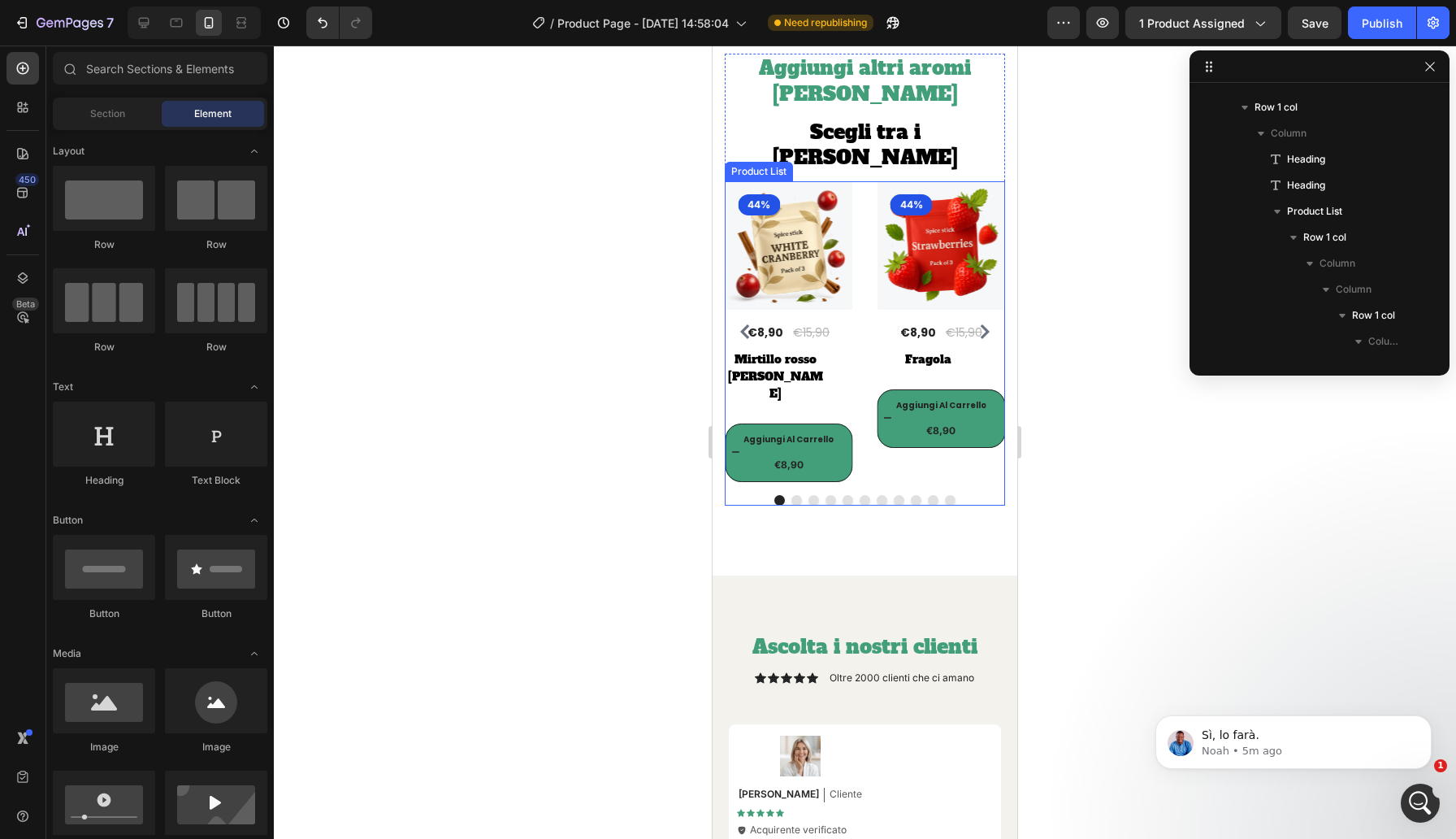
click at [859, 400] on div "(P) Images 44% Product Badge Row €8,90 (P) Price (P) Price €15,90 (P) Price (P)…" at bounding box center [865, 332] width 280 height 301
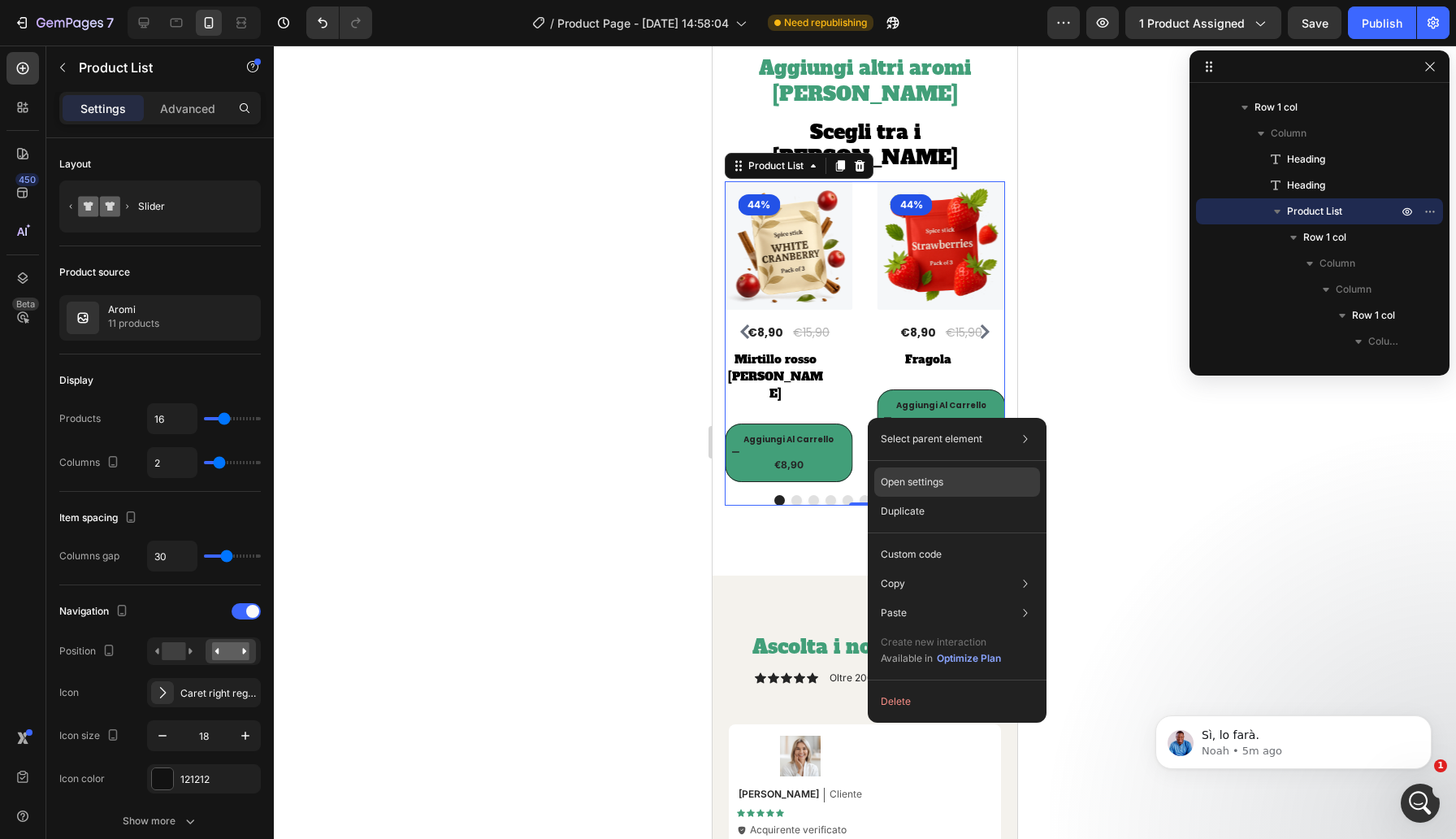
click at [896, 494] on div "Open settings" at bounding box center [957, 482] width 166 height 29
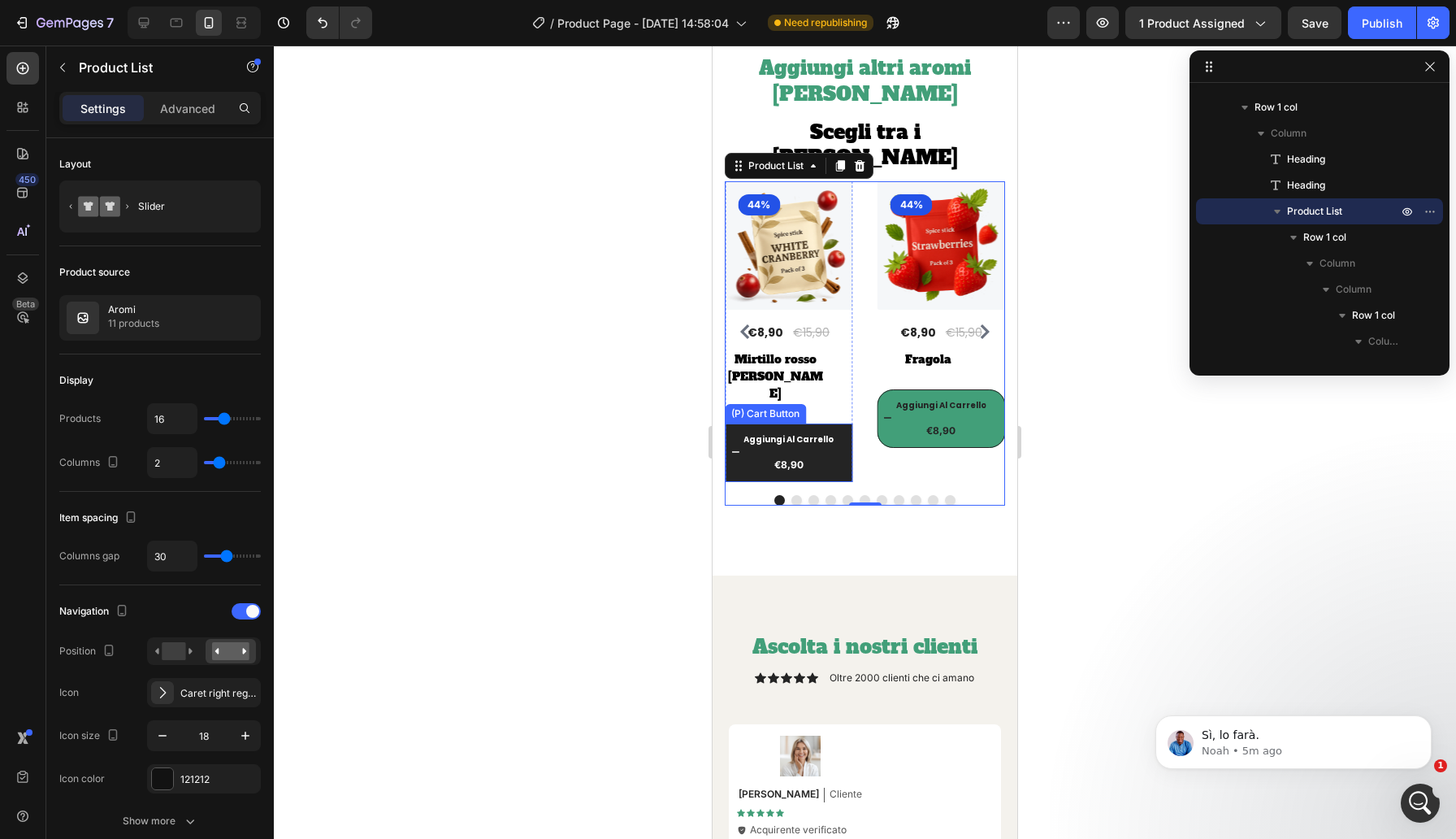
click at [878, 402] on button "Aggiungi [PERSON_NAME] €8,90" at bounding box center [942, 419] width 128 height 59
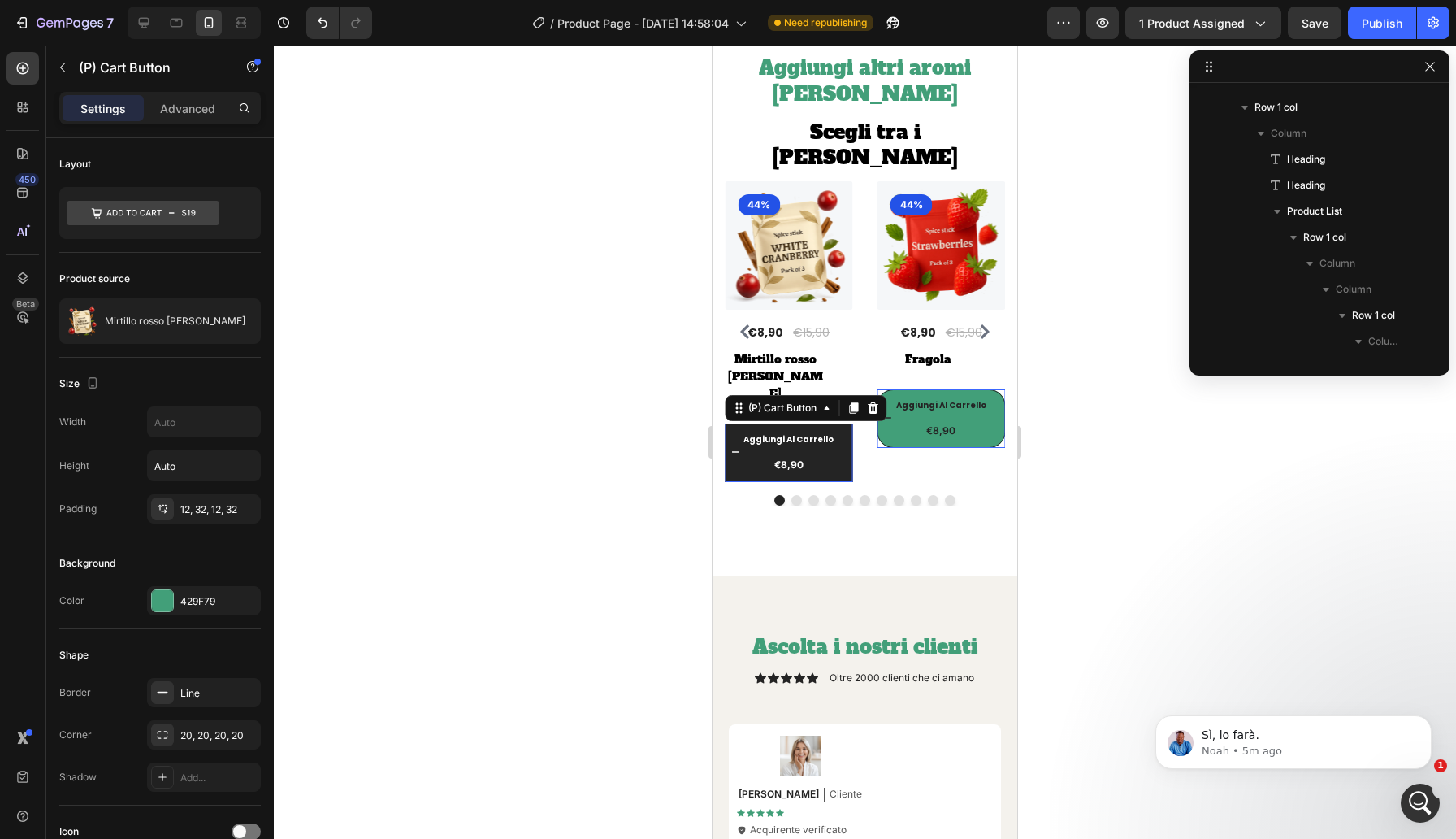
scroll to position [486, 0]
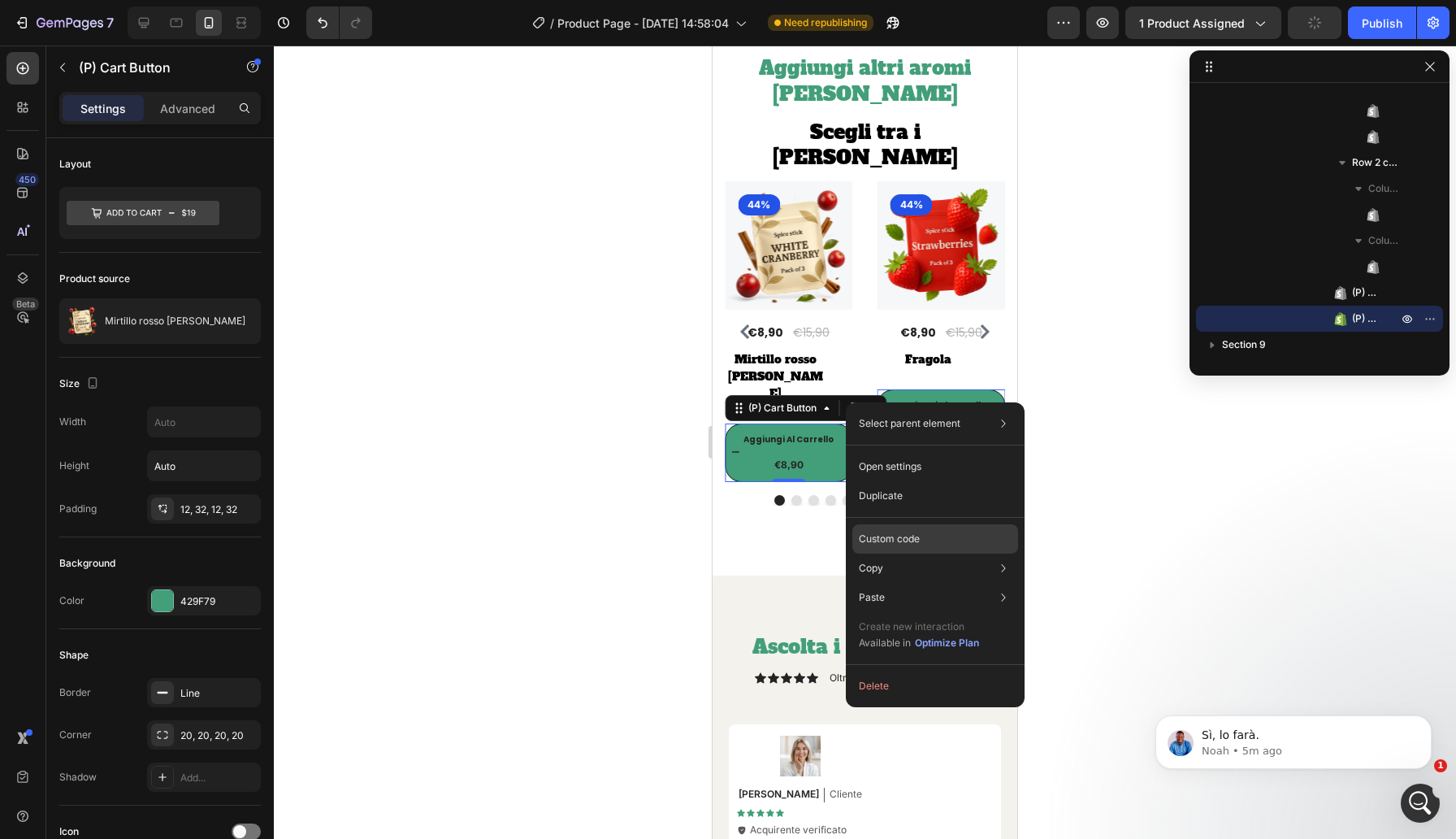
click at [892, 538] on p "Custom code" at bounding box center [889, 538] width 61 height 15
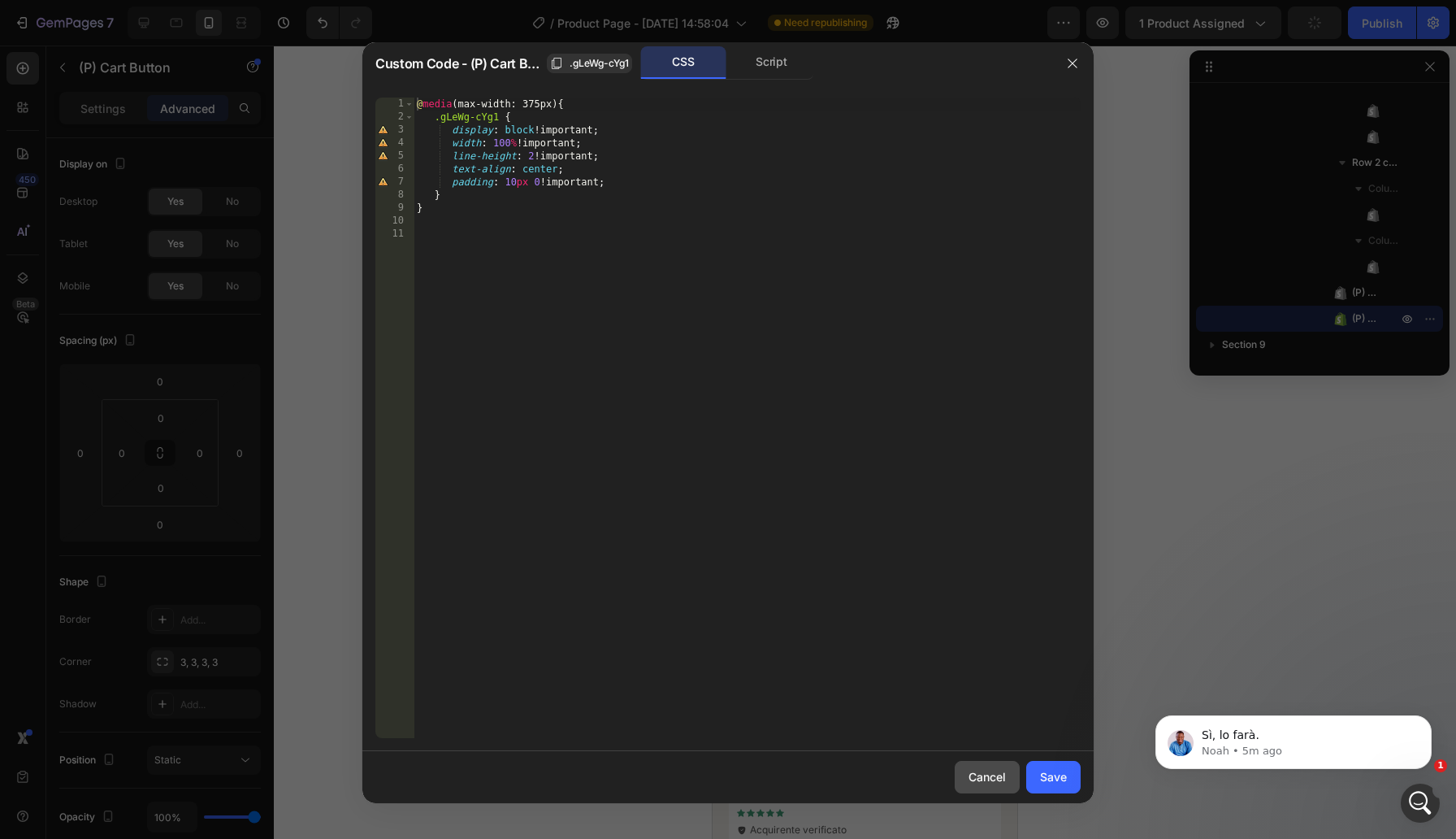
click at [987, 777] on div "Cancel" at bounding box center [987, 777] width 37 height 17
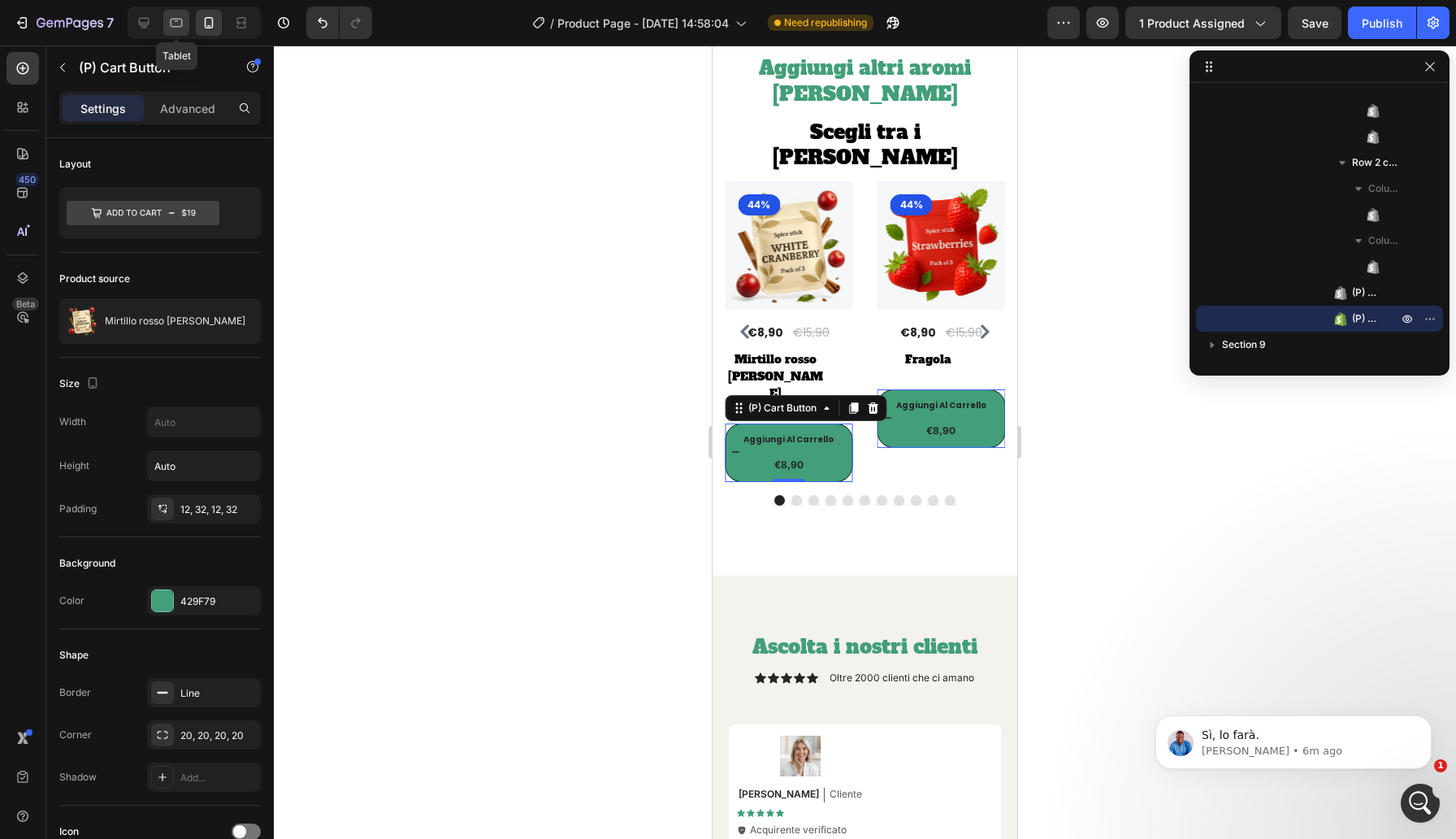
click at [183, 18] on icon at bounding box center [176, 22] width 16 height 16
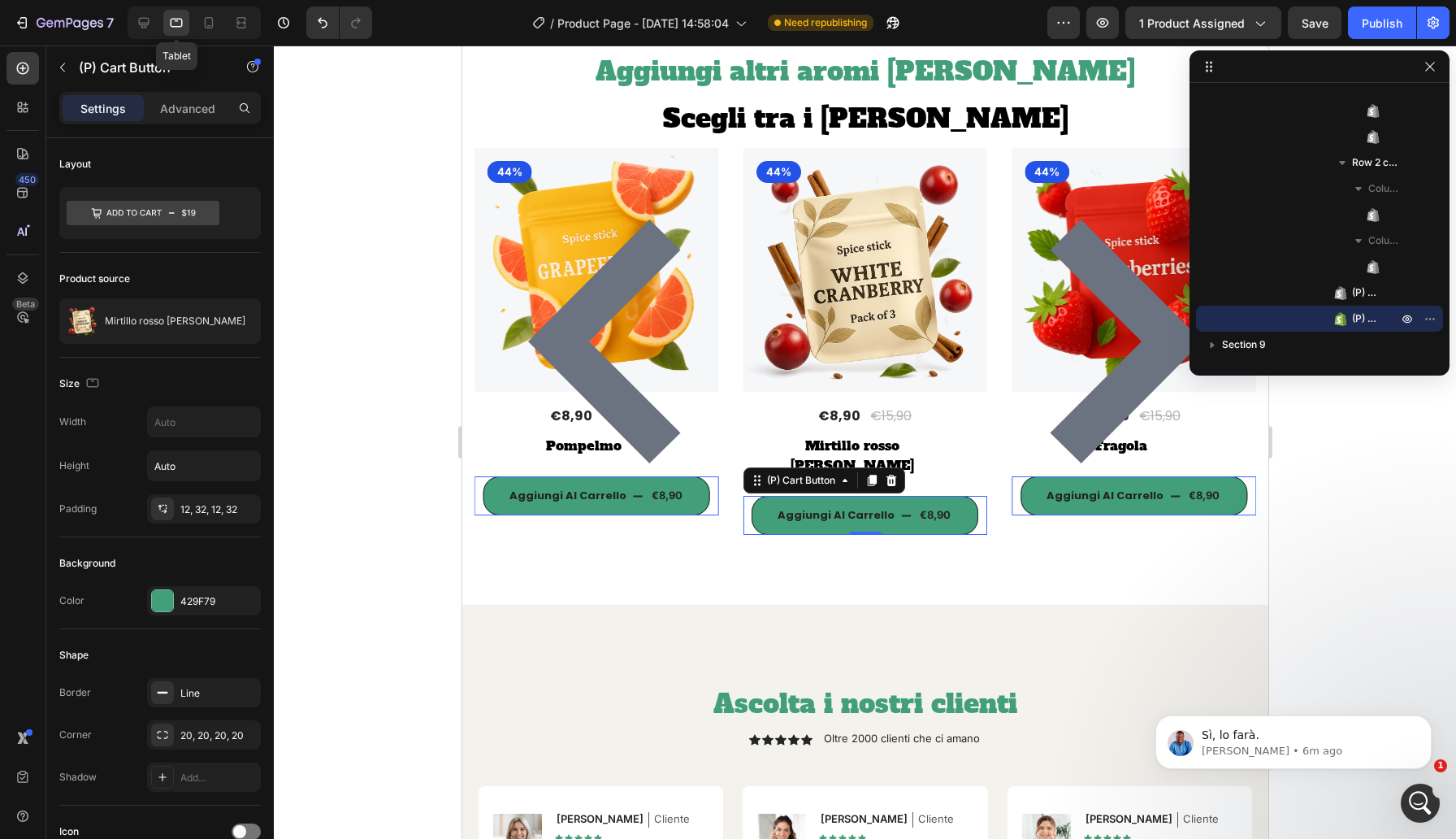
scroll to position [7536, 0]
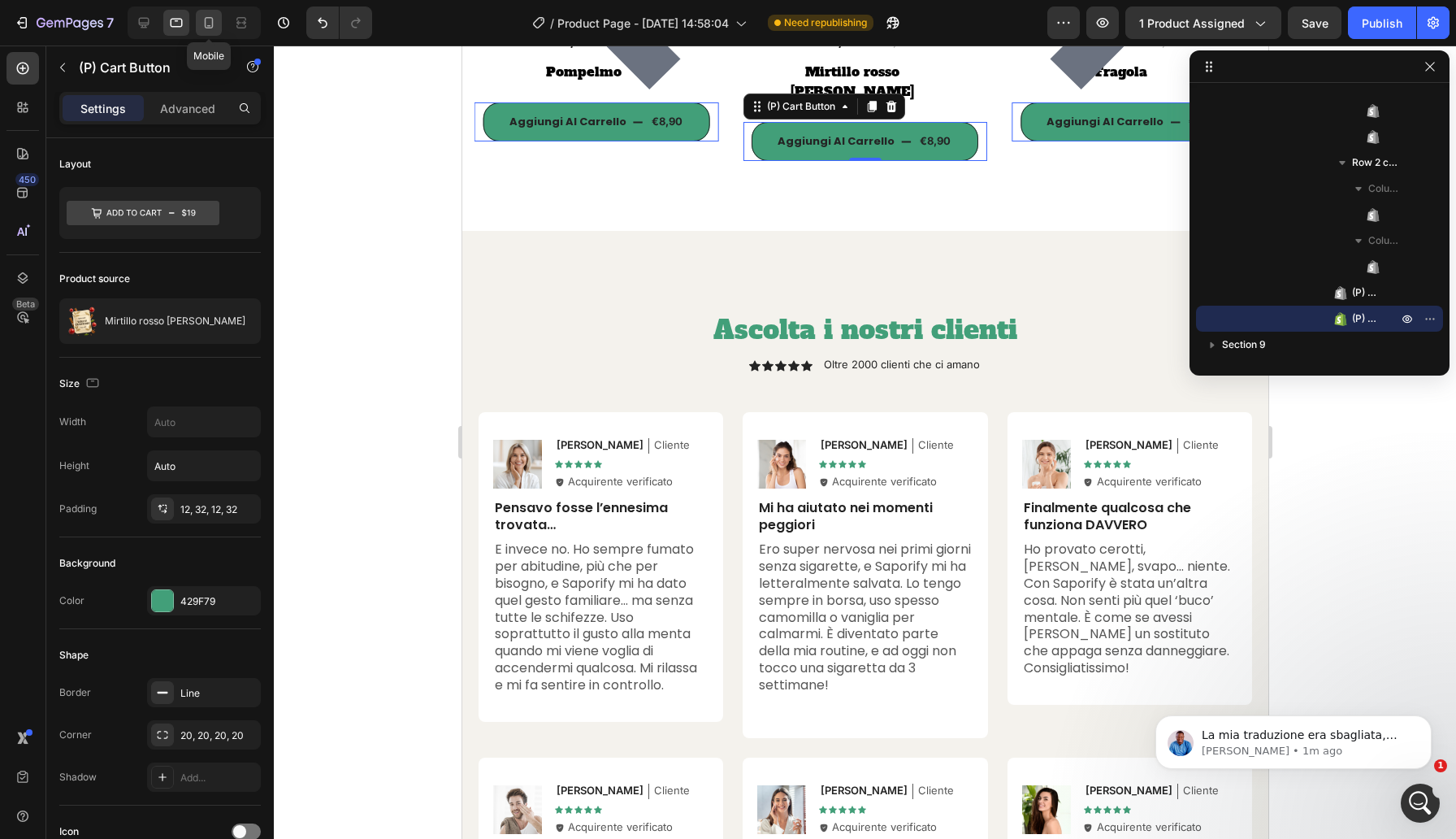
click at [211, 20] on icon at bounding box center [208, 22] width 16 height 16
type input "10"
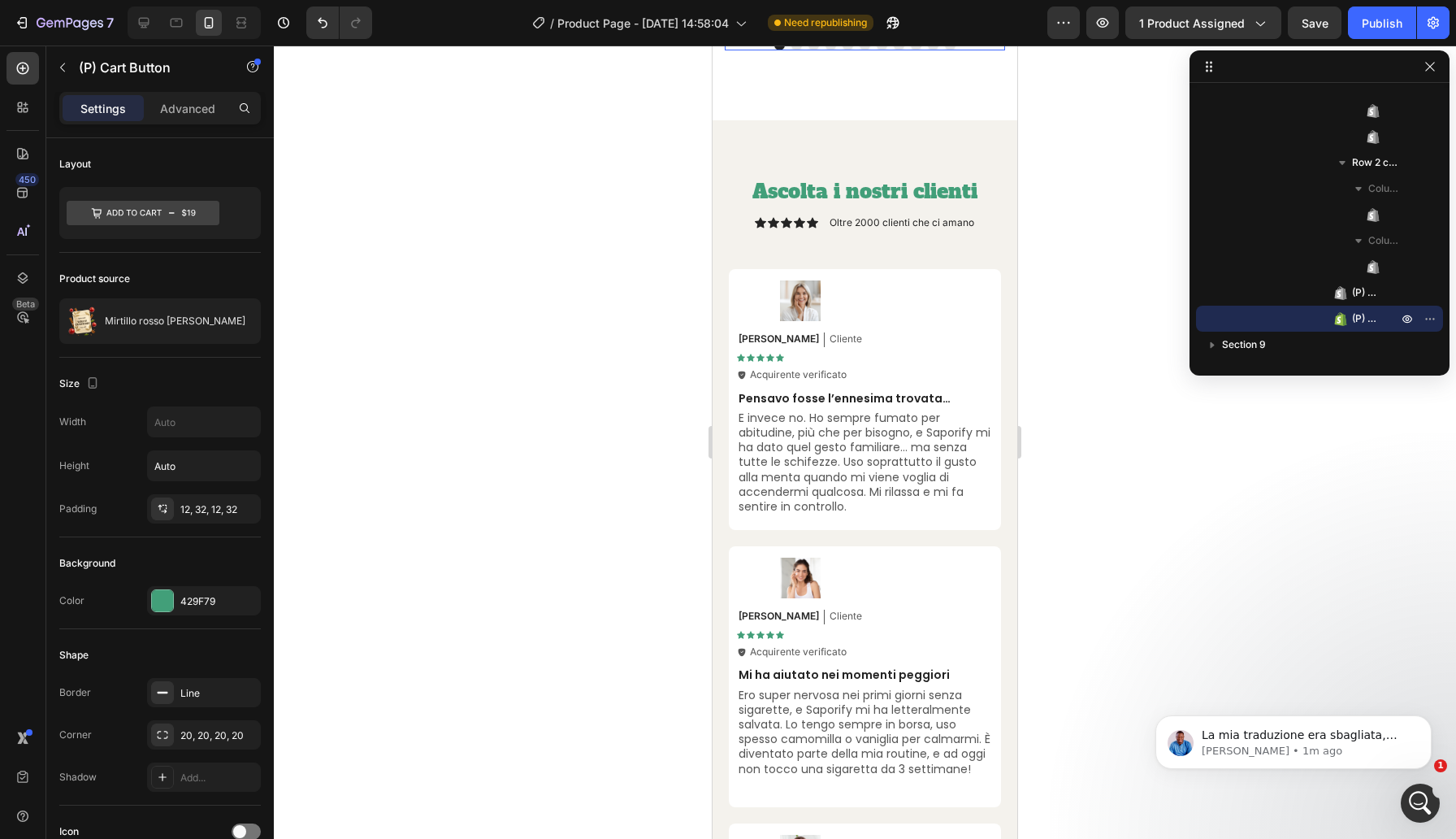
scroll to position [7176, 0]
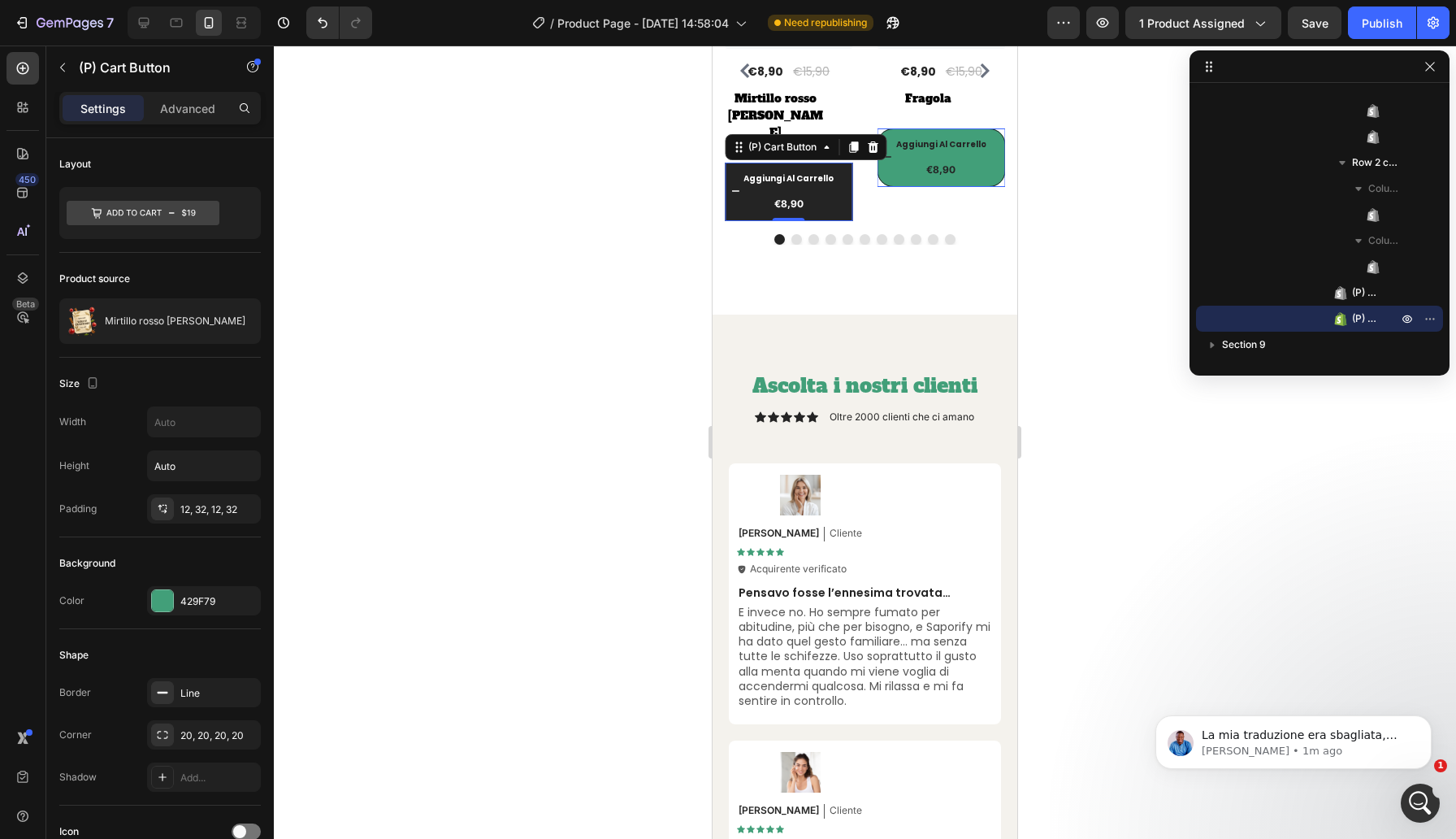
click at [878, 161] on div "€8,90" at bounding box center [942, 170] width 128 height 18
drag, startPoint x: 864, startPoint y: 145, endPoint x: 847, endPoint y: 145, distance: 17.0
click at [864, 145] on div "(P) Images 44% Product Badge Row €8,90 (P) Price (P) Price €15,90 (P) Price (P)…" at bounding box center [865, 71] width 280 height 301
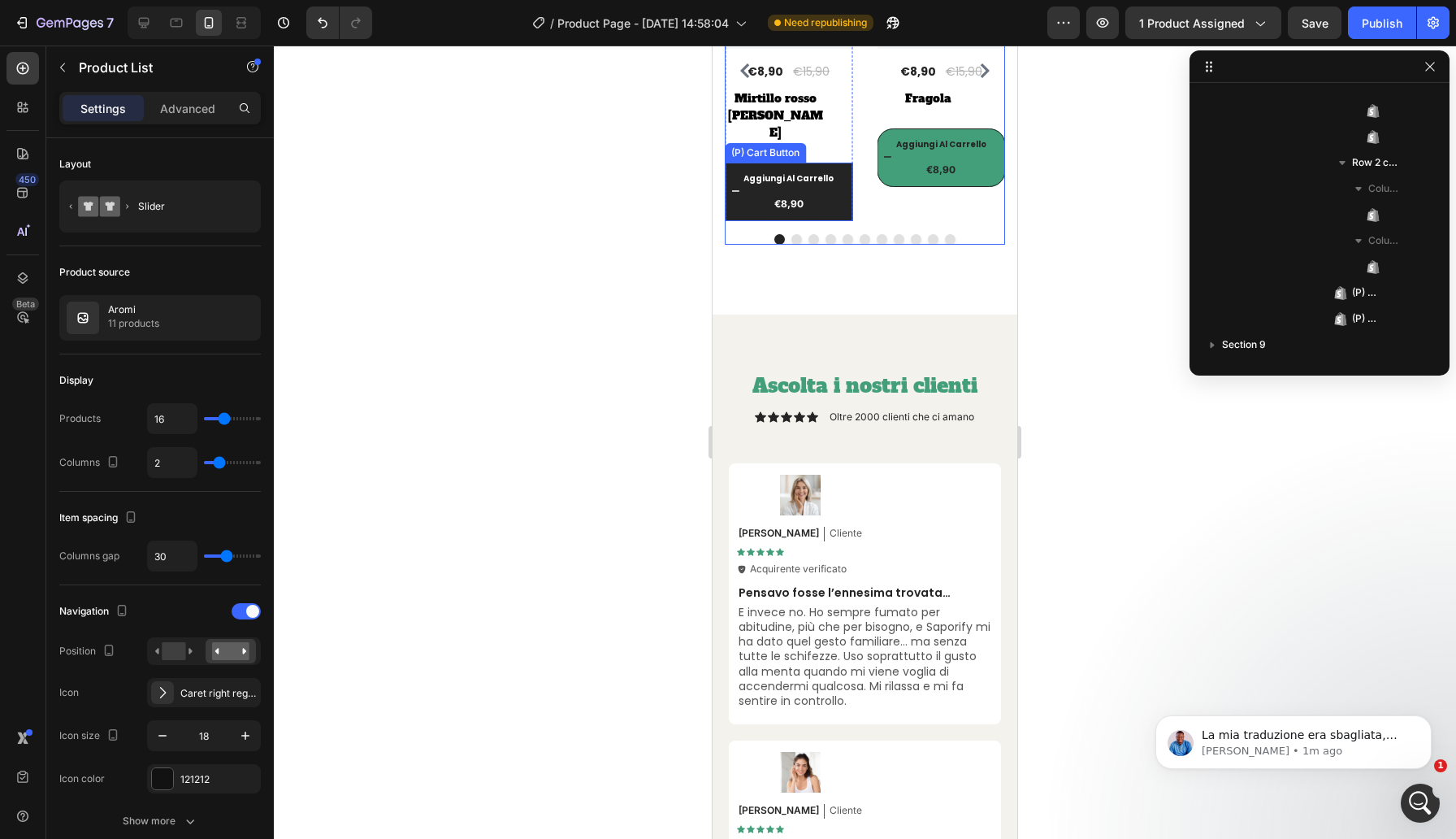
click at [878, 145] on button "Aggiungi [PERSON_NAME] €8,90" at bounding box center [942, 157] width 128 height 59
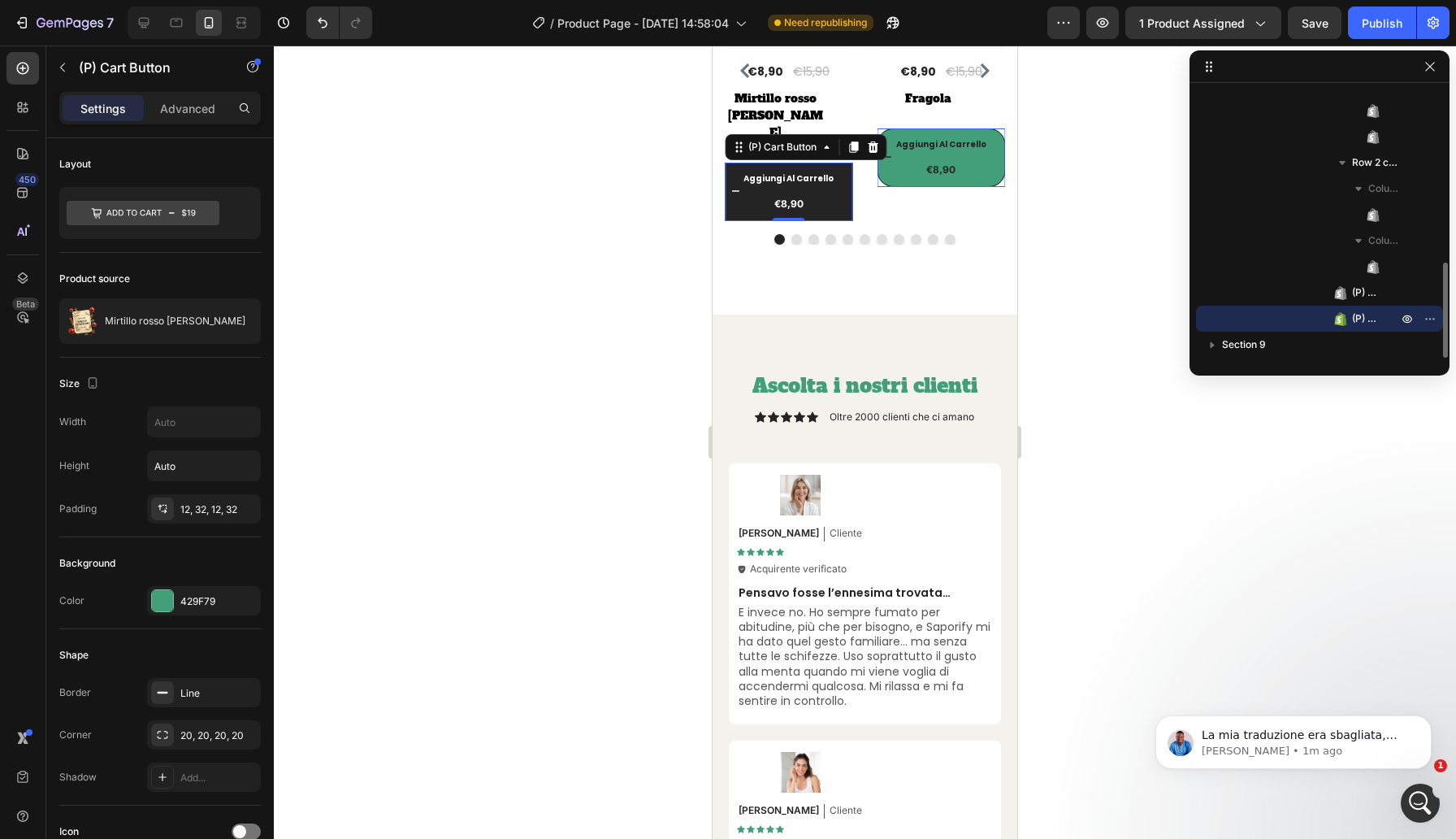
scroll to position [486, 0]
click at [878, 161] on div "€8,90" at bounding box center [942, 170] width 128 height 18
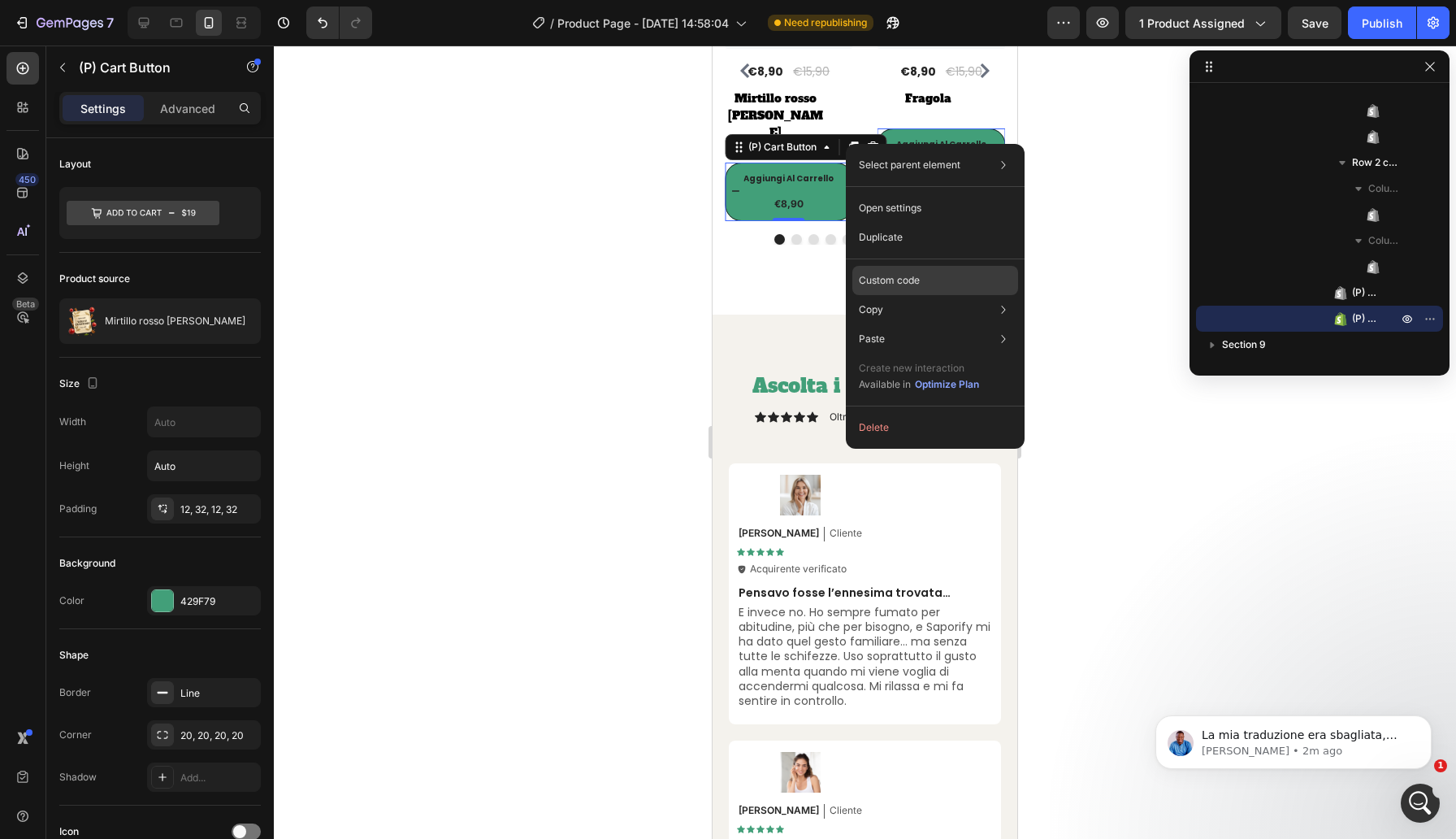
click at [897, 282] on p "Custom code" at bounding box center [889, 280] width 61 height 15
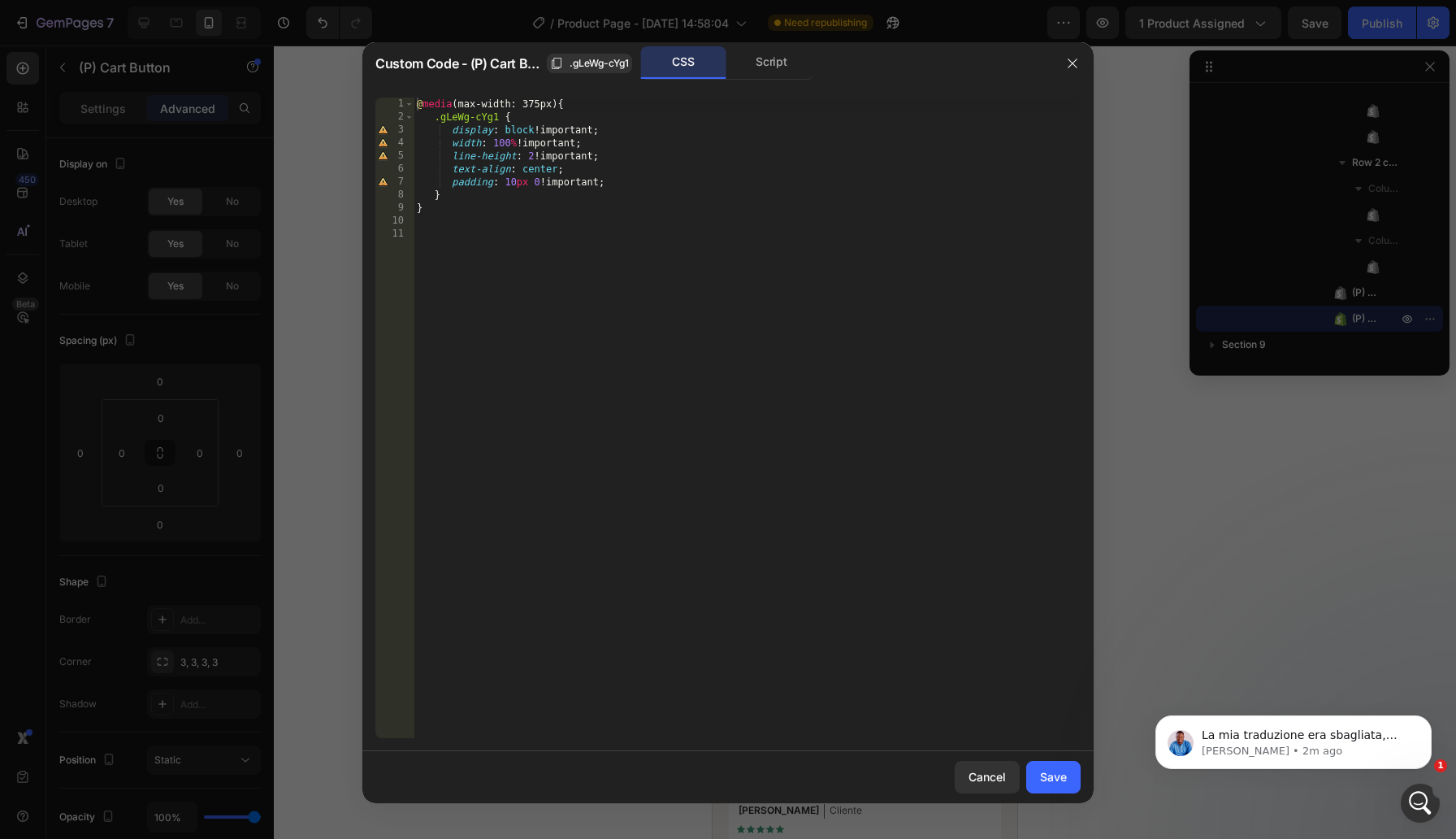
type textarea "padding: 10px 0 !important;"
click at [620, 180] on div "@ media (max-width: 375px) { .gLeWg-cYg1 { display : block !important ; width :…" at bounding box center [746, 431] width 667 height 666
type textarea "text-align: center !important;"
click at [1057, 781] on div "Save" at bounding box center [1053, 777] width 27 height 17
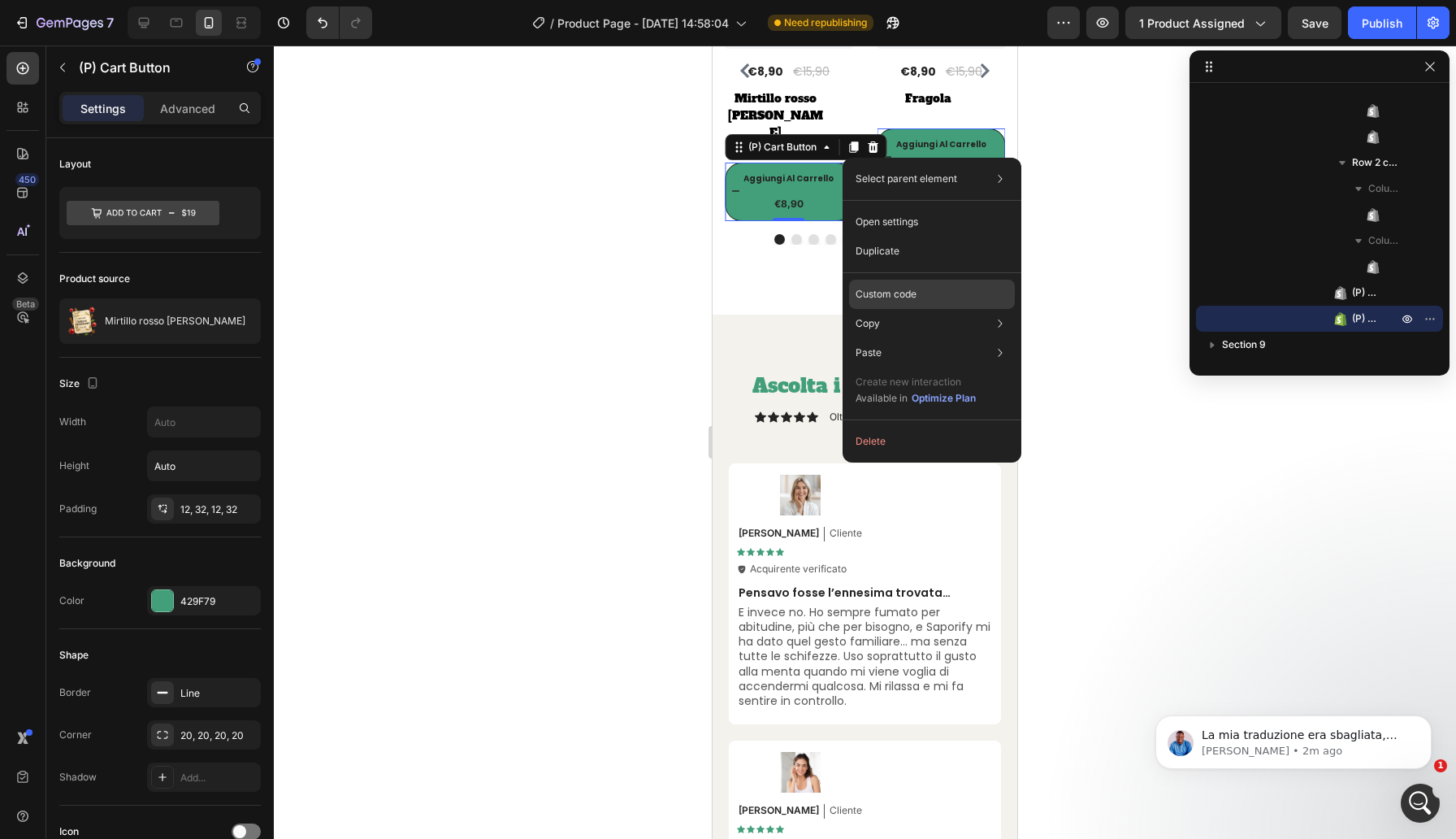
click at [931, 338] on div "Custom code" at bounding box center [932, 353] width 166 height 29
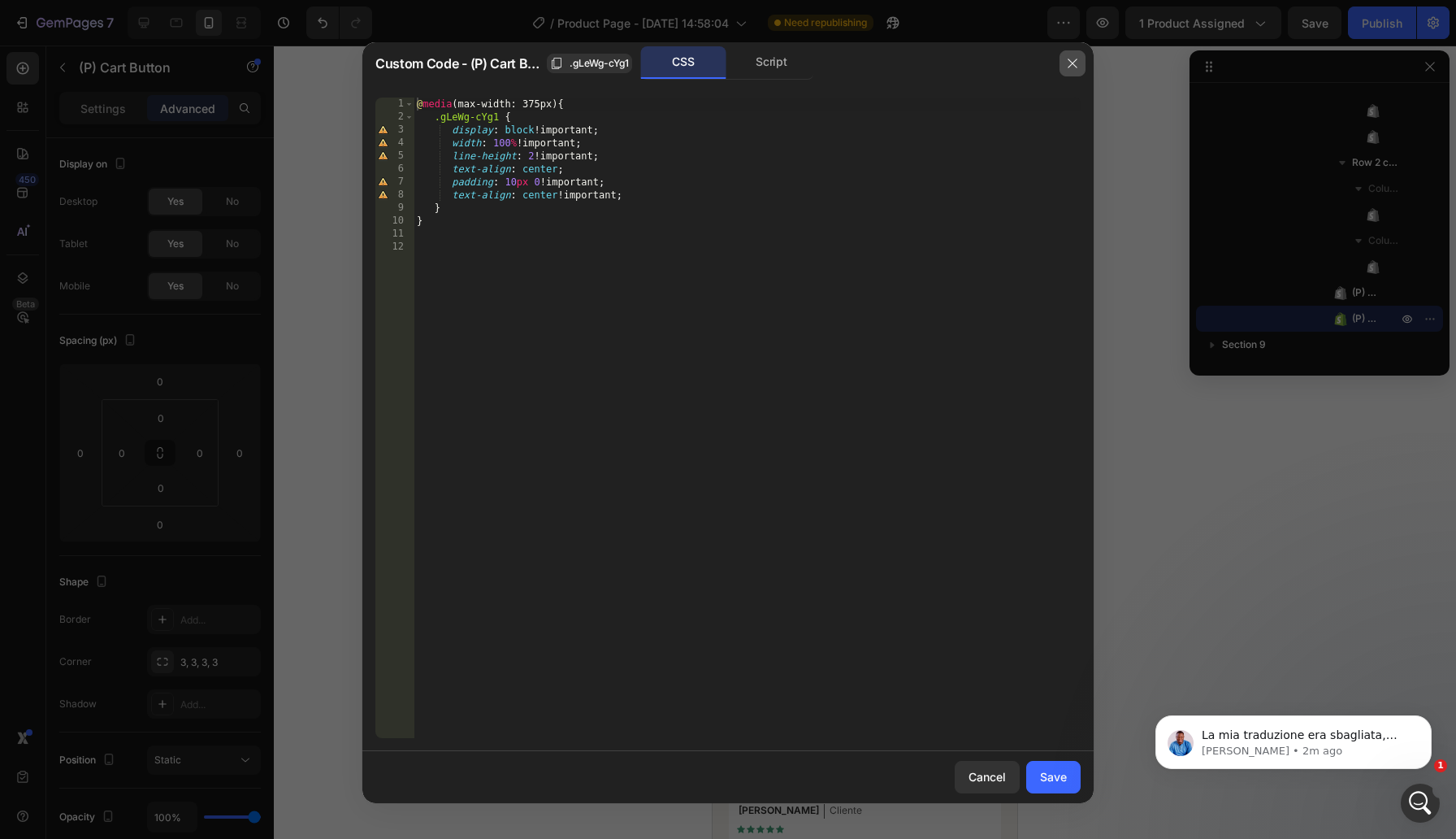
click at [1077, 60] on icon "button" at bounding box center [1072, 63] width 13 height 13
